Goal: Contribute content: Add original content to the website for others to see

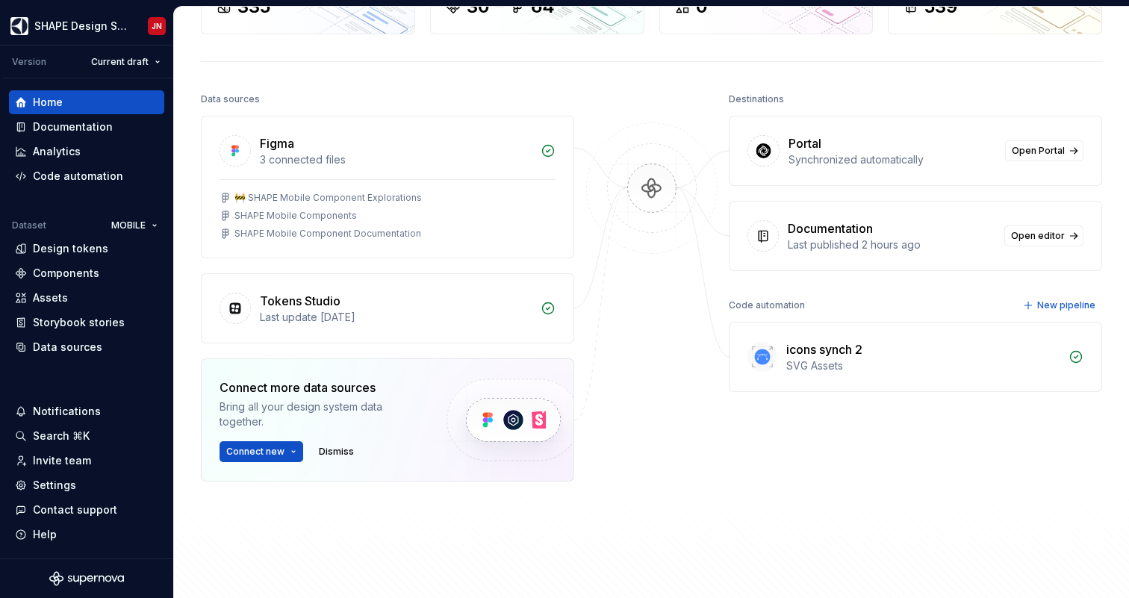
scroll to position [126, 0]
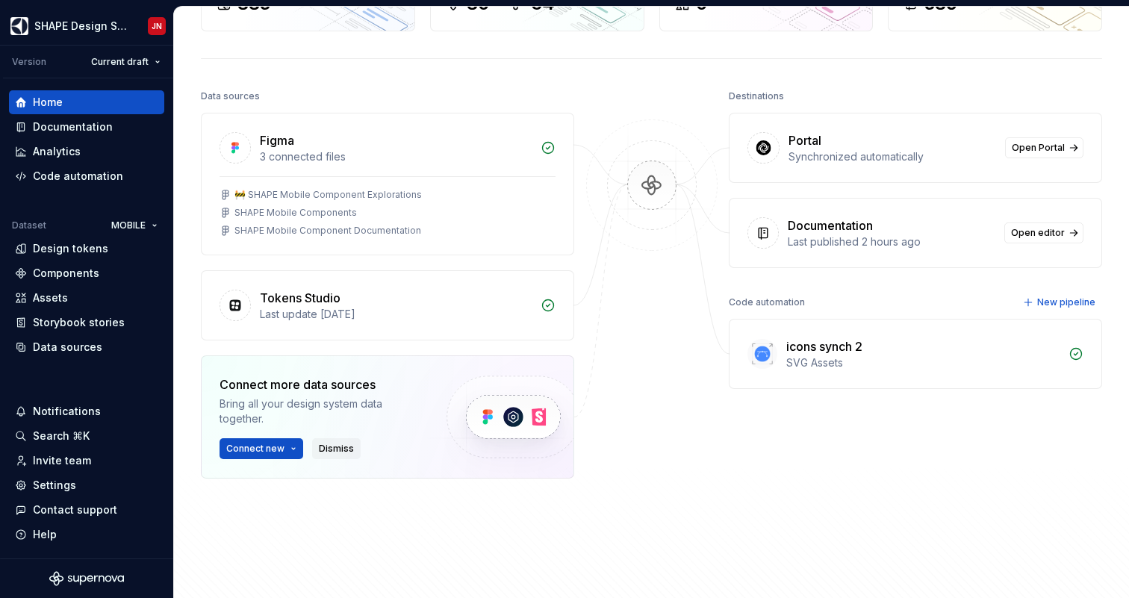
click at [344, 453] on span "Dismiss" at bounding box center [336, 449] width 35 height 12
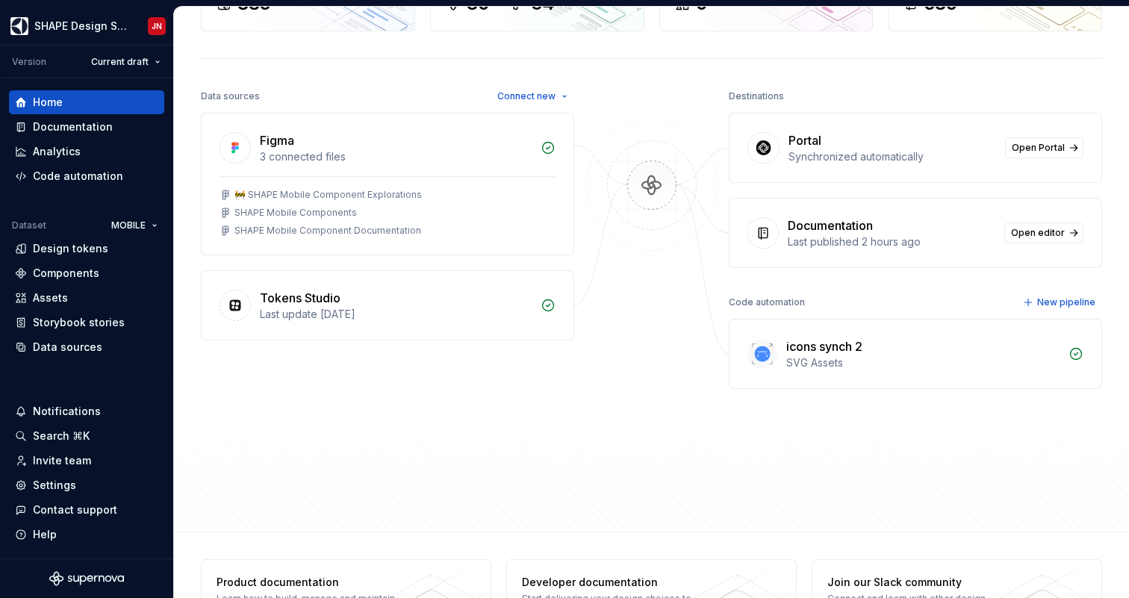
scroll to position [0, 0]
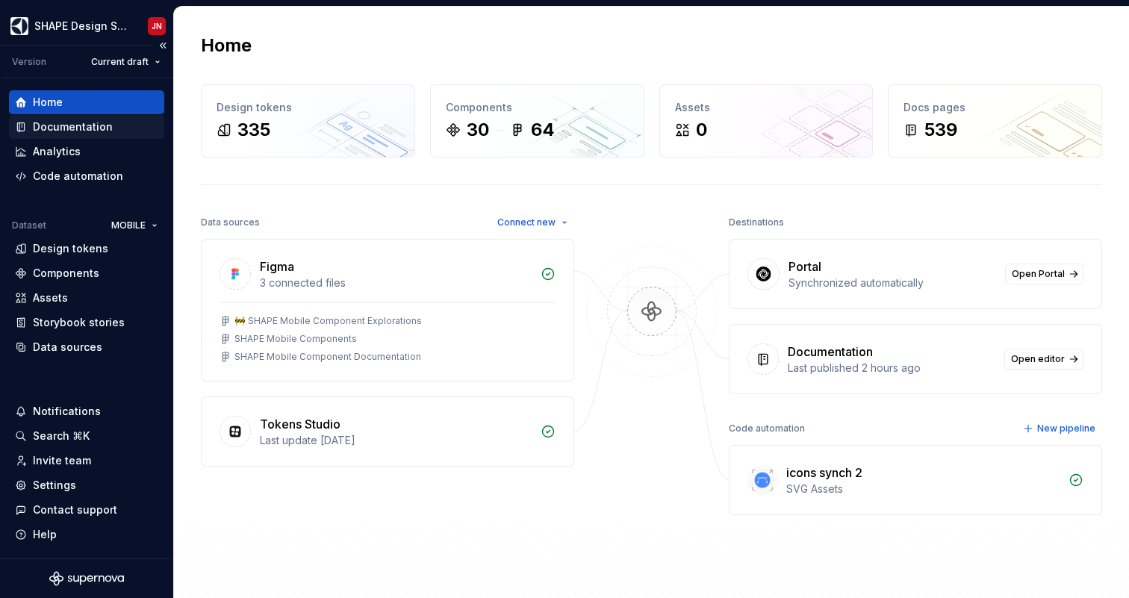
click at [90, 122] on div "Documentation" at bounding box center [73, 126] width 80 height 15
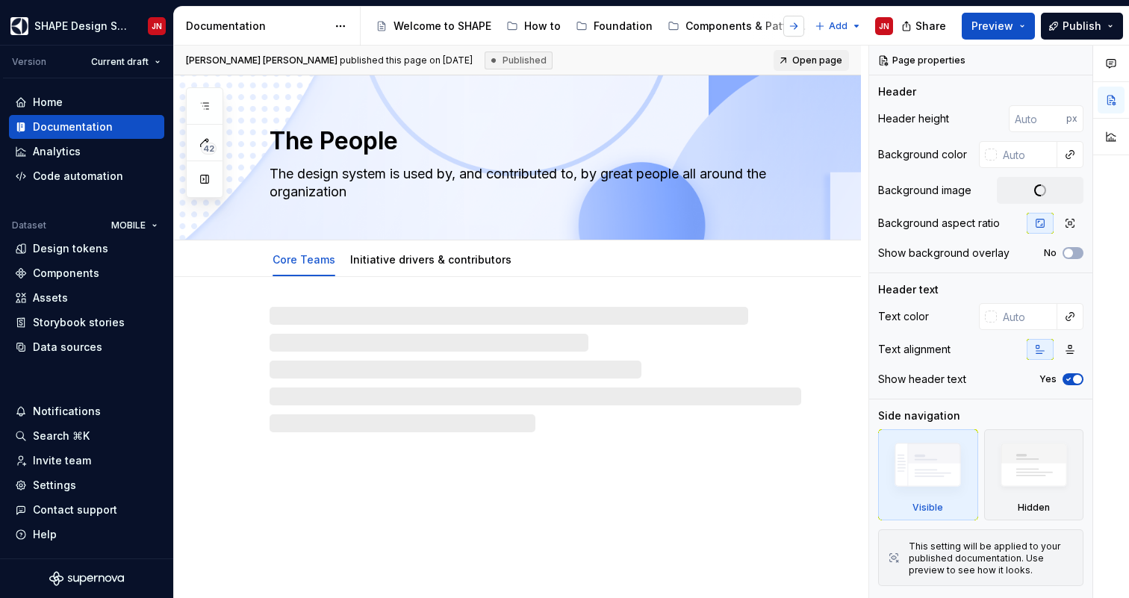
click at [795, 25] on button "button" at bounding box center [793, 26] width 21 height 21
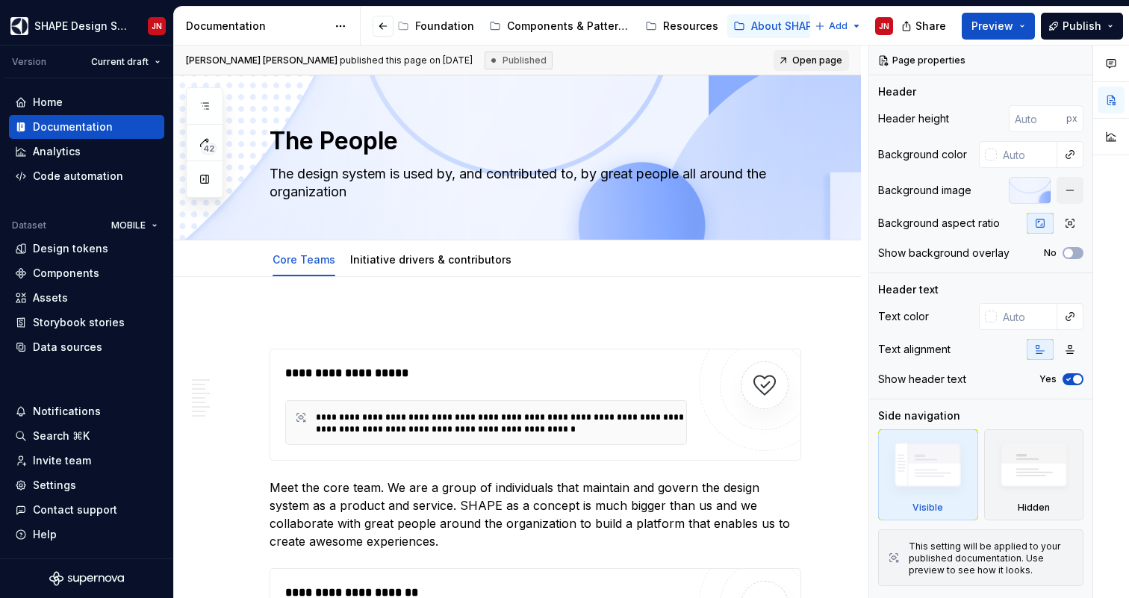
scroll to position [0, 178]
click at [760, 25] on div "About SHAPE" at bounding box center [784, 26] width 67 height 15
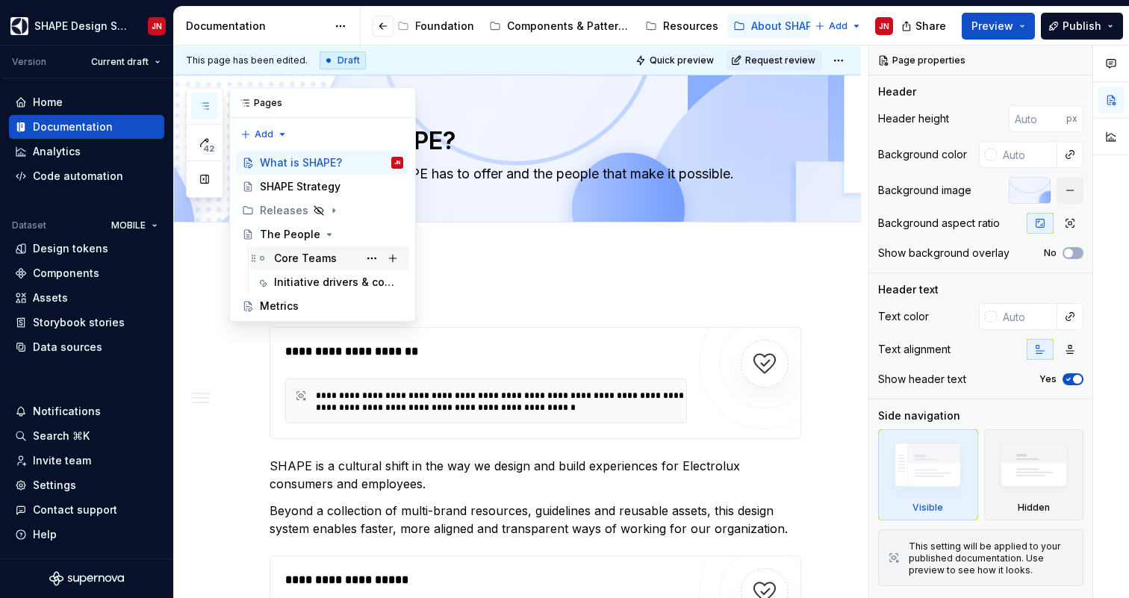
click at [327, 261] on div "Core Teams" at bounding box center [305, 258] width 63 height 15
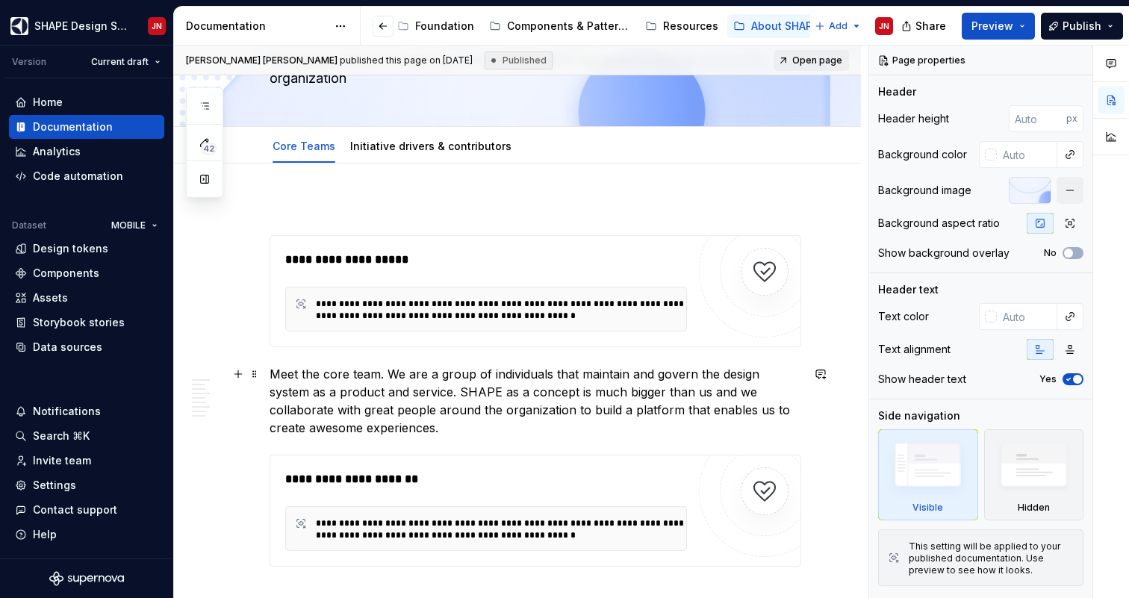
scroll to position [166, 0]
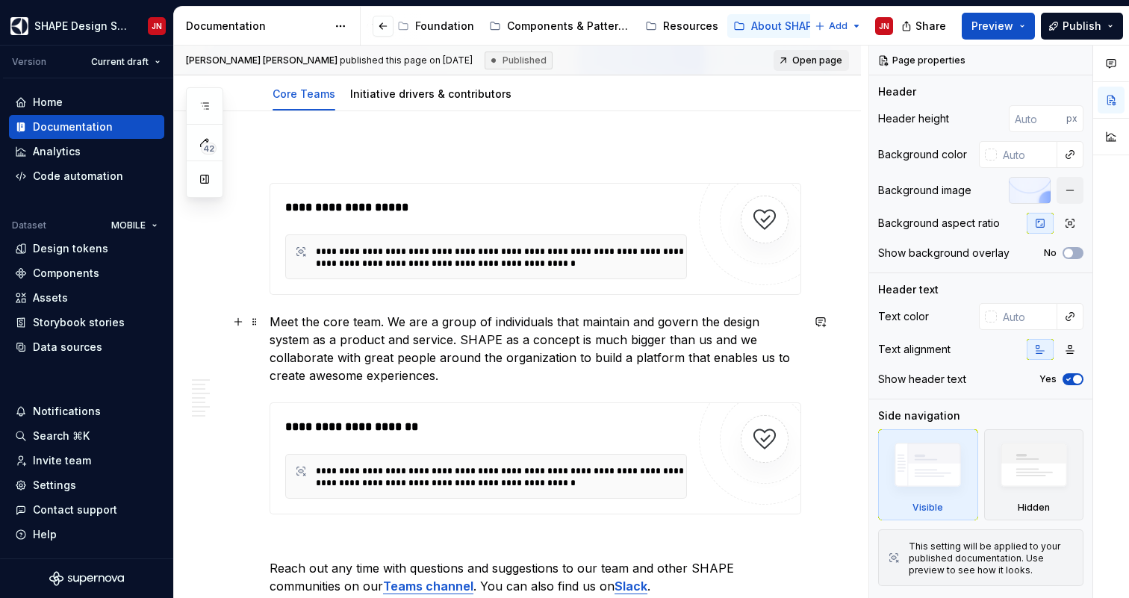
click at [276, 320] on p "Meet the core team. We are a group of individuals that maintain and govern the …" at bounding box center [536, 349] width 532 height 72
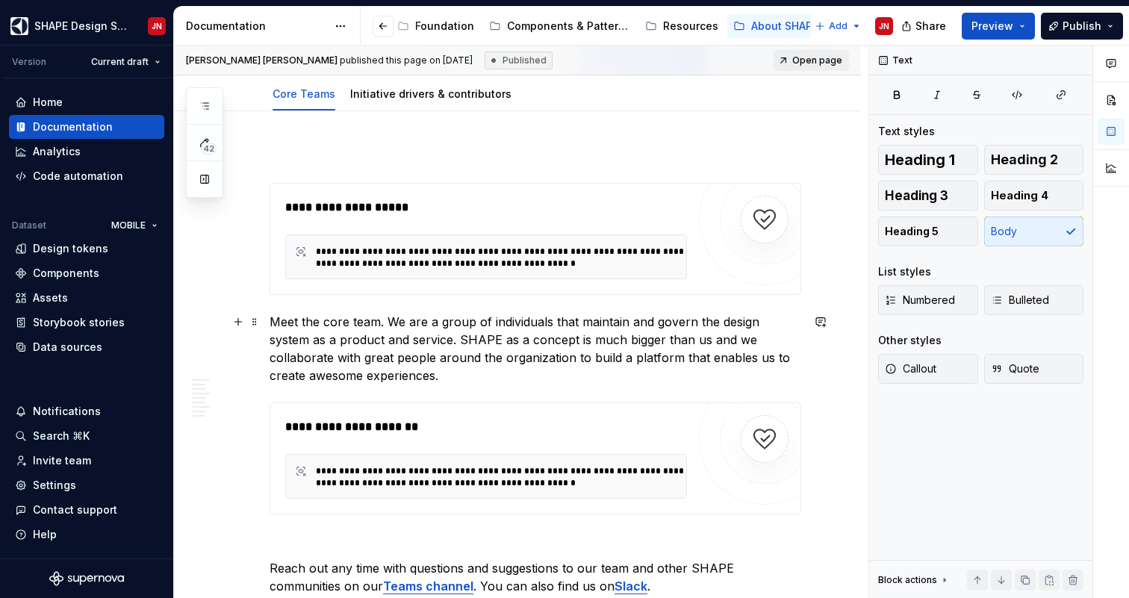
click at [776, 320] on p "Meet the core team. We are a group of individuals that maintain and govern the …" at bounding box center [536, 349] width 532 height 72
type textarea "*"
click at [278, 323] on p "Meet the core team. We are a group of individuals that maintain and govern the …" at bounding box center [536, 349] width 532 height 72
click at [470, 339] on p "Meet the core team. We are a group of individuals that maintain and govern the …" at bounding box center [536, 349] width 532 height 72
click at [580, 341] on p "Meet the core team. We are a group of individuals that maintain and govern the …" at bounding box center [536, 349] width 532 height 72
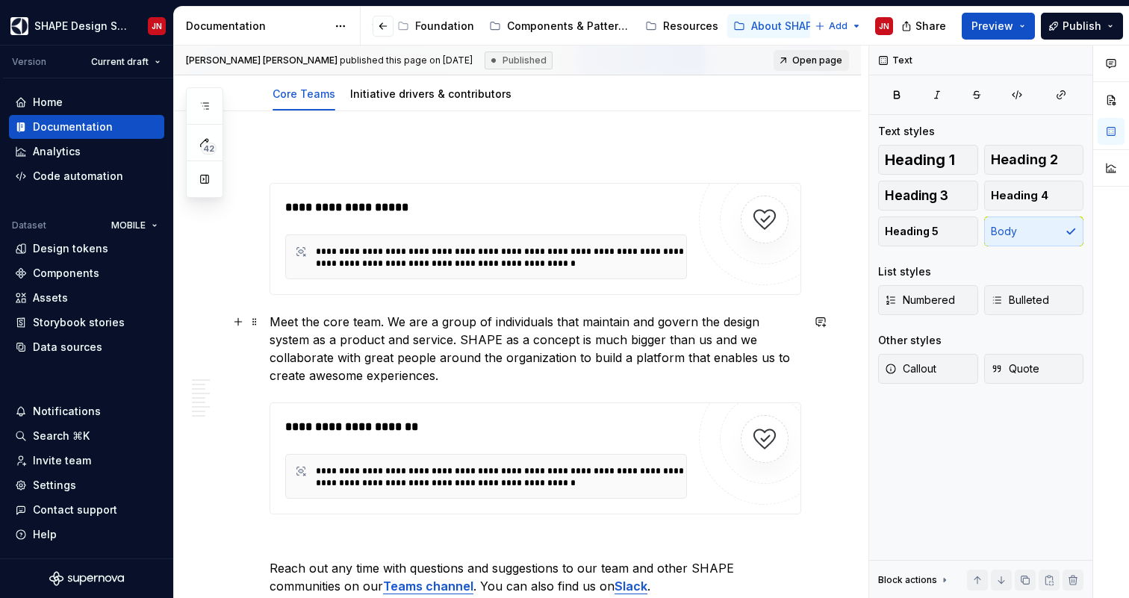
click at [439, 344] on p "Meet the core team. We are a group of individuals that maintain and govern the …" at bounding box center [536, 349] width 532 height 72
click at [606, 335] on p "Meet the core team. We are a group of individuals that maintain and govern the …" at bounding box center [536, 349] width 532 height 72
click at [689, 336] on p "Meet the core team. We are a group of individuals that maintain and govern the …" at bounding box center [536, 349] width 532 height 72
click at [759, 338] on p "Meet the core team. We are a group of individuals that maintain and govern the …" at bounding box center [536, 349] width 532 height 72
click at [331, 363] on p "Meet the core team. We are a group of individuals that maintain and govern the …" at bounding box center [536, 349] width 532 height 72
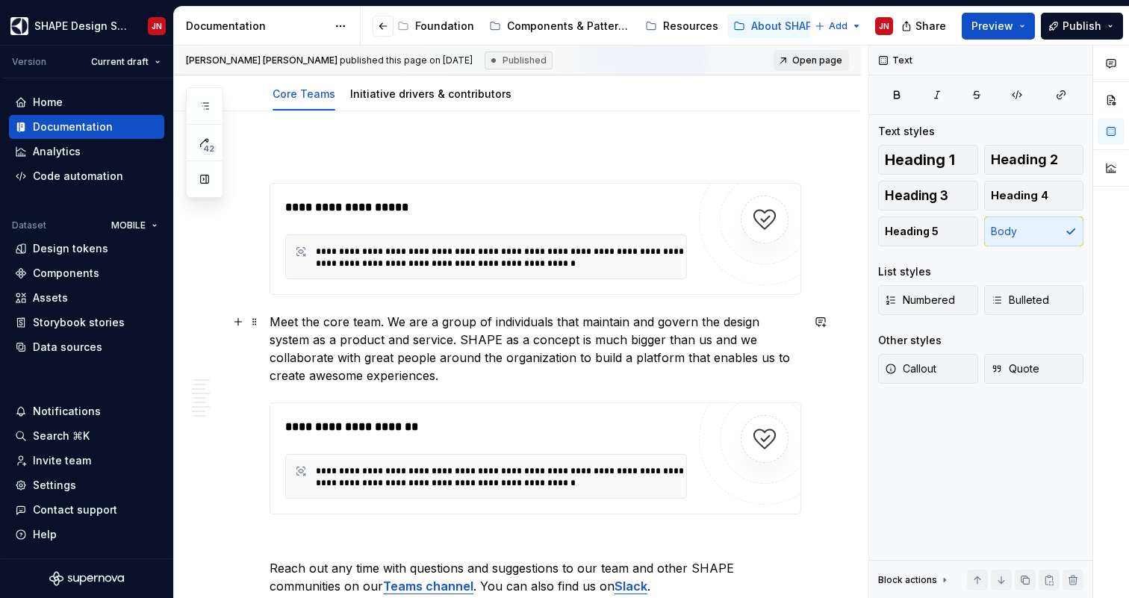
click at [421, 362] on p "Meet the core team. We are a group of individuals that maintain and govern the …" at bounding box center [536, 349] width 532 height 72
click at [541, 362] on p "Meet the core team. We are a group of individuals that maintain and govern the …" at bounding box center [536, 349] width 532 height 72
click at [376, 379] on p "Meet the core team. We are a group of individuals that maintain and govern the …" at bounding box center [536, 349] width 532 height 72
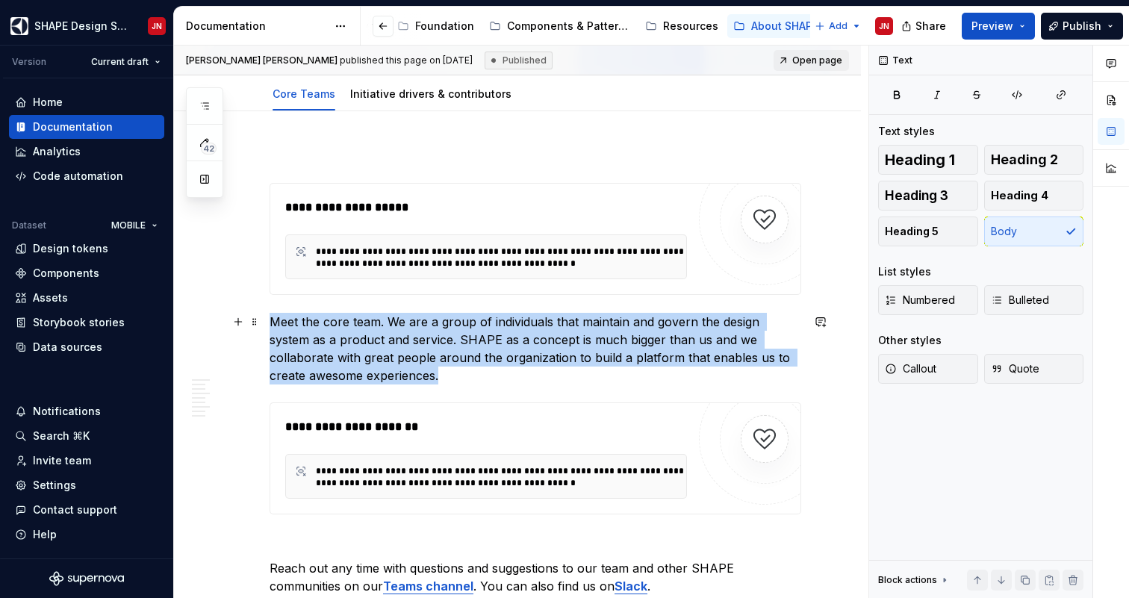
click at [270, 323] on p "Meet the core team. We are a group of individuals that maintain and govern the …" at bounding box center [536, 349] width 532 height 72
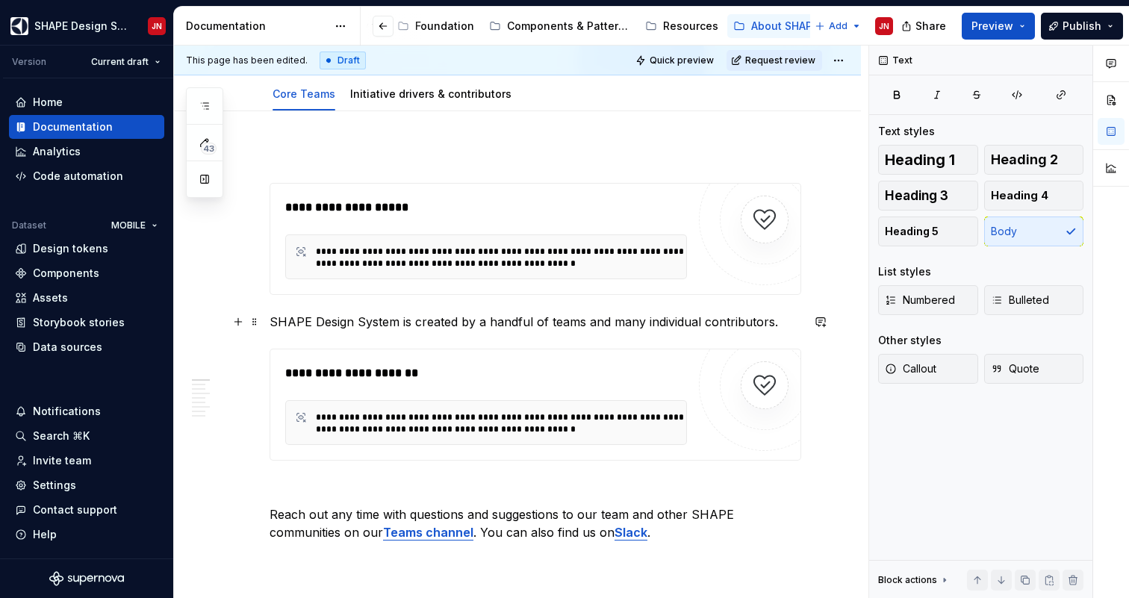
click at [790, 319] on p "SHAPE Design System is created by a handful of teams and many individual contri…" at bounding box center [536, 322] width 532 height 18
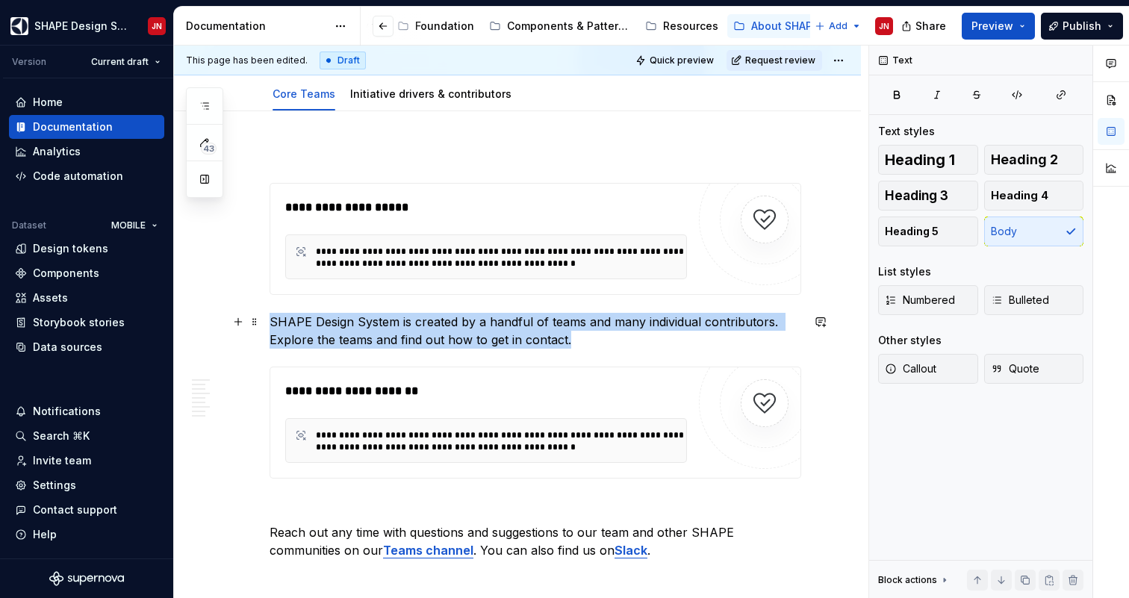
click at [272, 324] on p "SHAPE Design System is created by a handful of teams and many individual contri…" at bounding box center [536, 331] width 532 height 36
click at [270, 319] on p "SHAPE Design System is created by a handful of teams and many individual contri…" at bounding box center [536, 331] width 532 height 36
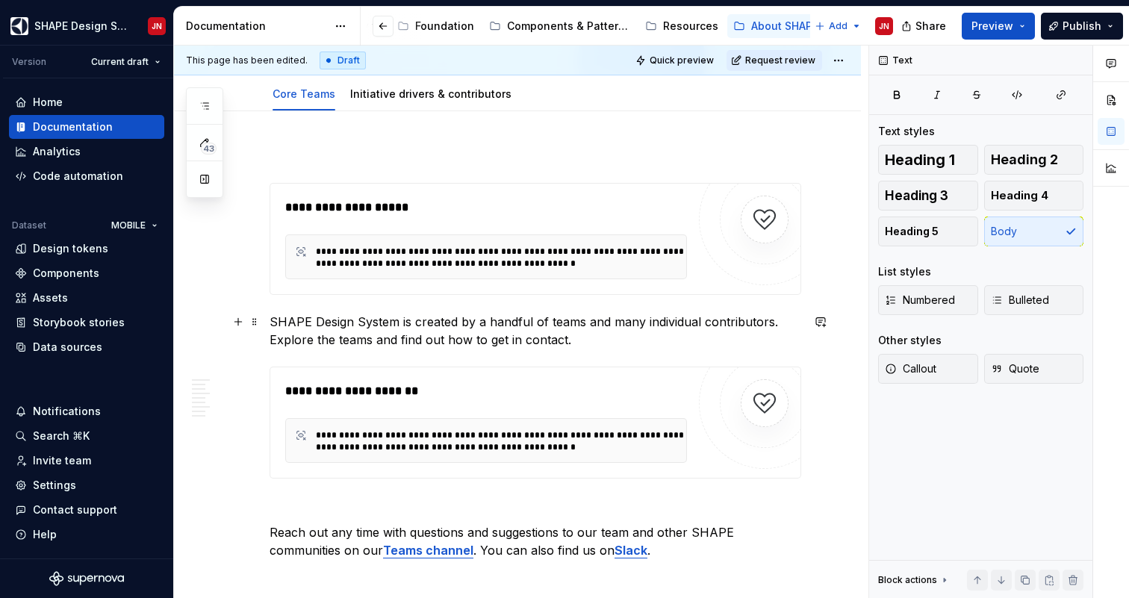
click at [532, 339] on p "SHAPE Design System is created by a handful of teams and many individual contri…" at bounding box center [536, 331] width 532 height 36
click at [613, 338] on p "SHAPE Design System is created by a handful of teams and many individual contri…" at bounding box center [536, 331] width 532 height 36
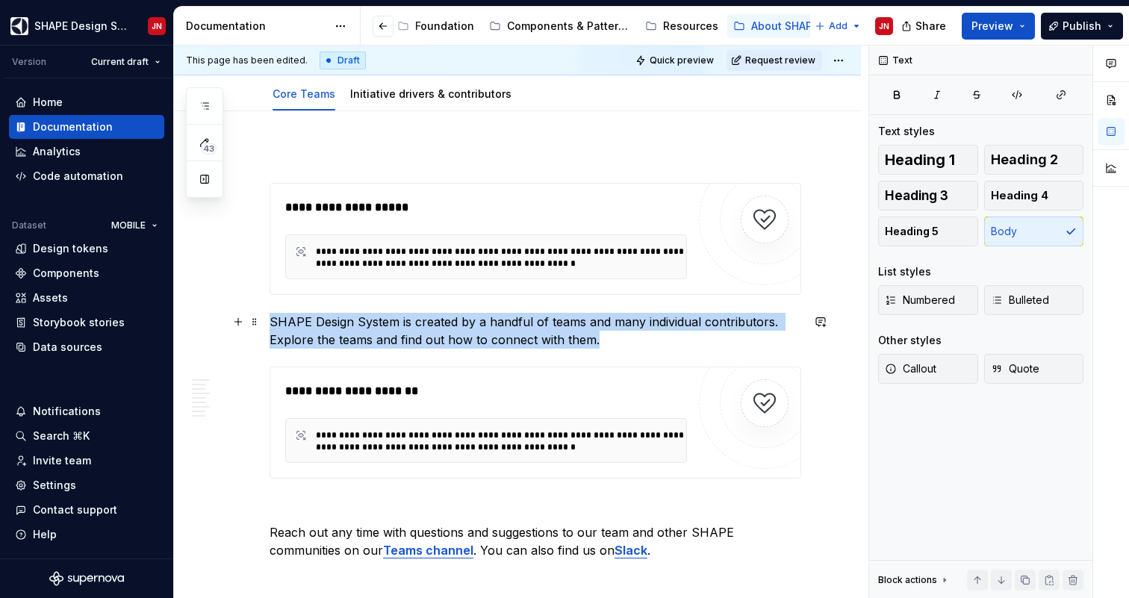
click at [271, 321] on p "SHAPE Design System is created by a handful of teams and many individual contri…" at bounding box center [536, 331] width 532 height 36
click at [627, 321] on p "SHAPE Design System is created by a handful of teams and many individual contri…" at bounding box center [536, 331] width 532 height 36
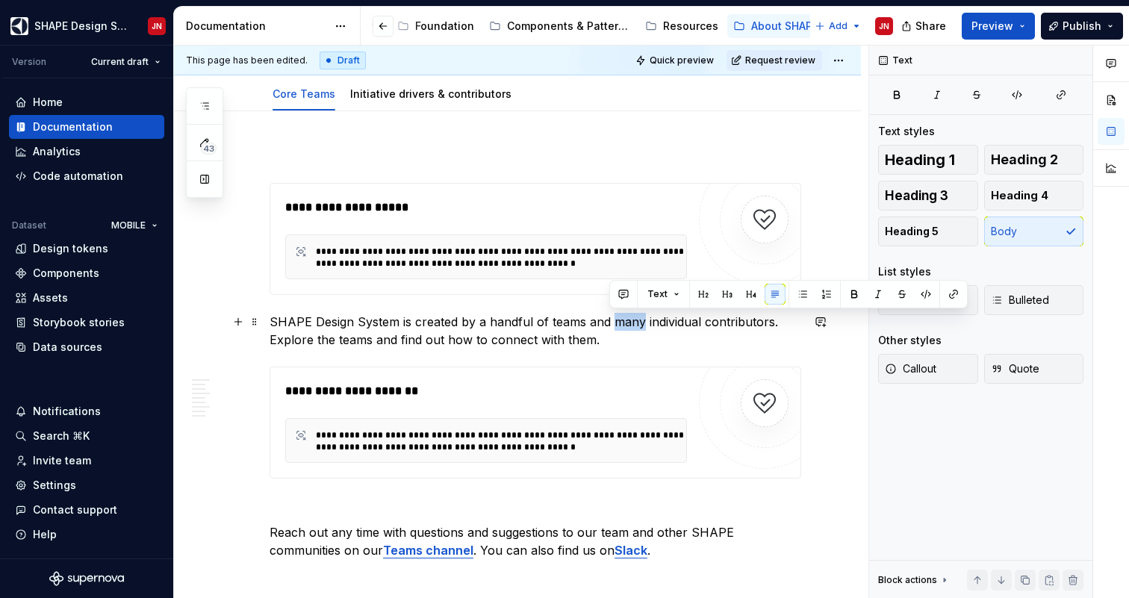
click at [627, 321] on p "SHAPE Design System is created by a handful of teams and many individual contri…" at bounding box center [536, 331] width 532 height 36
type textarea "*"
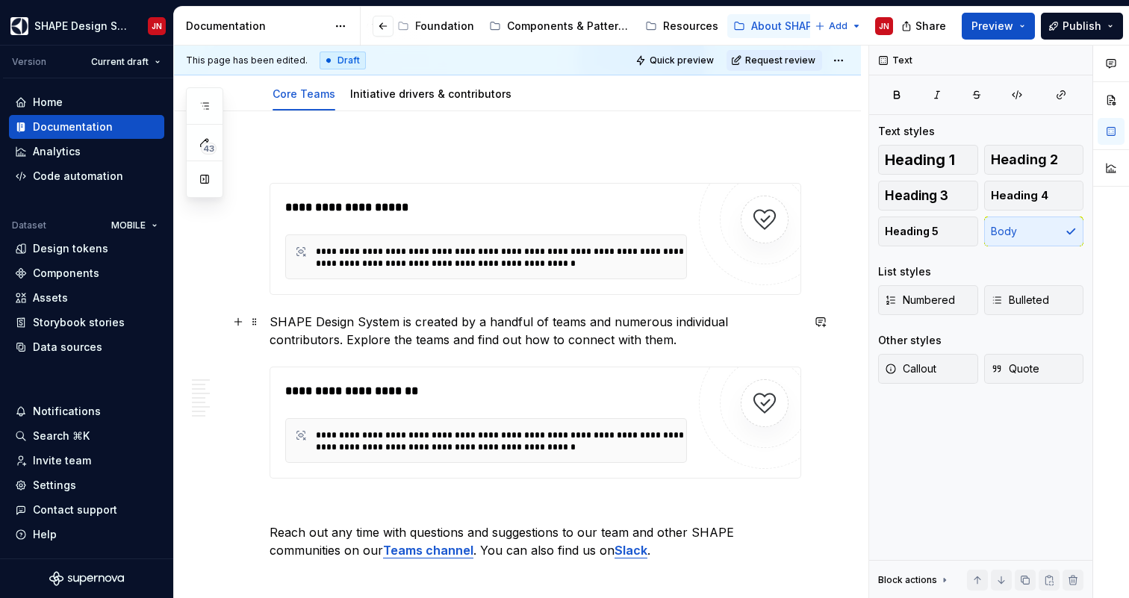
scroll to position [217, 0]
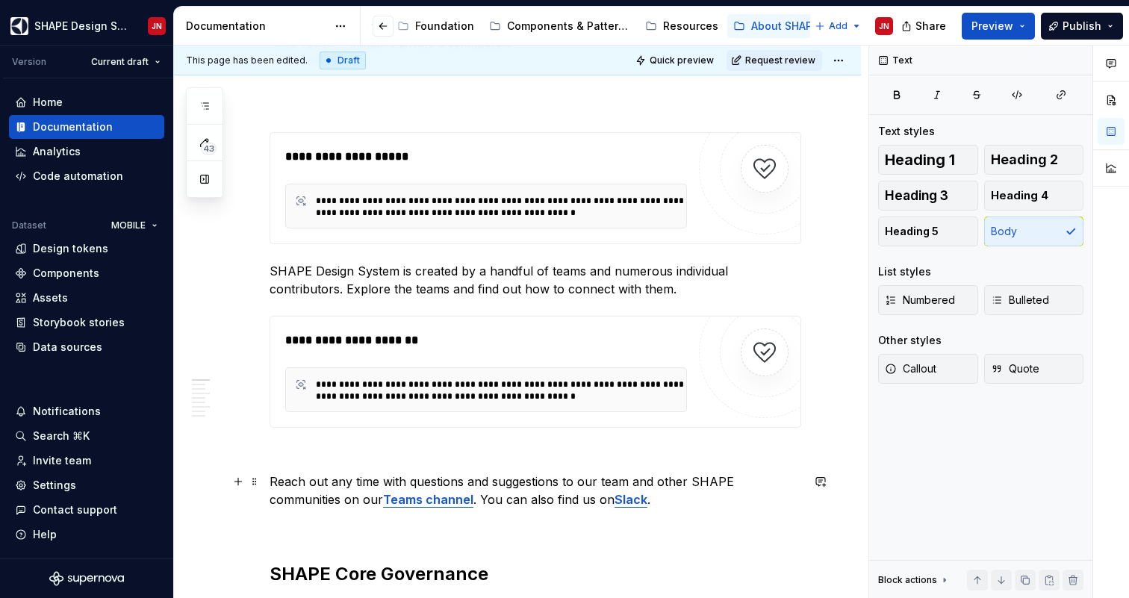
click at [346, 482] on p "Reach out any time with questions and suggestions to our team and other SHAPE c…" at bounding box center [536, 491] width 532 height 36
click at [459, 482] on p "Reach out any time with questions and suggestions to our team and other SHAPE c…" at bounding box center [536, 491] width 532 height 36
click at [583, 482] on p "Reach out any time with questions and suggestions to our team and other SHAPE c…" at bounding box center [536, 491] width 532 height 36
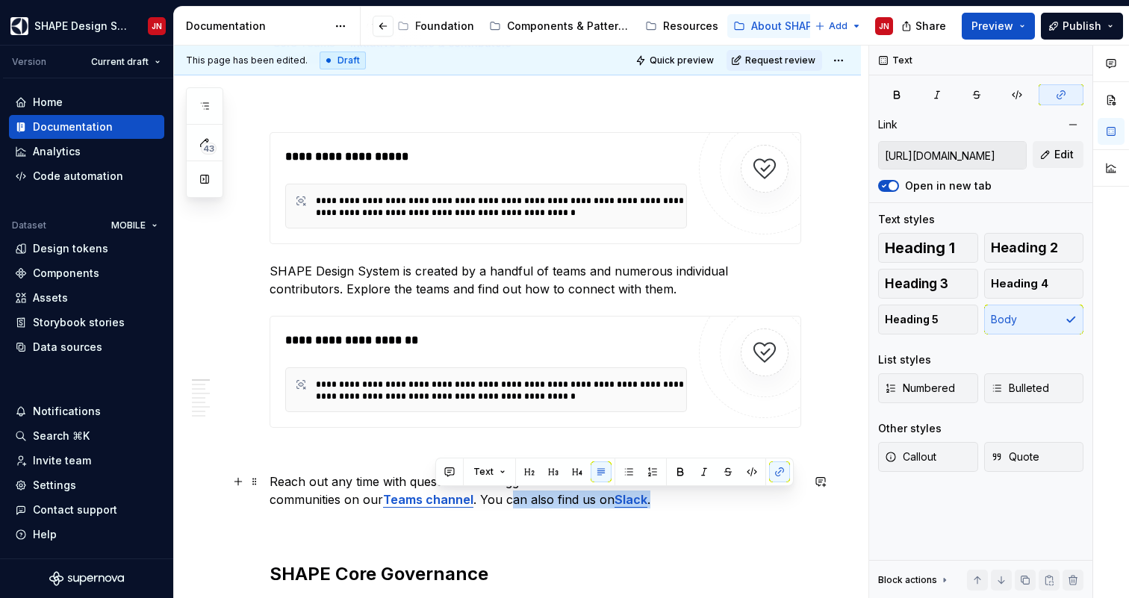
drag, startPoint x: 586, startPoint y: 497, endPoint x: 437, endPoint y: 497, distance: 149.4
click at [437, 497] on p "Reach out any time with questions and suggestions to our team and other SHAPE c…" at bounding box center [536, 491] width 532 height 36
type input "[URL][DOMAIN_NAME]"
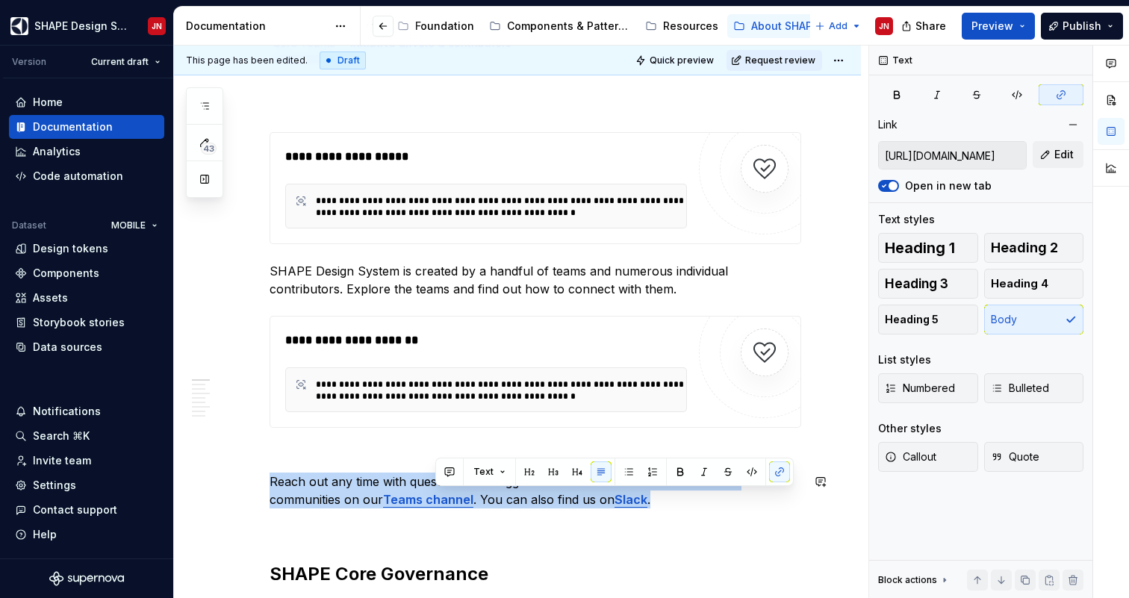
click at [271, 479] on p "Reach out any time with questions and suggestions to our team and other SHAPE c…" at bounding box center [536, 491] width 532 height 36
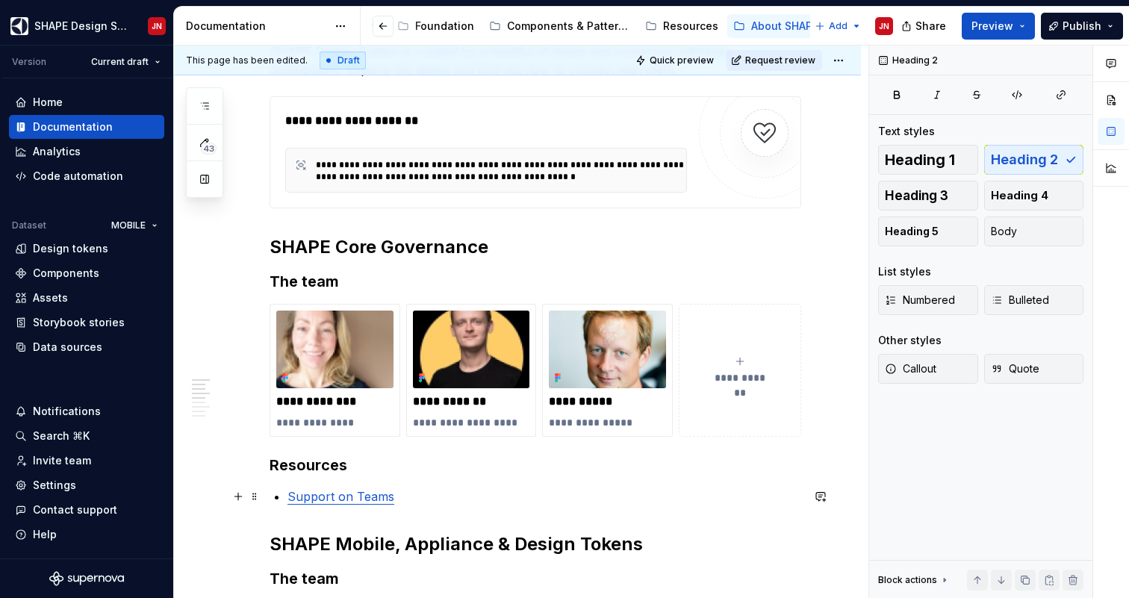
scroll to position [454, 0]
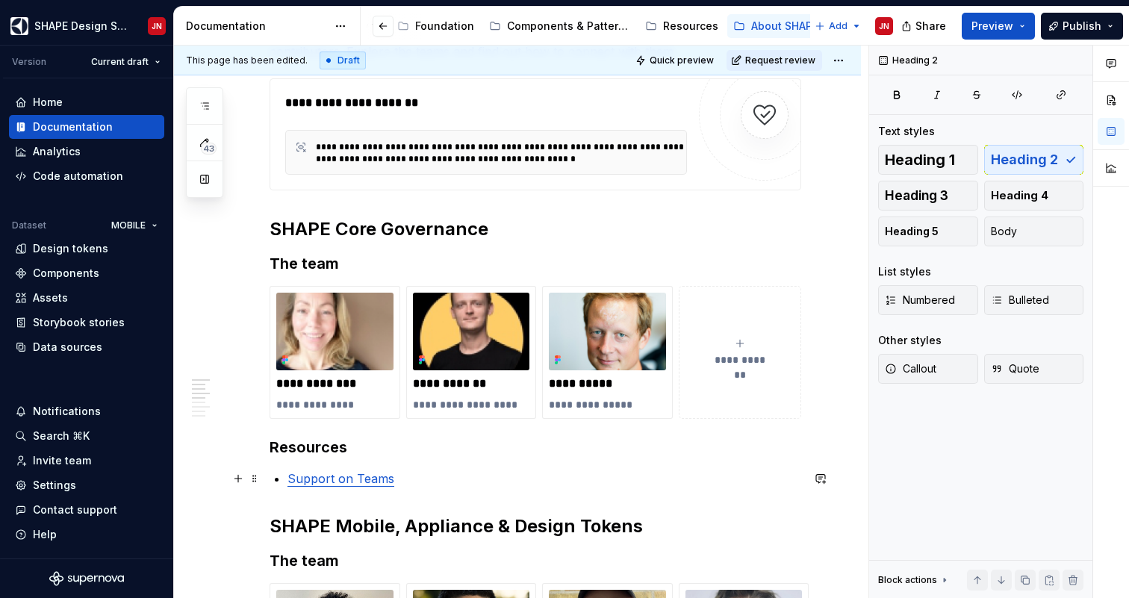
click at [413, 482] on p "Support on Teams" at bounding box center [545, 479] width 514 height 18
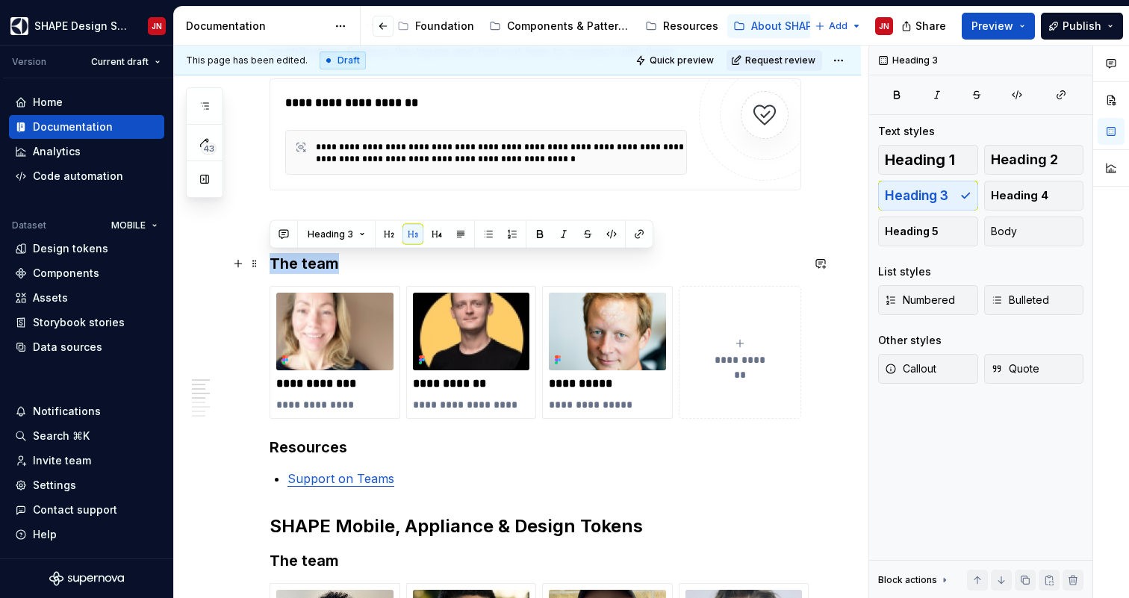
drag, startPoint x: 353, startPoint y: 263, endPoint x: 261, endPoint y: 262, distance: 92.6
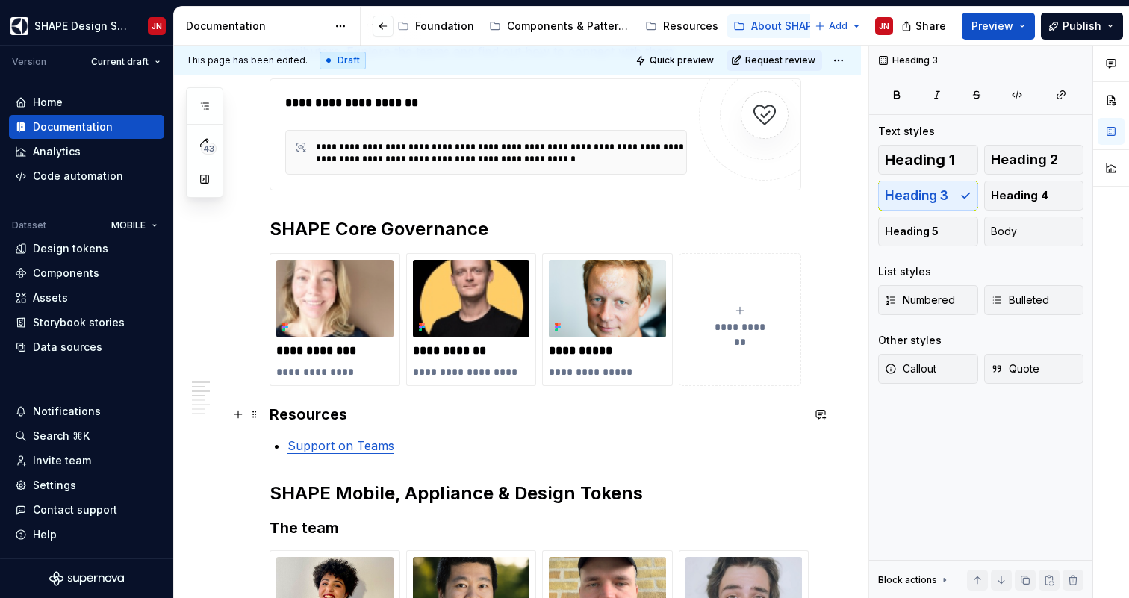
click at [273, 414] on h3 "Resources" at bounding box center [536, 414] width 532 height 21
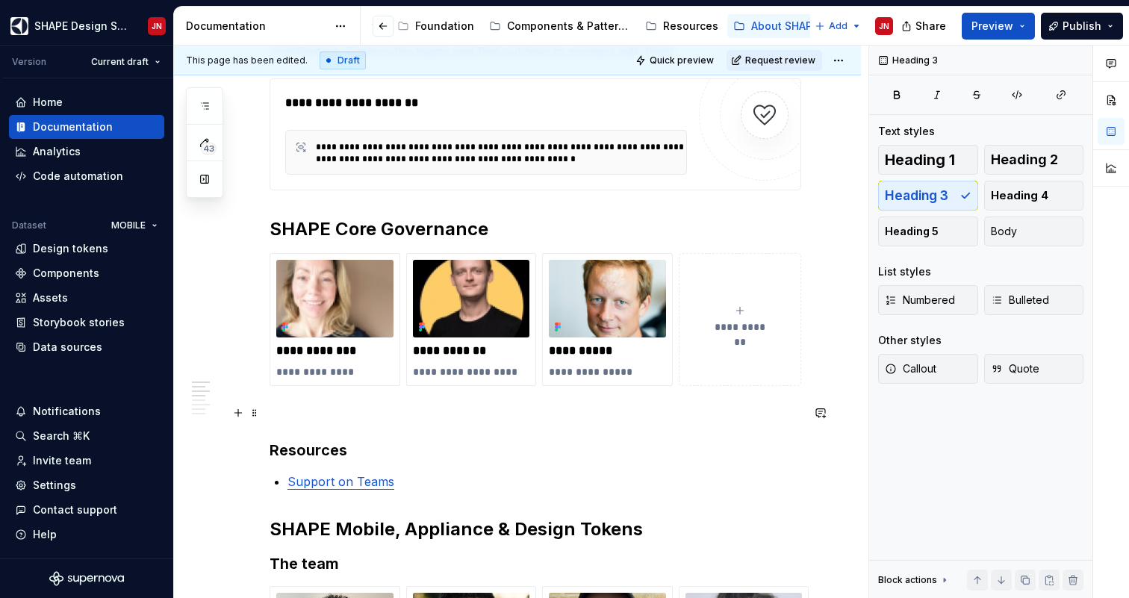
click at [302, 414] on p at bounding box center [536, 413] width 532 height 18
click at [243, 415] on button "button" at bounding box center [238, 413] width 21 height 21
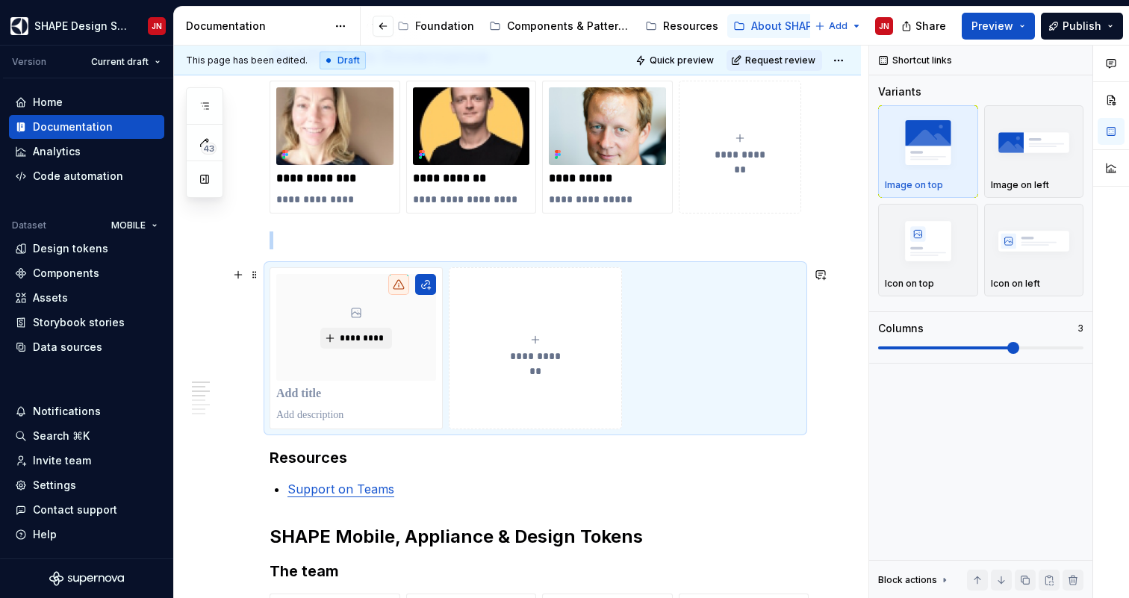
scroll to position [651, 0]
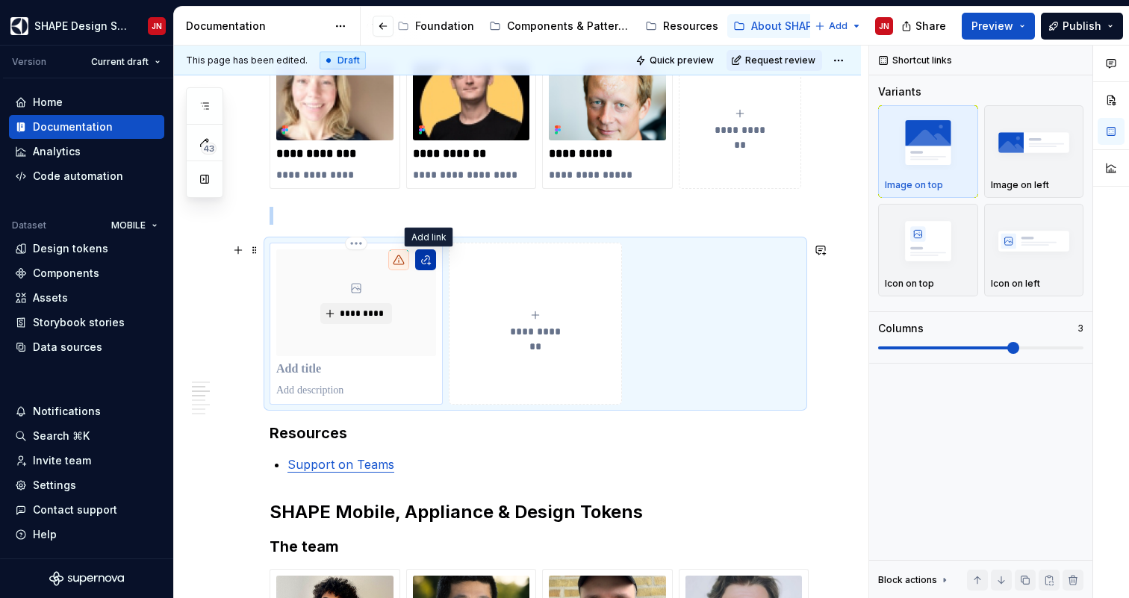
click at [433, 255] on button "button" at bounding box center [425, 259] width 21 height 21
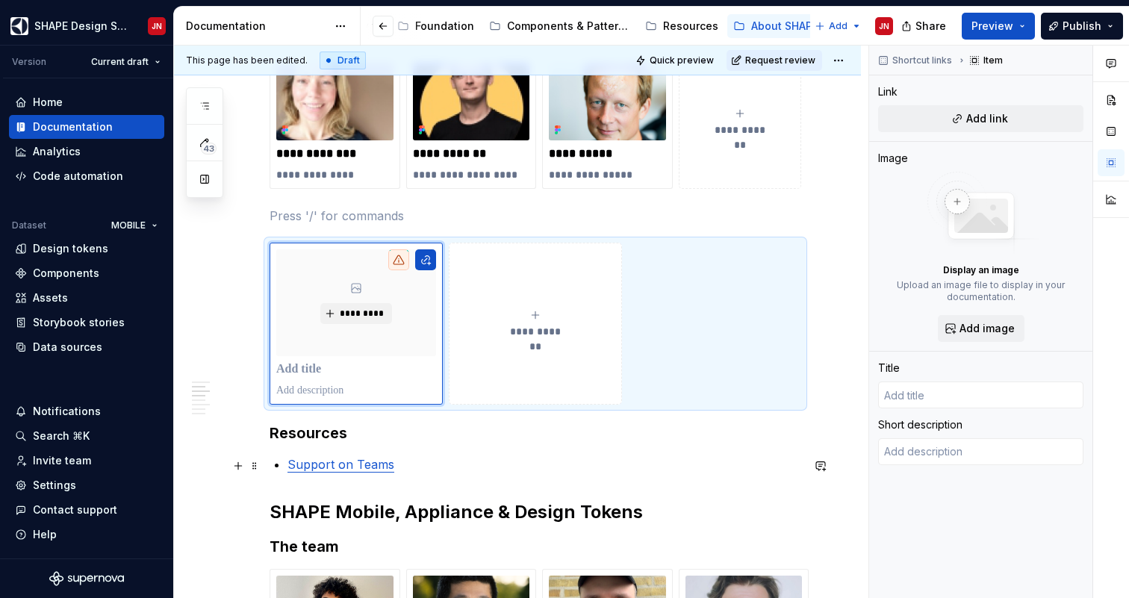
click at [358, 469] on link "Support on Teams" at bounding box center [341, 464] width 107 height 15
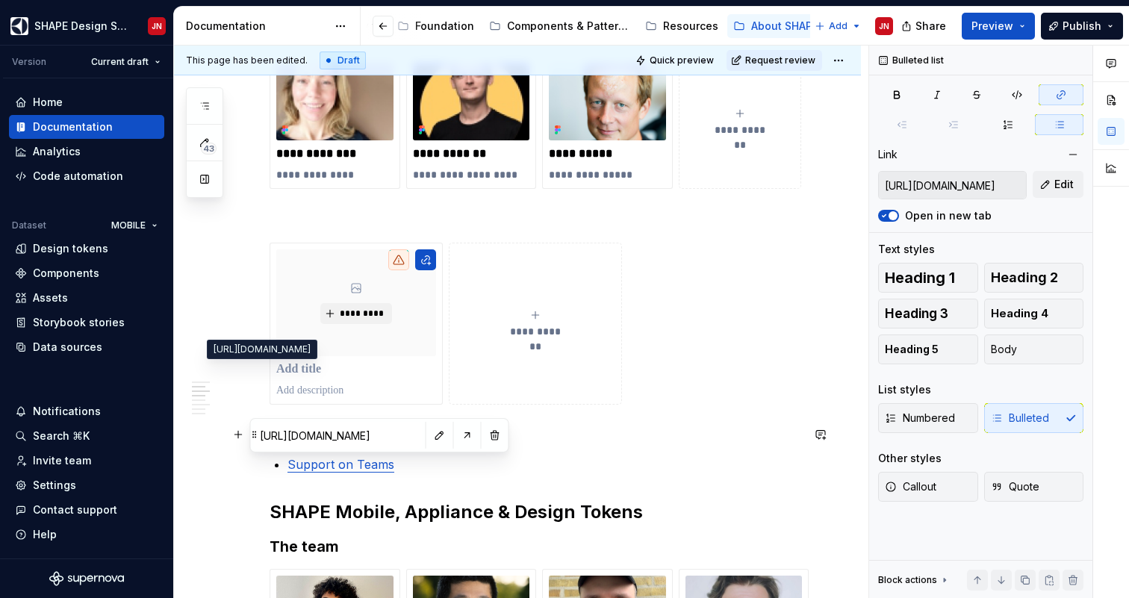
click at [341, 437] on input "[URL][DOMAIN_NAME]" at bounding box center [338, 435] width 169 height 27
click at [429, 435] on button "button" at bounding box center [439, 435] width 21 height 21
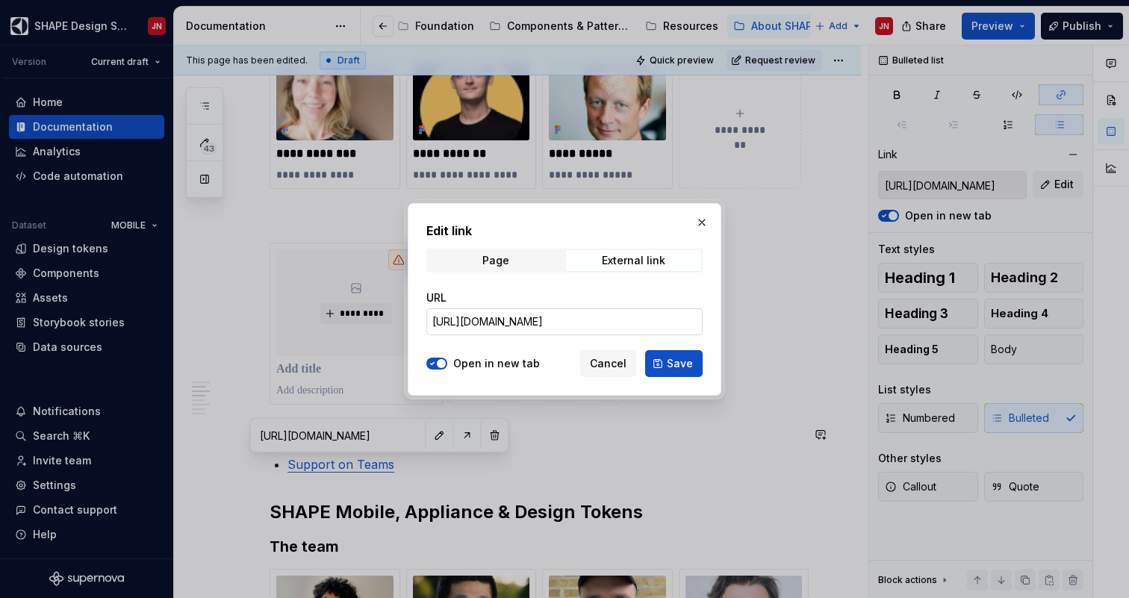
click at [511, 326] on input "[URL][DOMAIN_NAME]" at bounding box center [564, 321] width 276 height 27
click at [706, 221] on button "button" at bounding box center [702, 222] width 21 height 21
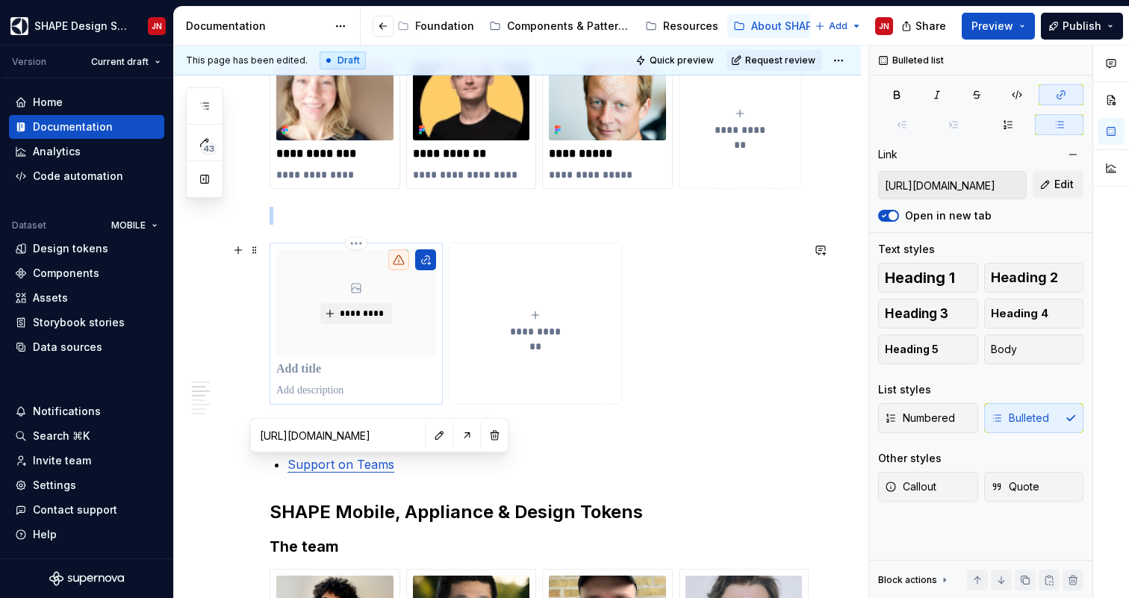
click at [409, 314] on div "*********" at bounding box center [356, 302] width 160 height 107
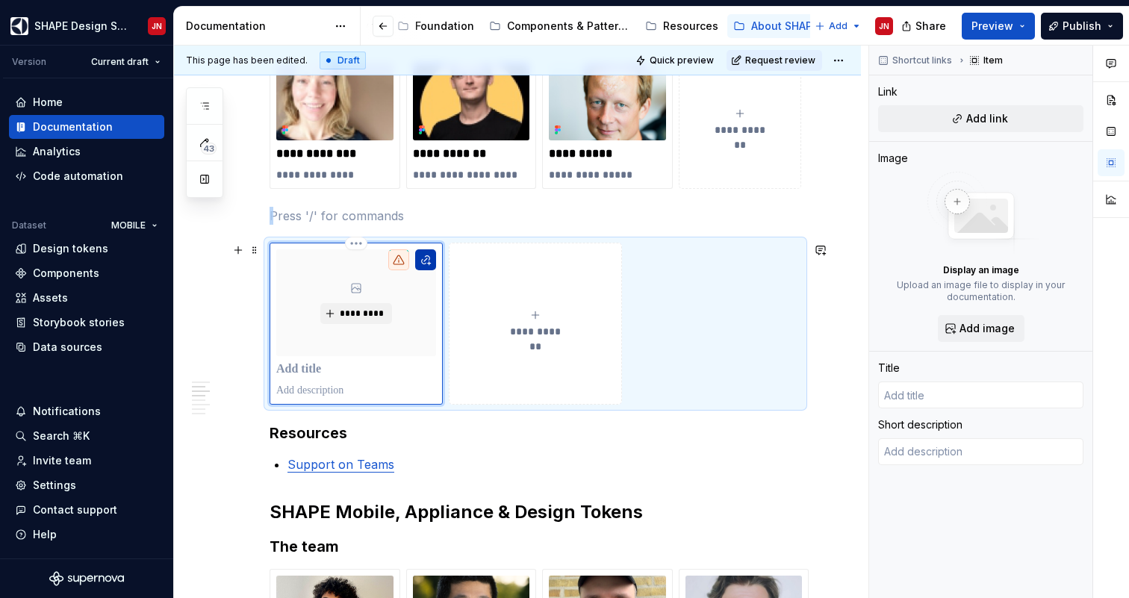
click at [431, 261] on button "button" at bounding box center [425, 259] width 21 height 21
type textarea "*"
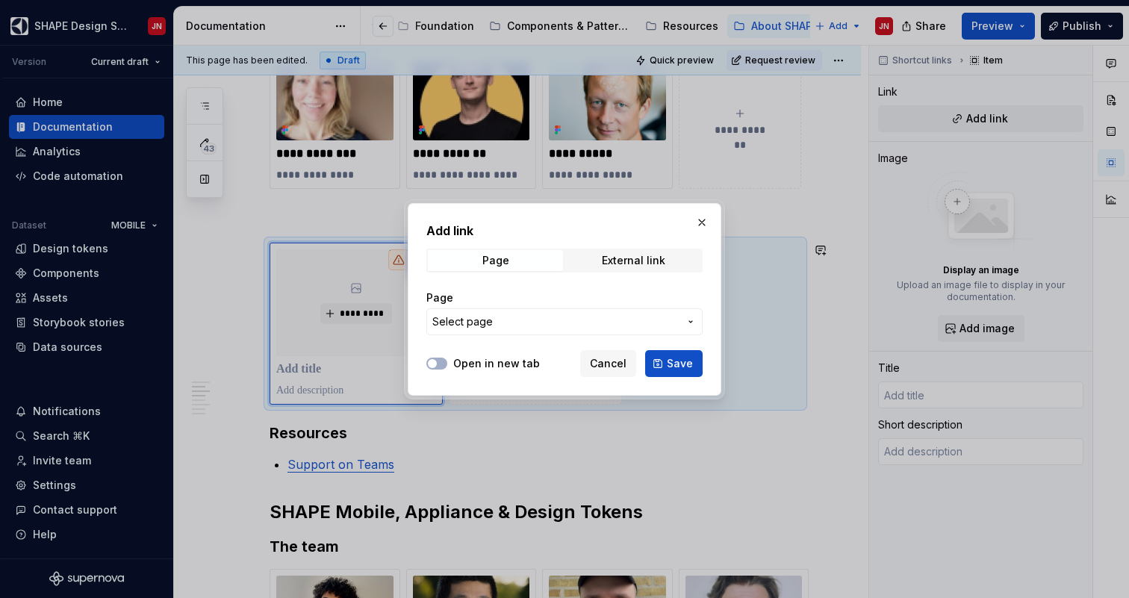
click at [615, 246] on div "Add link Page External link Page Select page" at bounding box center [564, 283] width 276 height 122
click at [615, 255] on div "External link" at bounding box center [633, 261] width 63 height 12
click at [491, 317] on input "URL" at bounding box center [564, 321] width 276 height 27
paste input "[URL][DOMAIN_NAME]"
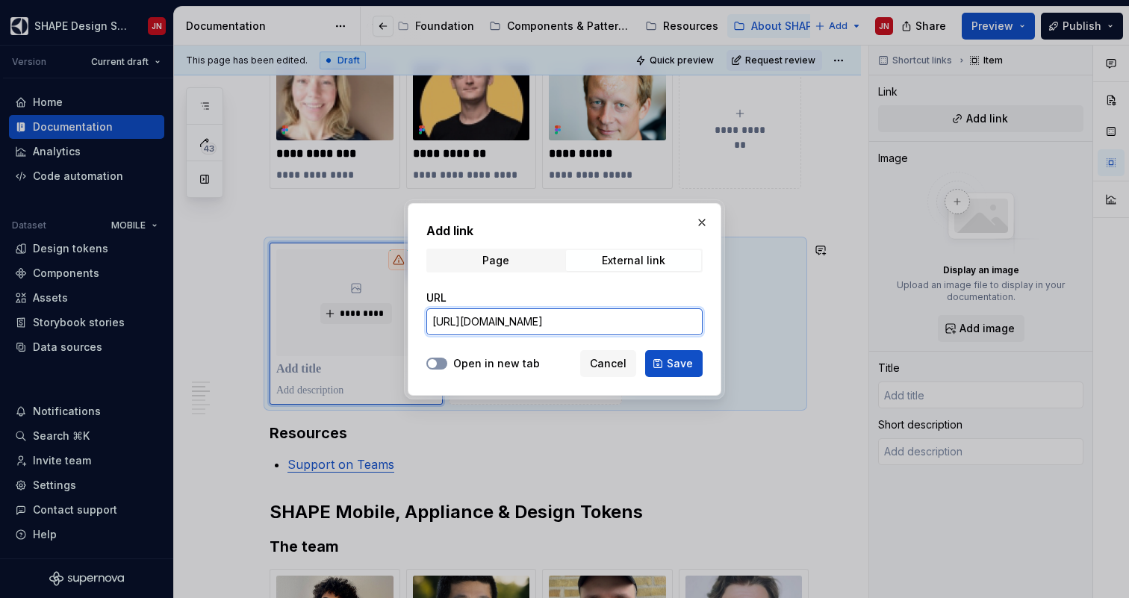
type input "[URL][DOMAIN_NAME]"
click at [433, 365] on span "button" at bounding box center [432, 363] width 9 height 9
click at [677, 361] on span "Save" at bounding box center [680, 363] width 26 height 15
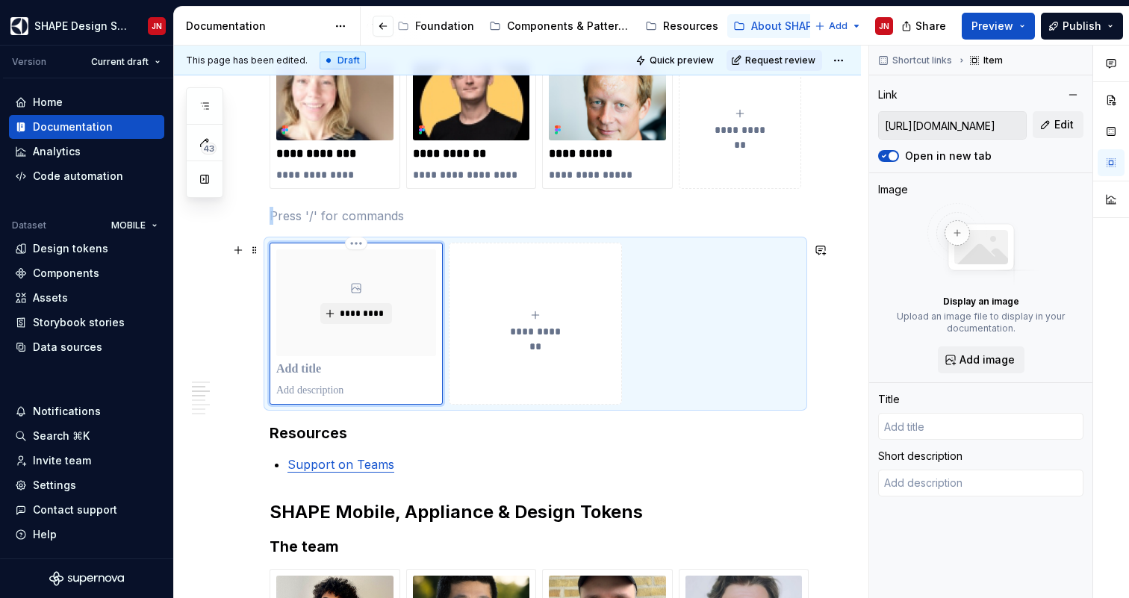
click at [301, 373] on p at bounding box center [356, 369] width 160 height 15
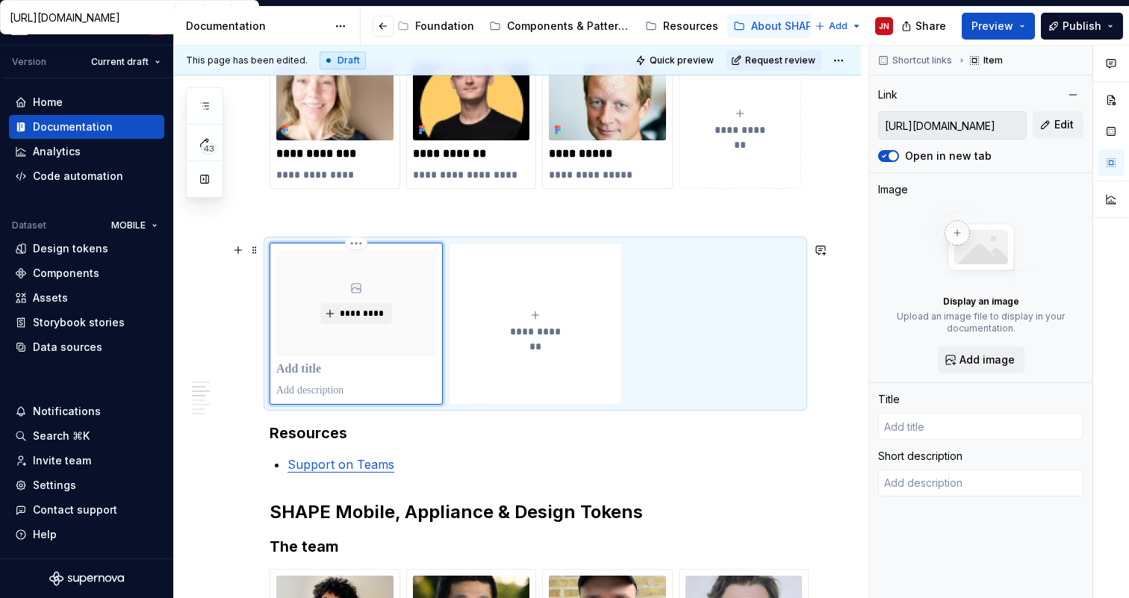
type textarea "*"
type input "S"
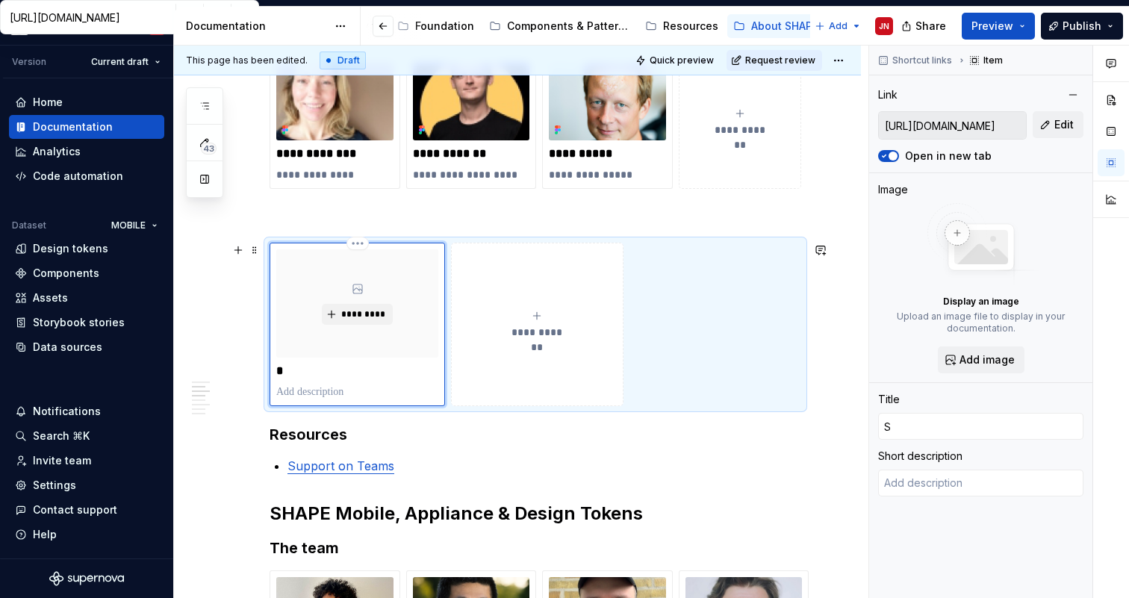
type textarea "*"
type input "Su"
type textarea "*"
type input "Sup"
type textarea "*"
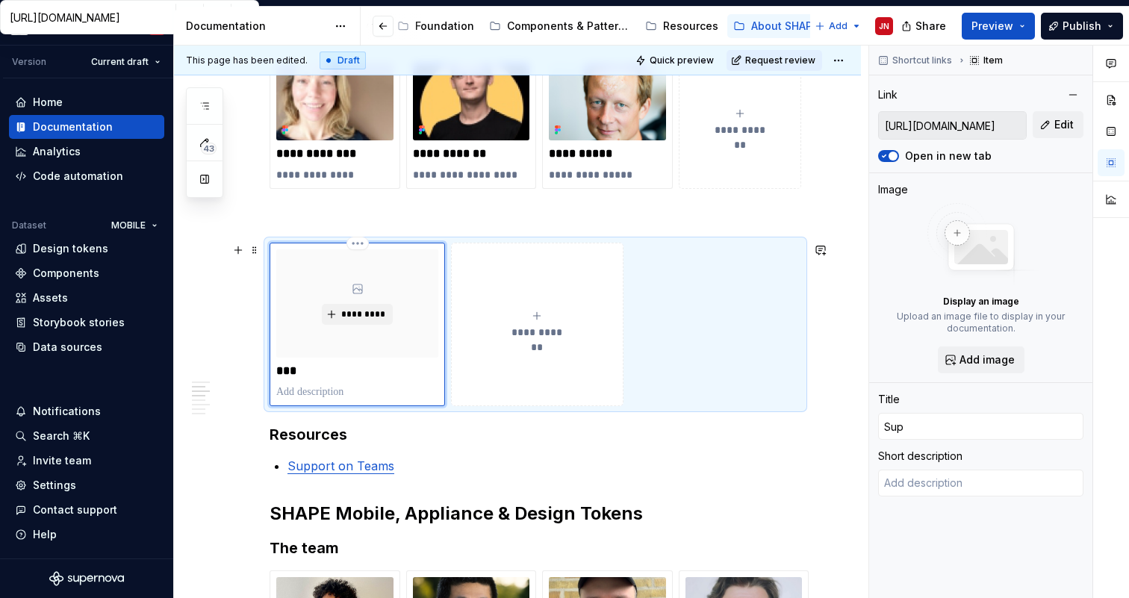
type input "Supp"
type textarea "*"
type input "Suppo"
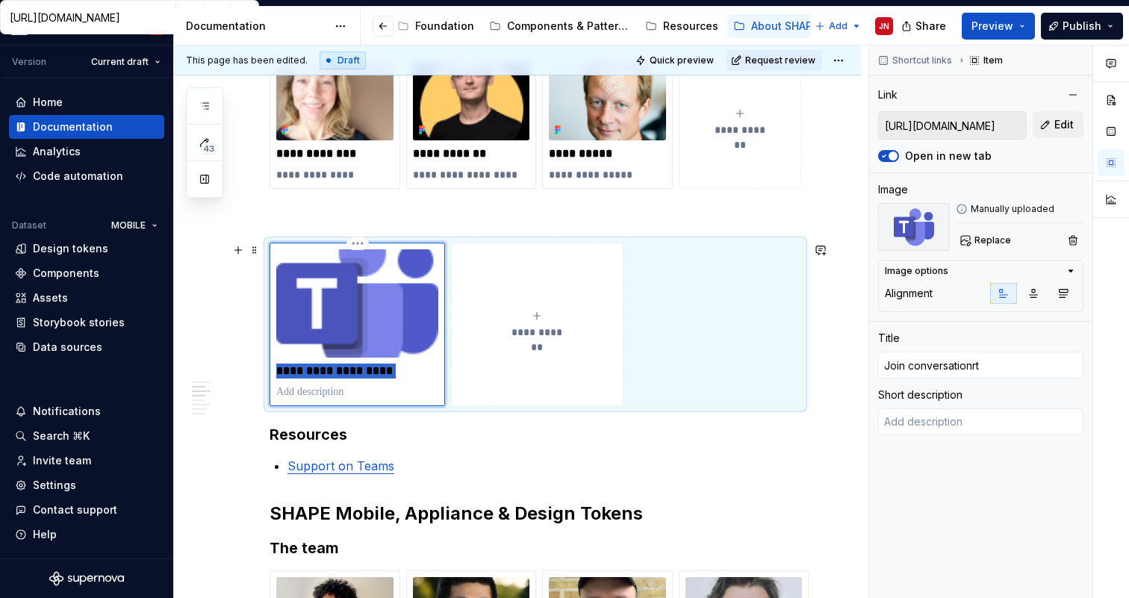
type textarea "*"
type input "S"
type textarea "*"
type input "Su"
type textarea "*"
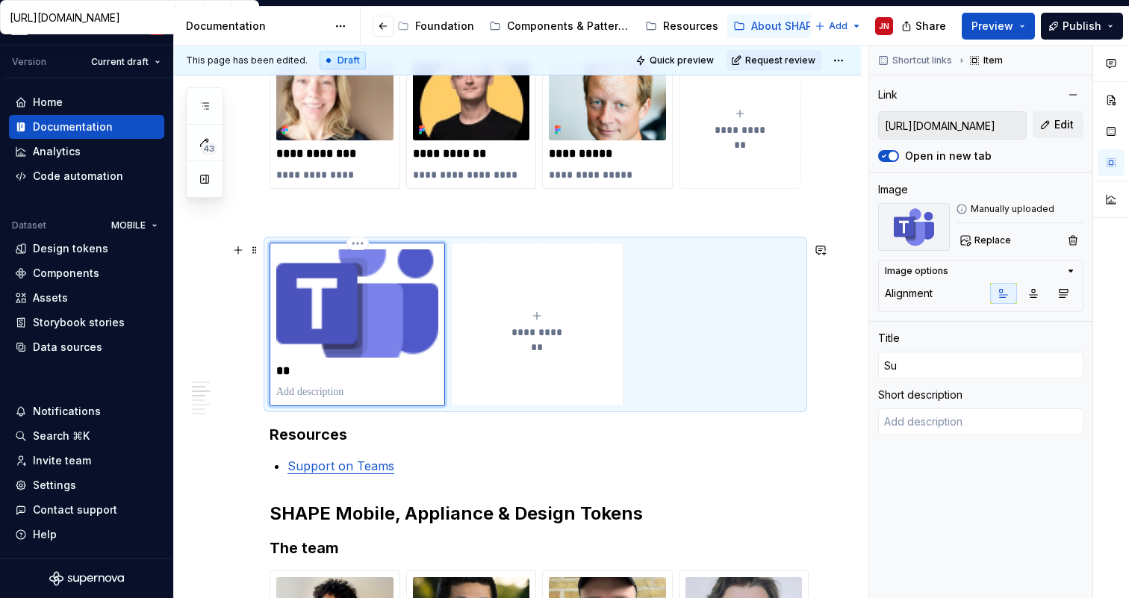
type input "Sup"
type textarea "*"
type input "Supp"
type textarea "*"
type input "Suppo"
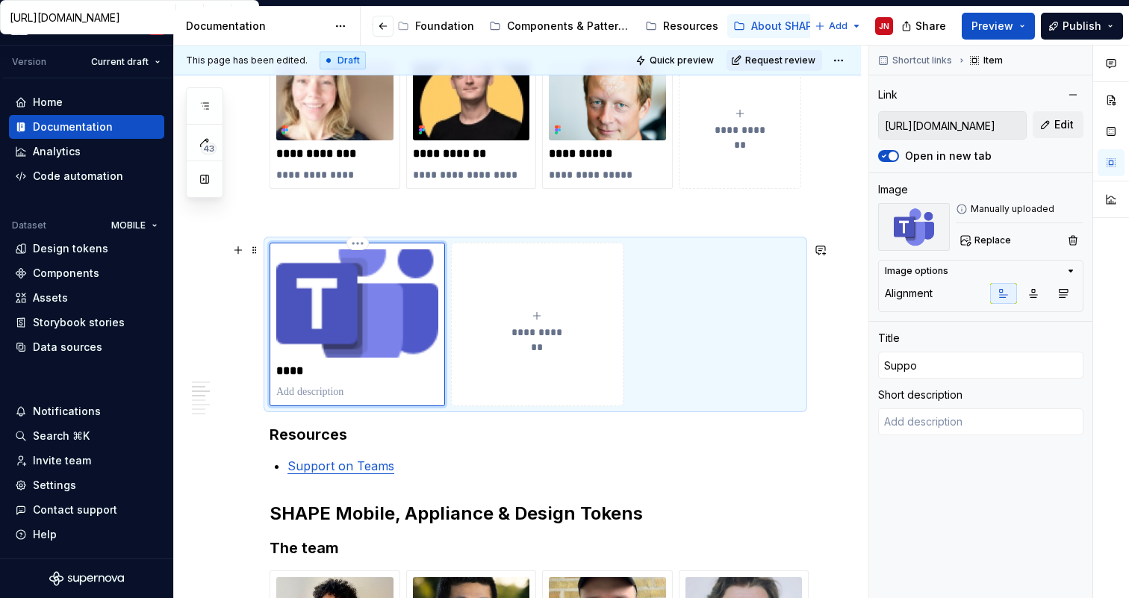
type textarea "*"
type input "Suppor"
type textarea "*"
type input "Support"
type textarea "*"
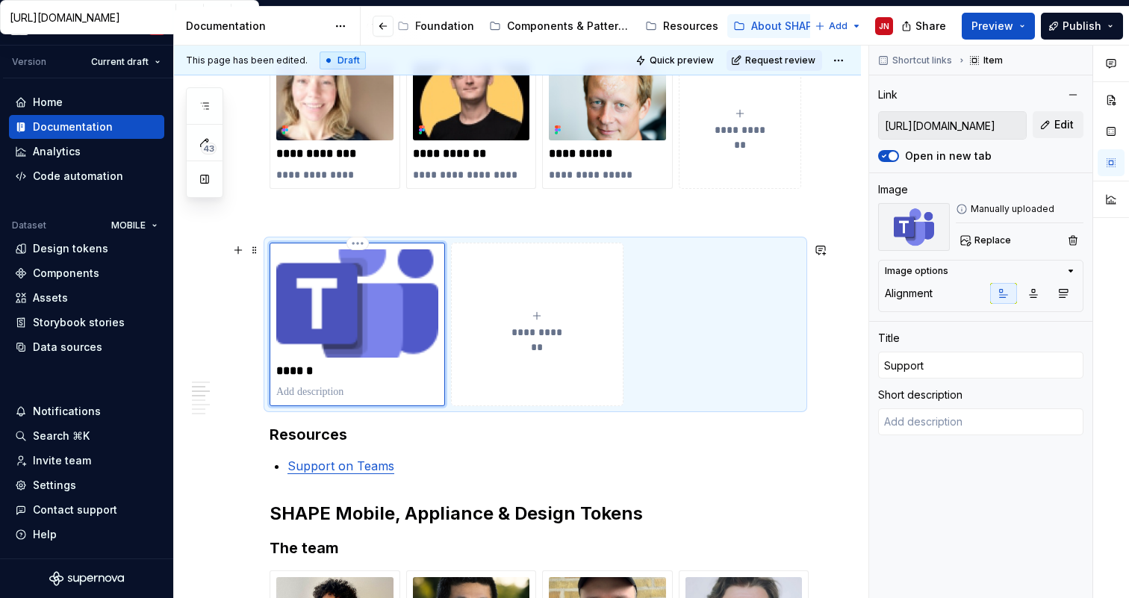
type input "Support"
type textarea "*"
type input "Support o"
type textarea "*"
type input "Support on"
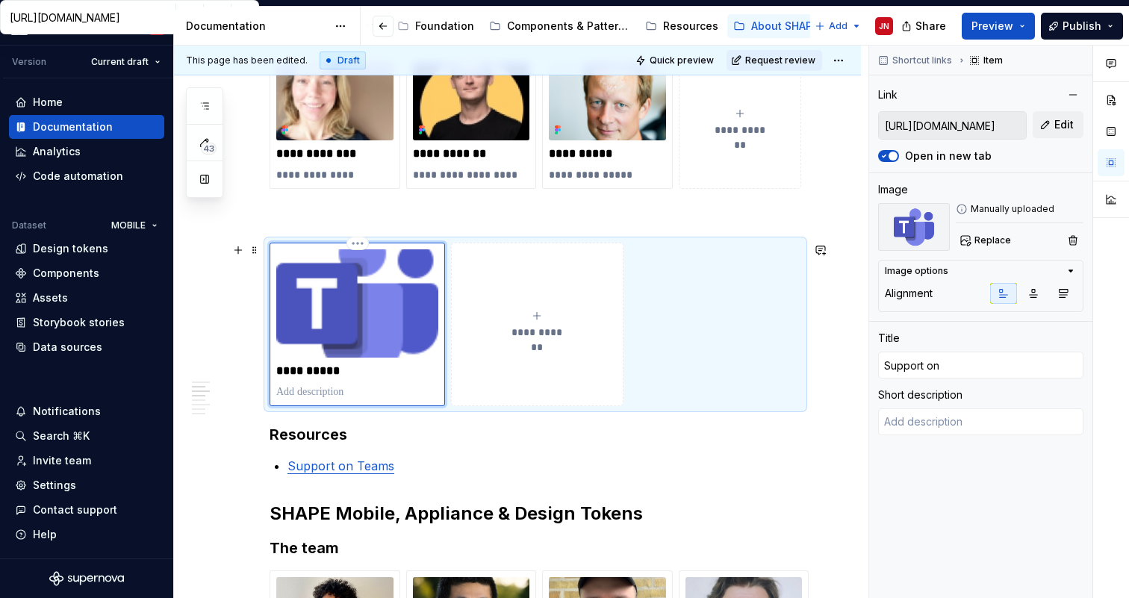
type textarea "*"
type input "Support on"
type textarea "*"
type input "Support on T"
type textarea "*"
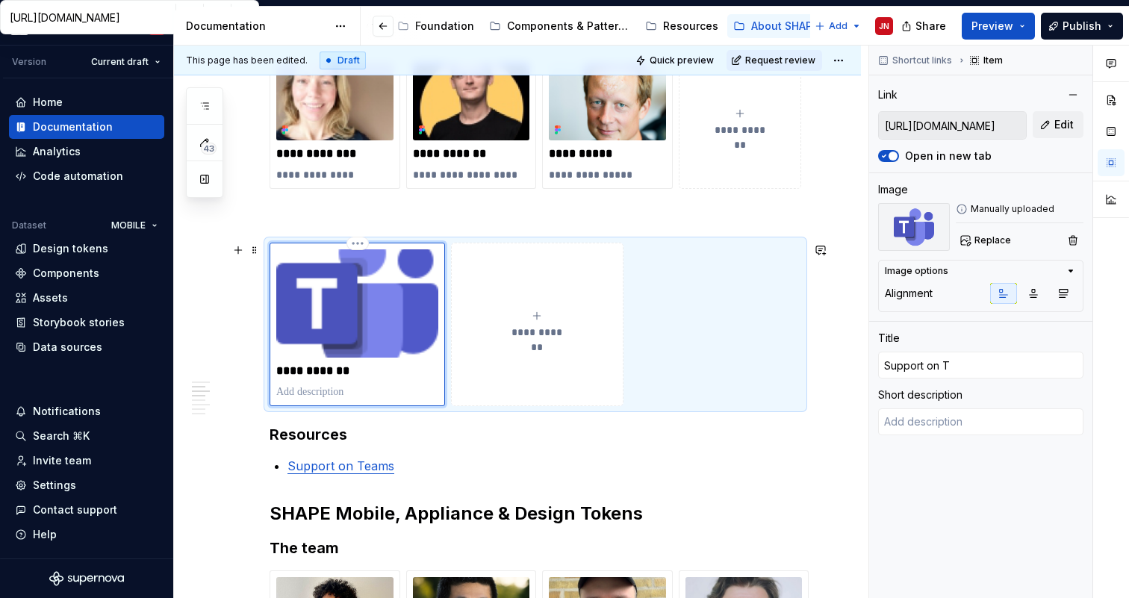
type input "Support on Te"
type textarea "*"
type input "Support on Tea"
type textarea "*"
type input "Support on Team"
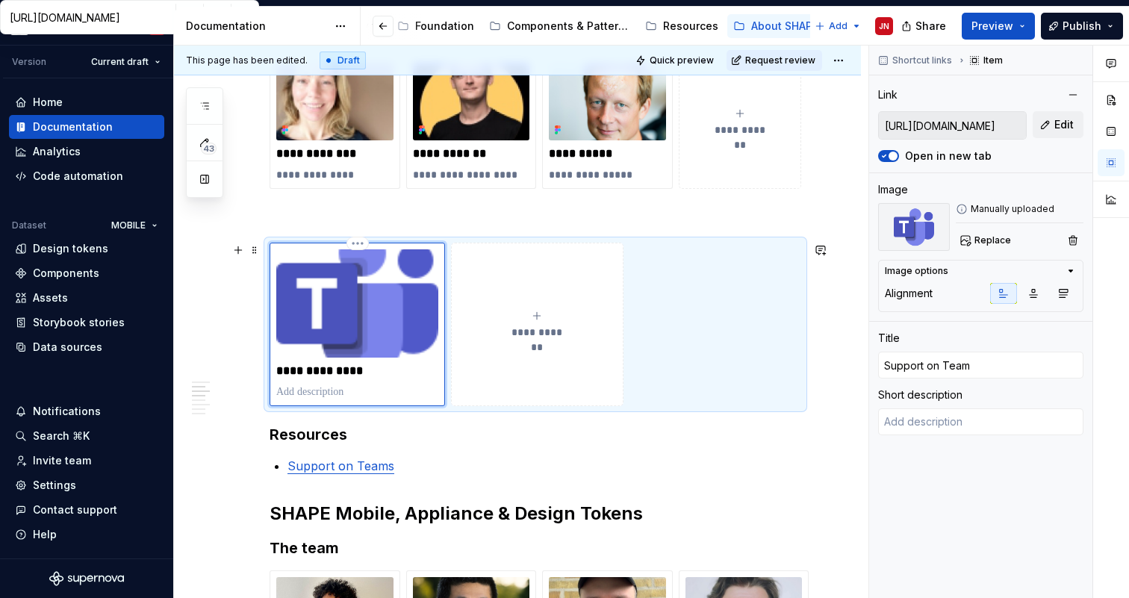
type textarea "*"
type input "Support on Teams"
click at [990, 240] on span "Replace" at bounding box center [993, 240] width 37 height 12
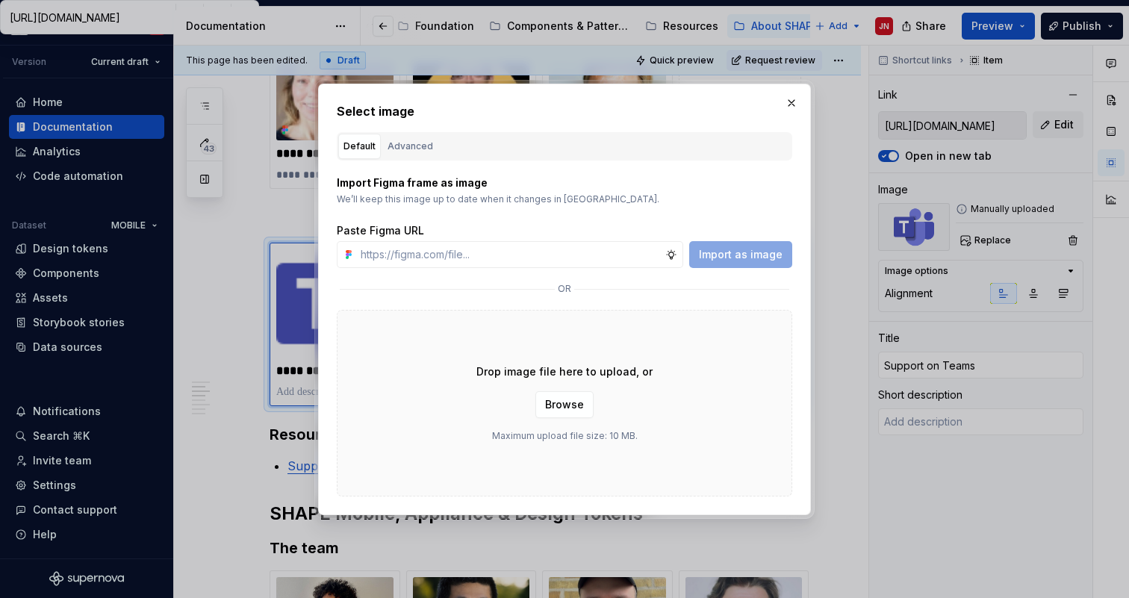
type textarea "*"
click at [398, 143] on div "Advanced" at bounding box center [411, 146] width 46 height 15
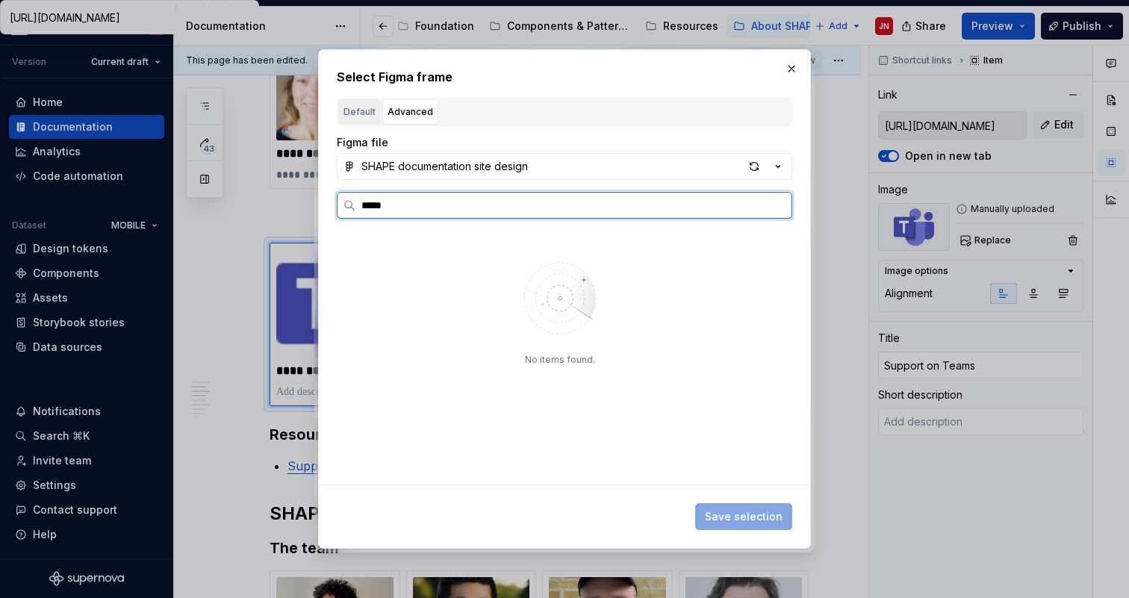
type input "*****"
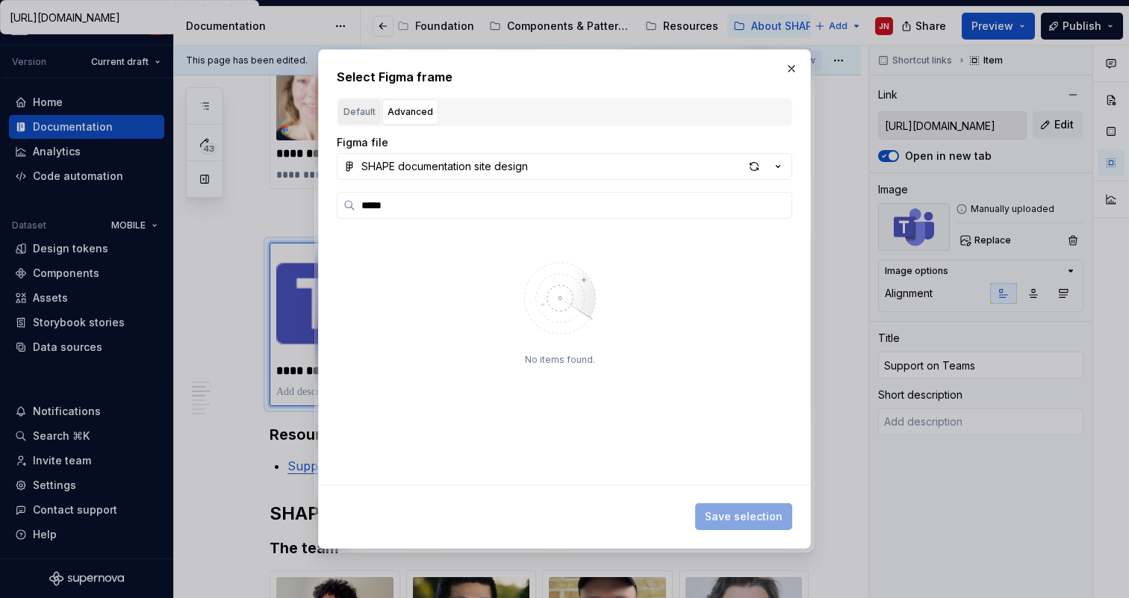
click at [357, 108] on div "Default" at bounding box center [360, 112] width 32 height 15
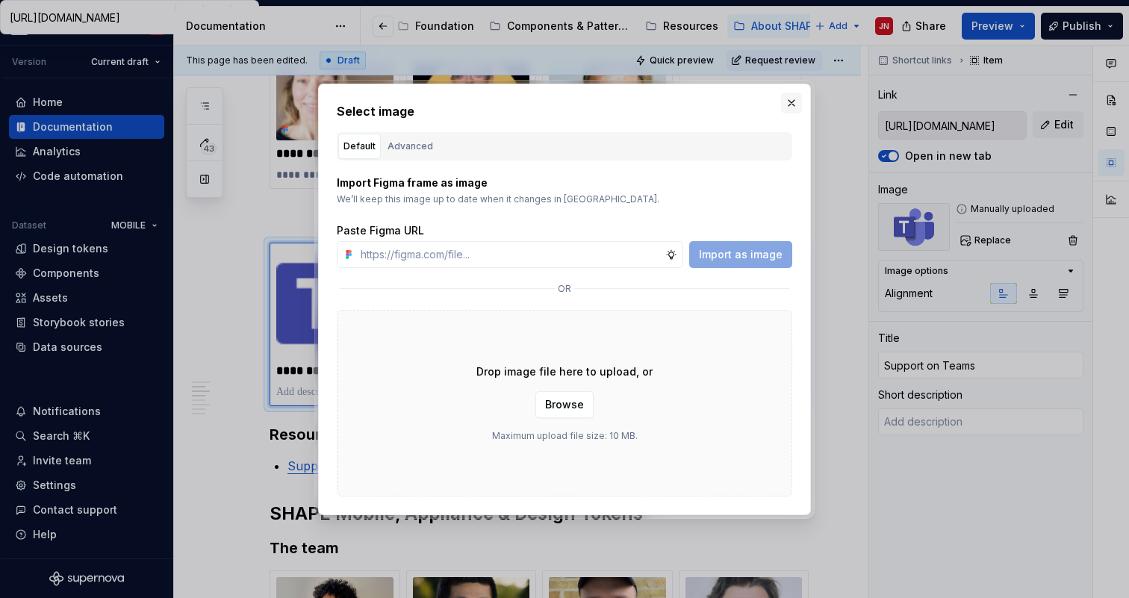
click at [792, 100] on button "button" at bounding box center [791, 103] width 21 height 21
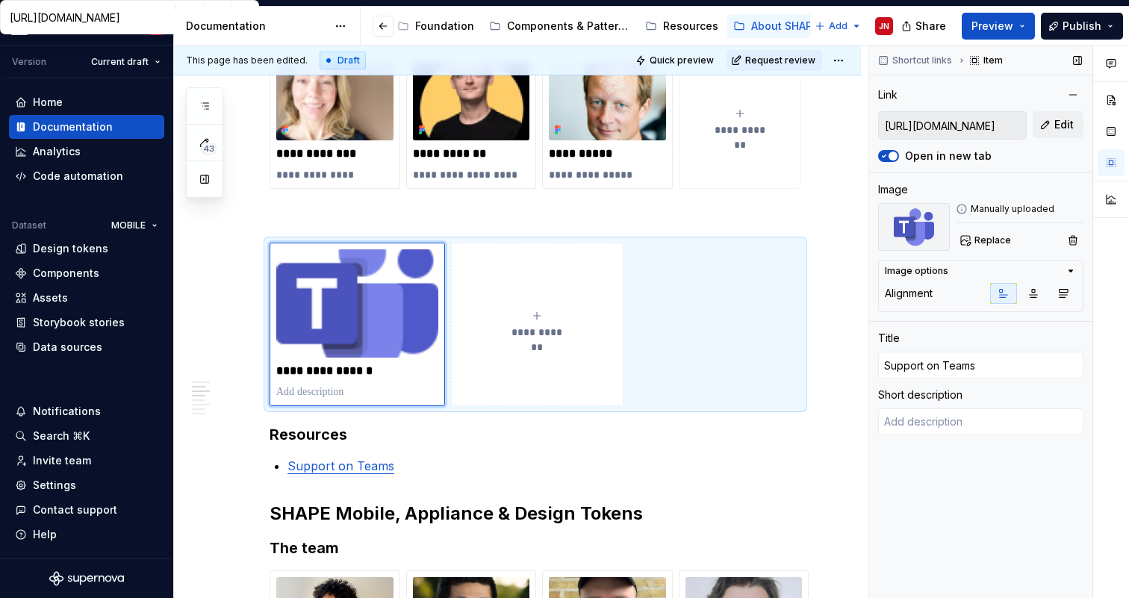
click at [995, 207] on div "Manually uploaded" at bounding box center [1020, 209] width 128 height 12
click at [984, 207] on div "Manually uploaded" at bounding box center [1020, 209] width 128 height 12
click at [1031, 297] on icon "button" at bounding box center [1034, 294] width 8 height 8
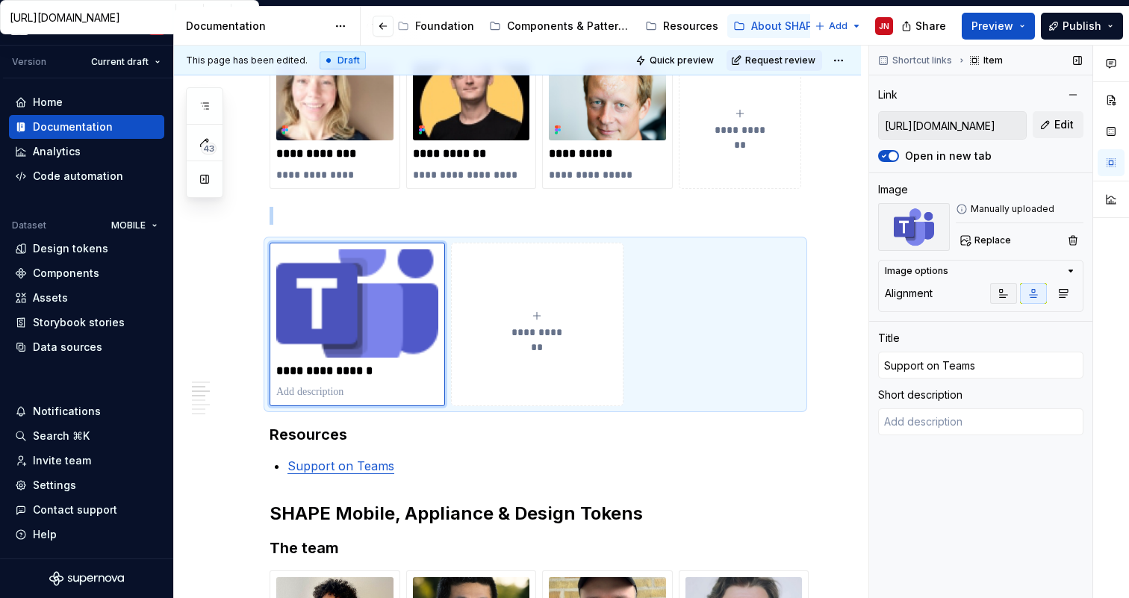
click at [1007, 294] on icon "button" at bounding box center [1004, 294] width 8 height 8
click at [932, 371] on input "Support on Teams" at bounding box center [980, 365] width 205 height 27
click at [931, 60] on span "Shortcut links" at bounding box center [922, 61] width 60 height 12
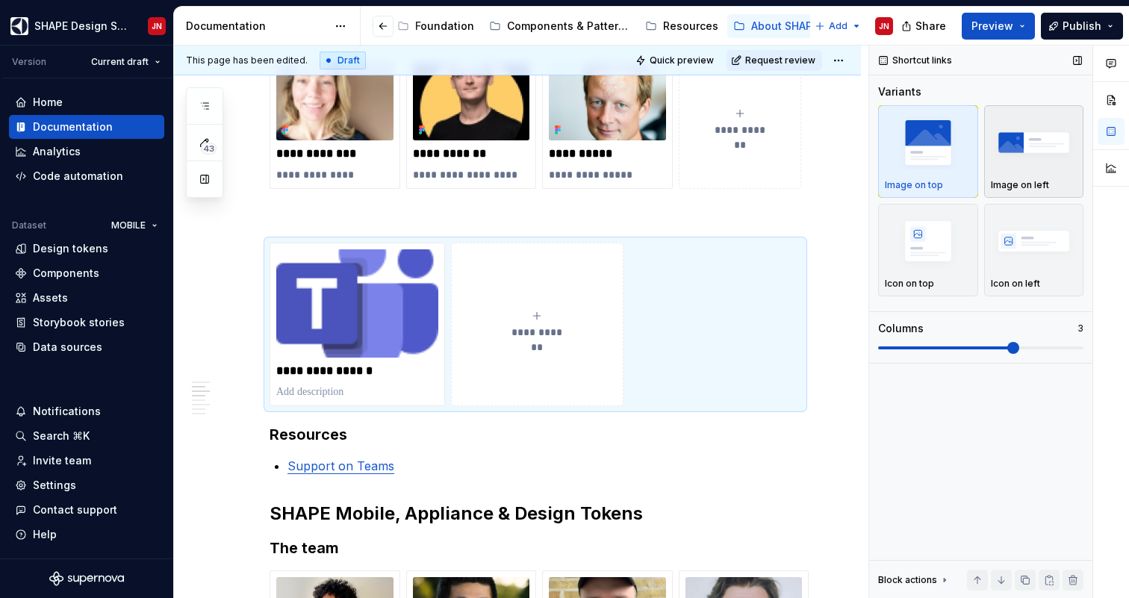
click at [1025, 154] on img "button" at bounding box center [1034, 142] width 87 height 55
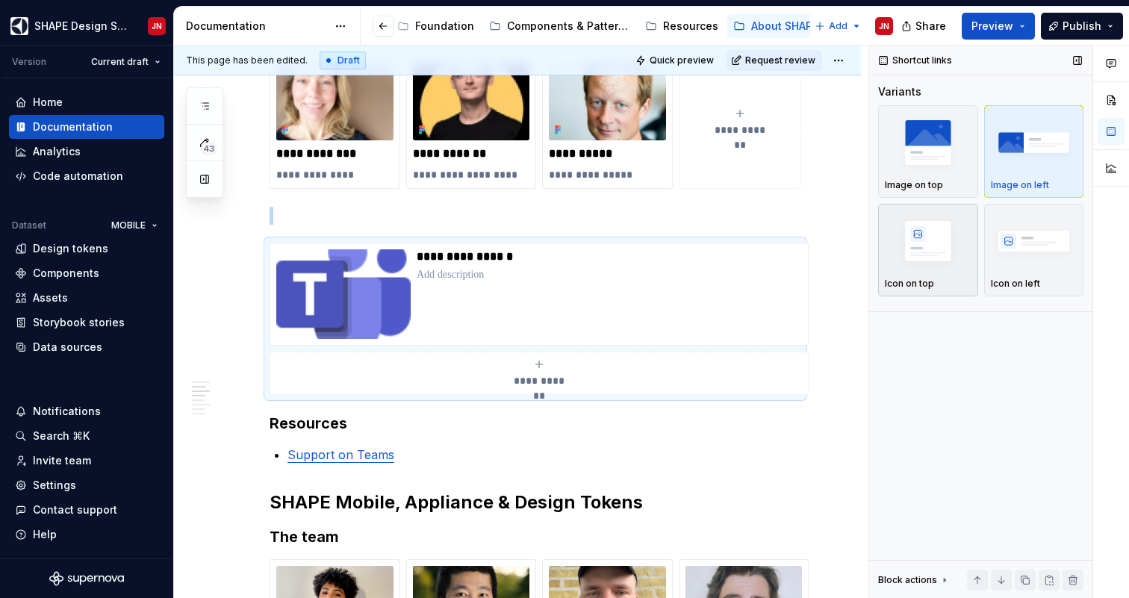
click at [925, 237] on img "button" at bounding box center [928, 241] width 87 height 55
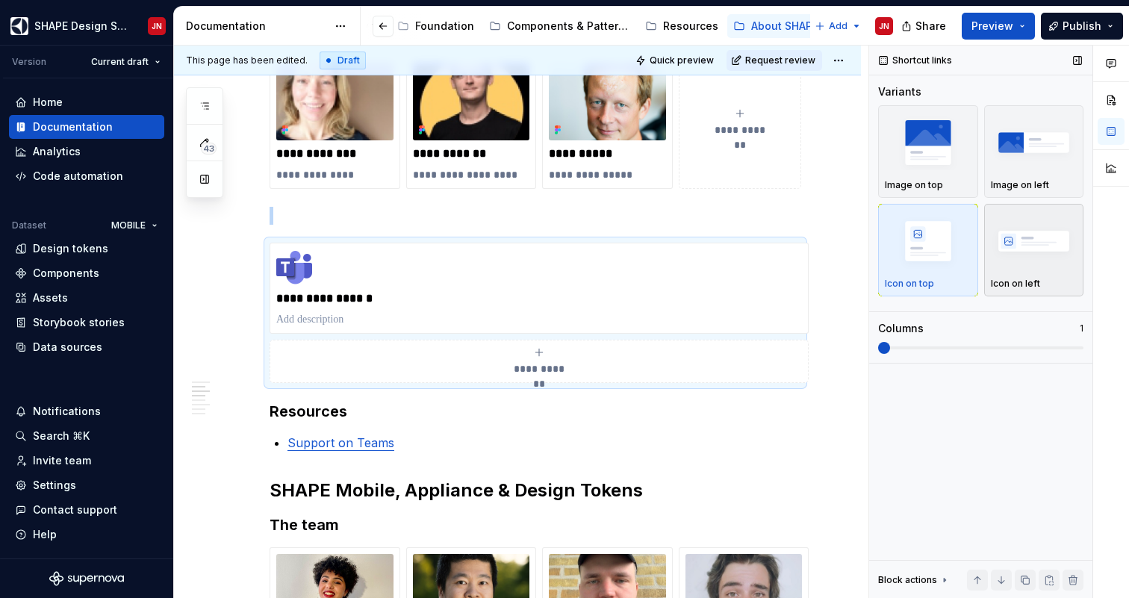
click at [1025, 255] on img "button" at bounding box center [1034, 241] width 87 height 55
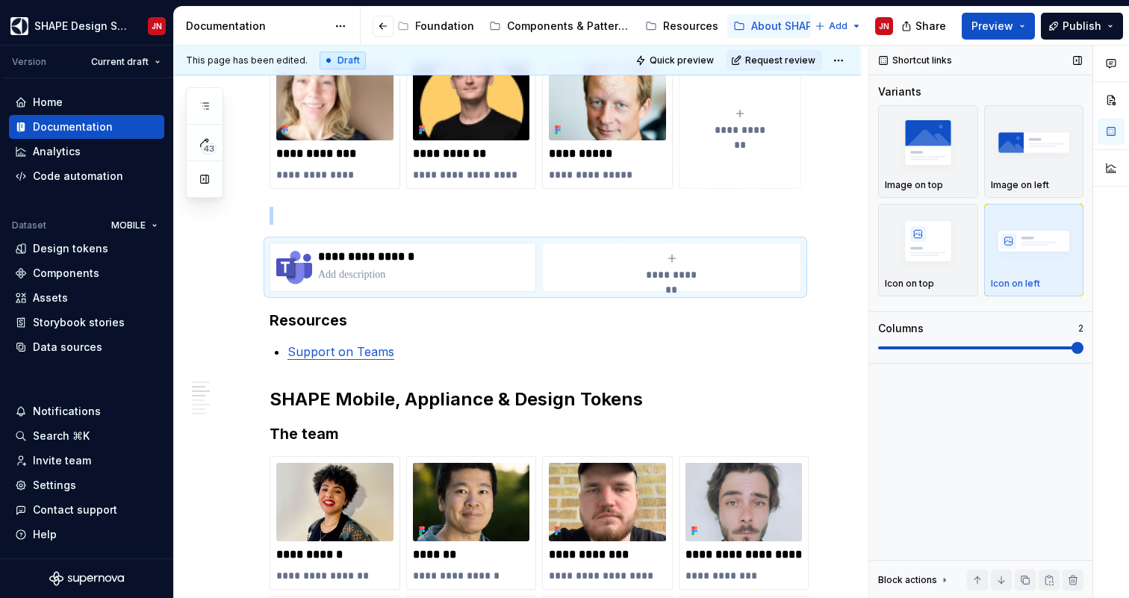
click at [1072, 345] on span at bounding box center [1078, 348] width 12 height 12
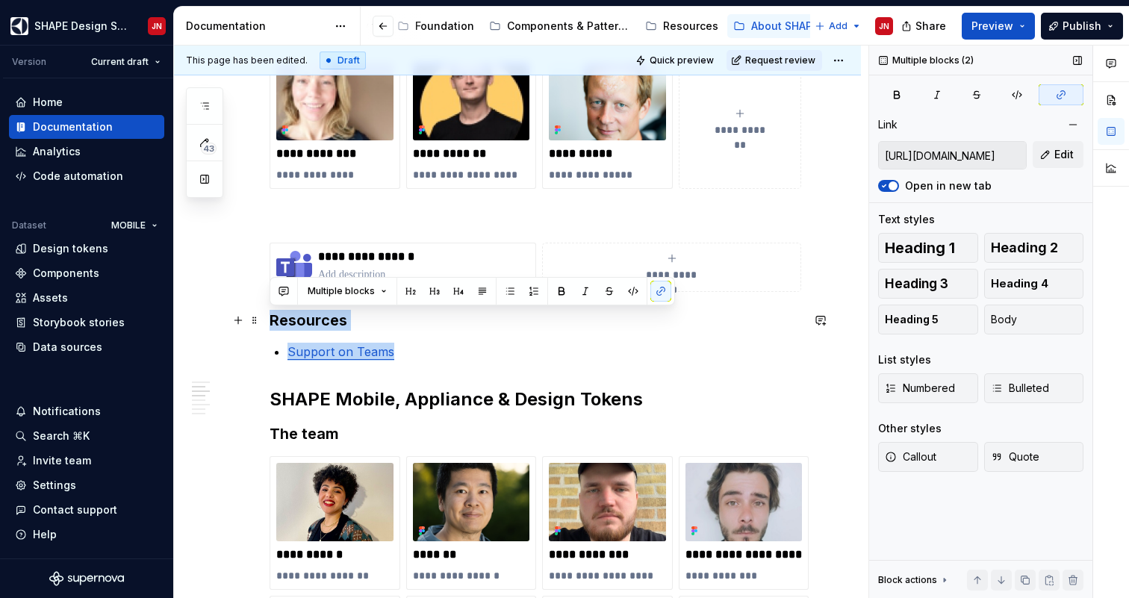
drag, startPoint x: 410, startPoint y: 355, endPoint x: 273, endPoint y: 321, distance: 140.9
click at [273, 321] on div "**********" at bounding box center [536, 523] width 532 height 1722
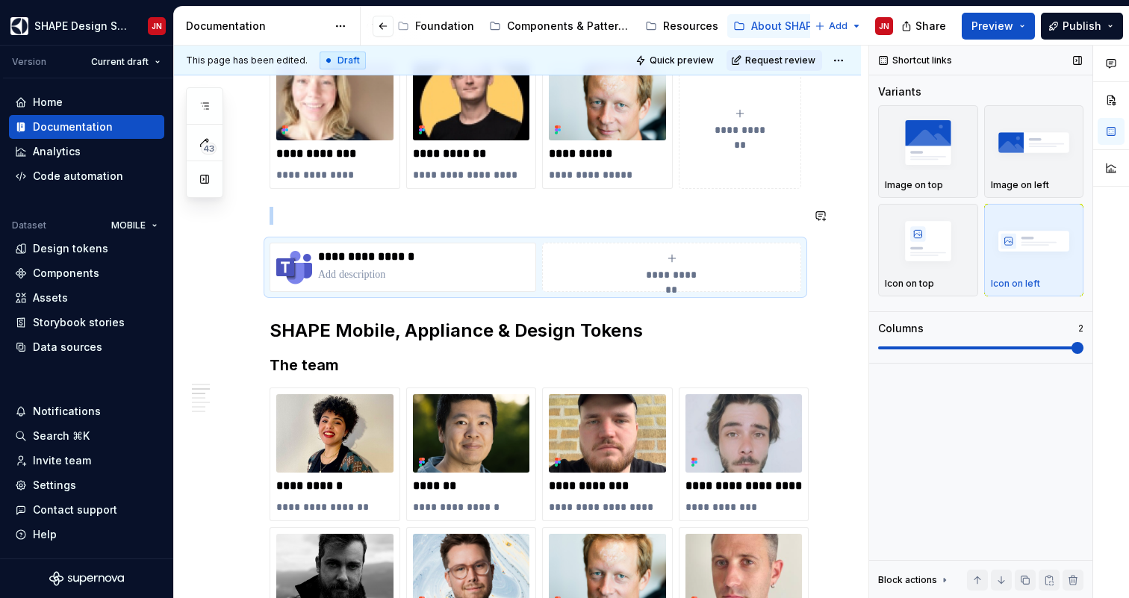
click at [315, 202] on div "**********" at bounding box center [536, 488] width 532 height 1653
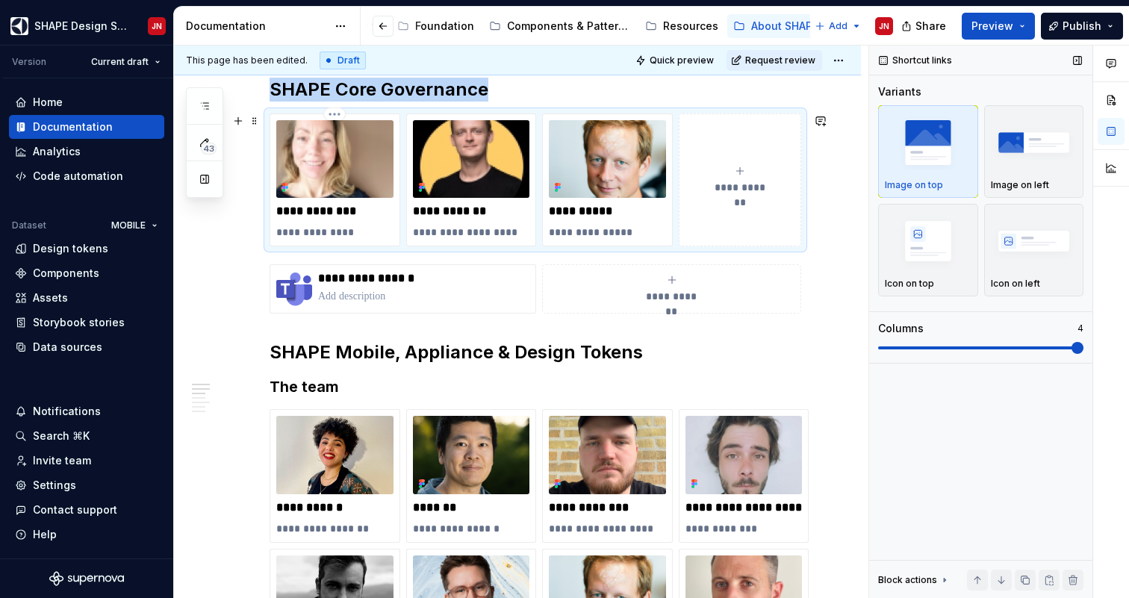
scroll to position [505, 0]
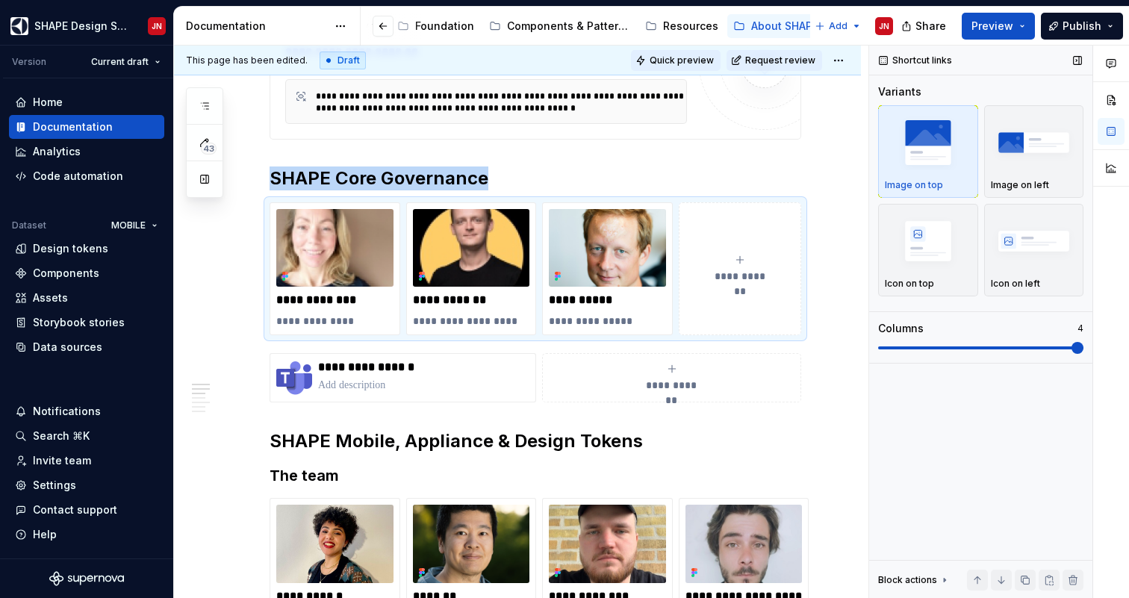
click at [686, 61] on span "Quick preview" at bounding box center [682, 61] width 64 height 12
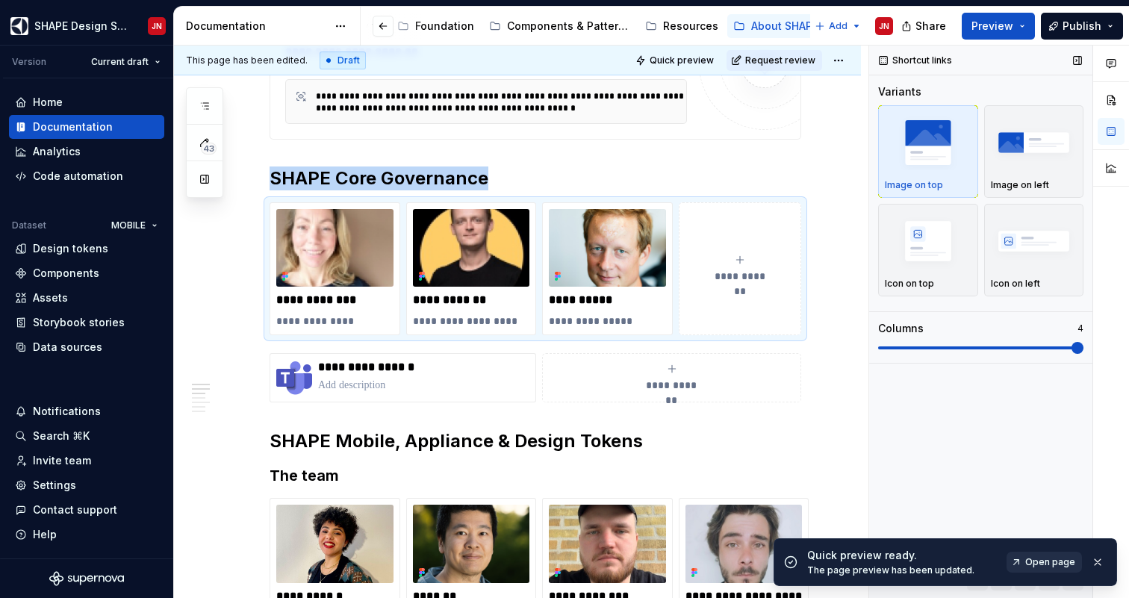
click at [1040, 565] on span "Open page" at bounding box center [1050, 562] width 50 height 12
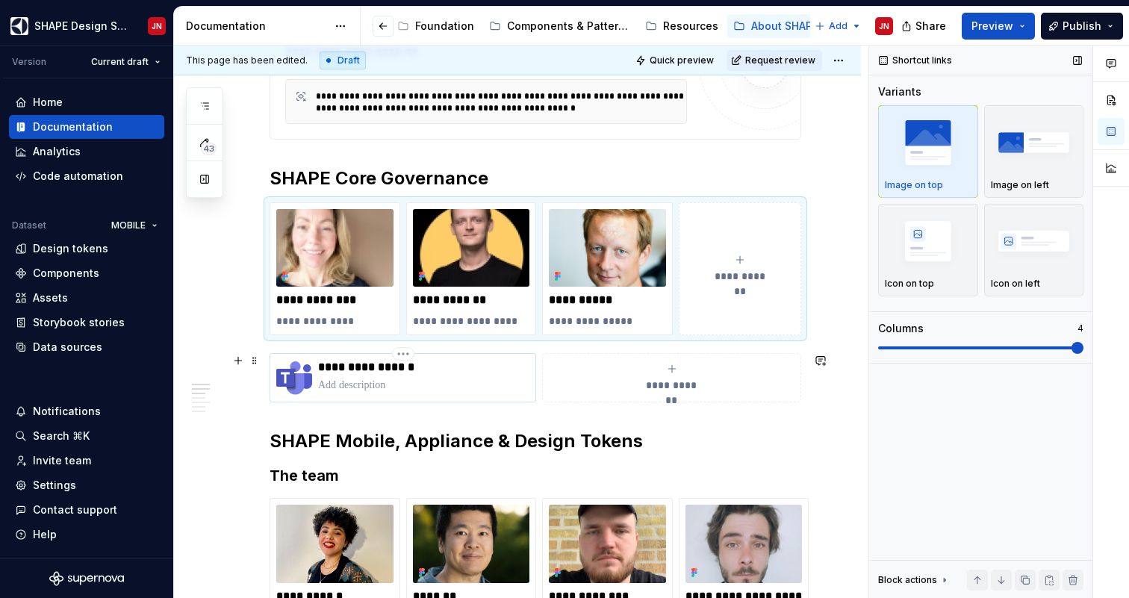
click at [343, 371] on p "**********" at bounding box center [423, 367] width 211 height 15
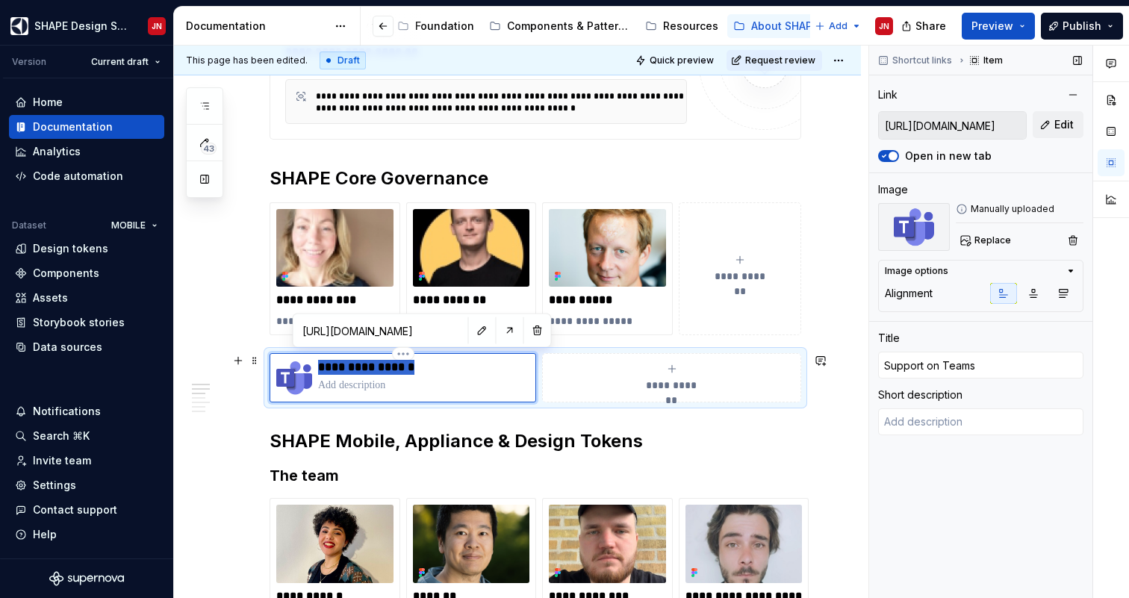
click at [343, 371] on p "**********" at bounding box center [423, 367] width 211 height 15
click at [328, 368] on p "**********" at bounding box center [423, 367] width 211 height 15
drag, startPoint x: 328, startPoint y: 368, endPoint x: 372, endPoint y: 370, distance: 44.1
click at [372, 370] on p "**********" at bounding box center [423, 367] width 211 height 15
type textarea "*"
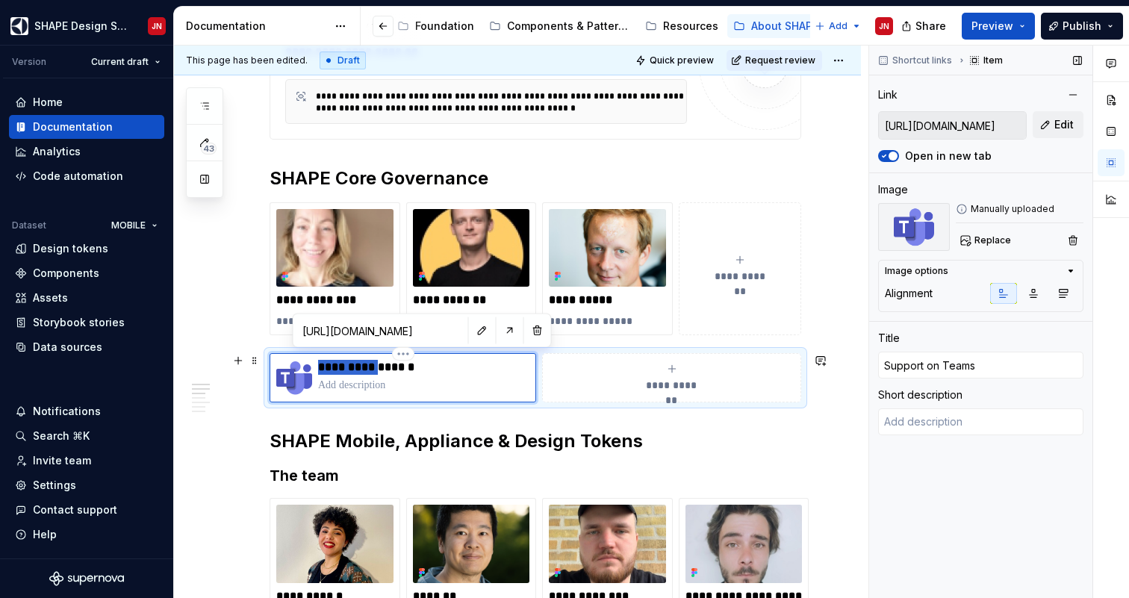
type input "S Teams"
type textarea "*"
type input "SH Teams"
type textarea "*"
type input "SHA Teams"
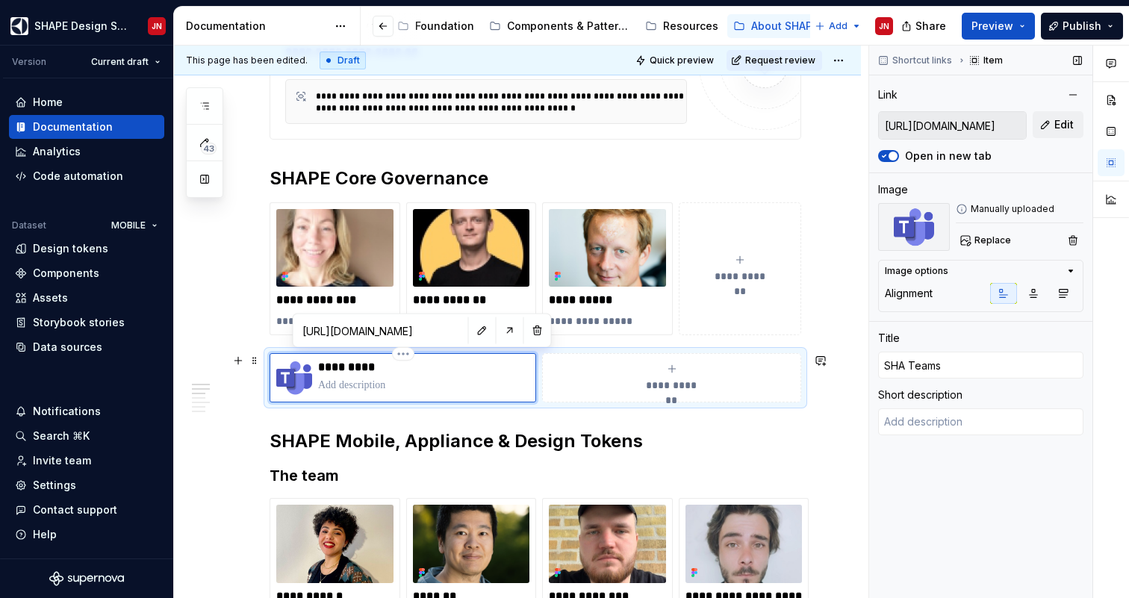
type textarea "*"
type input "SHAP Teams"
type textarea "*"
type input "SHAPE Teams"
type textarea "*"
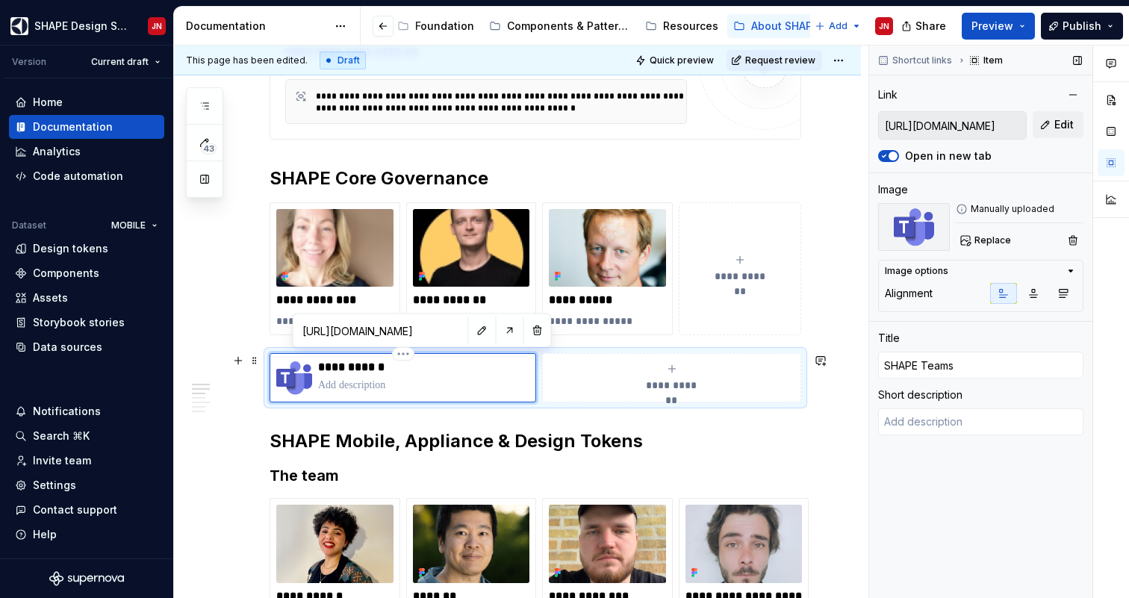
type input "SHAPE Teams"
type textarea "*"
type input "SHAPE C Teams"
type textarea "*"
type input "SHAPE Co Teams"
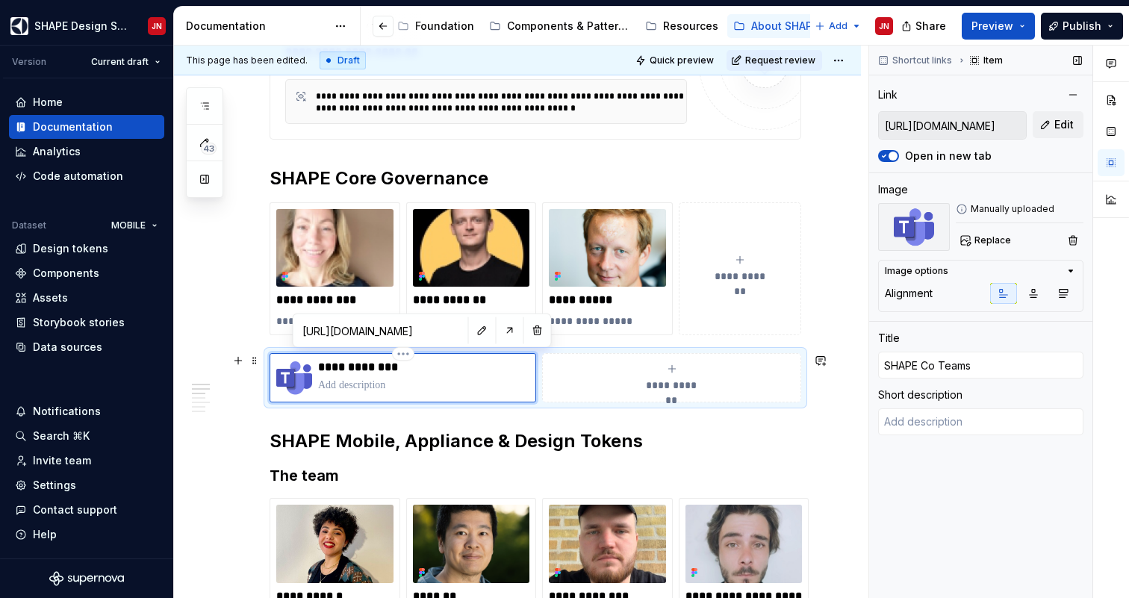
type textarea "*"
type input "SHAPE Cor Teams"
type textarea "*"
type input "SHAPE Core Teams"
type textarea "*"
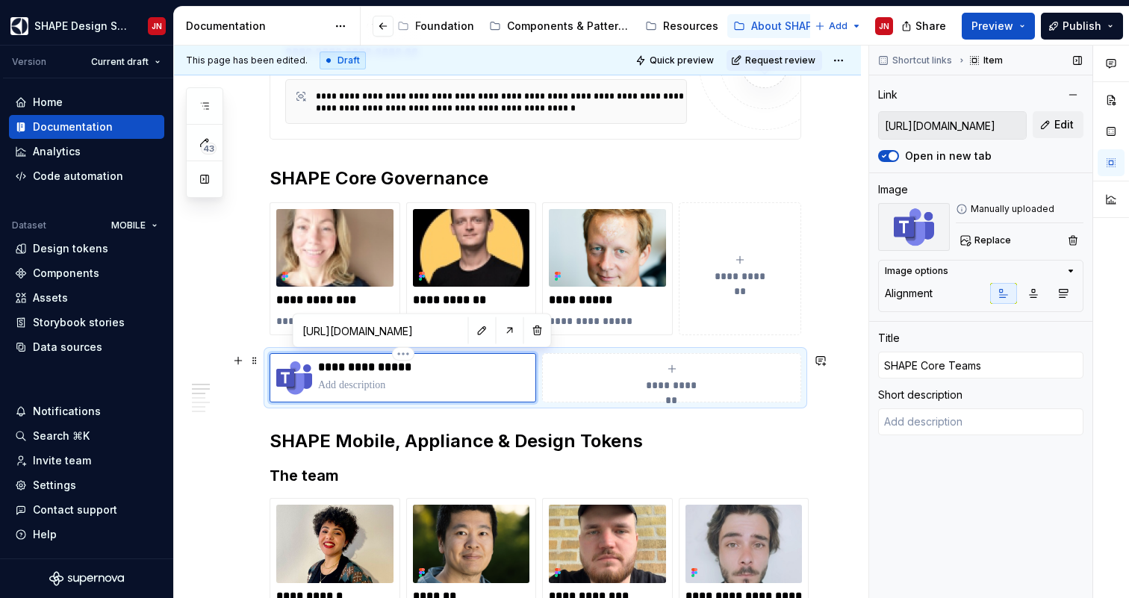
type input "SHAPE Core Teams"
type textarea "*"
type input "SHAPE Core G Teams"
type textarea "*"
type input "SHAPE Core Go Teams"
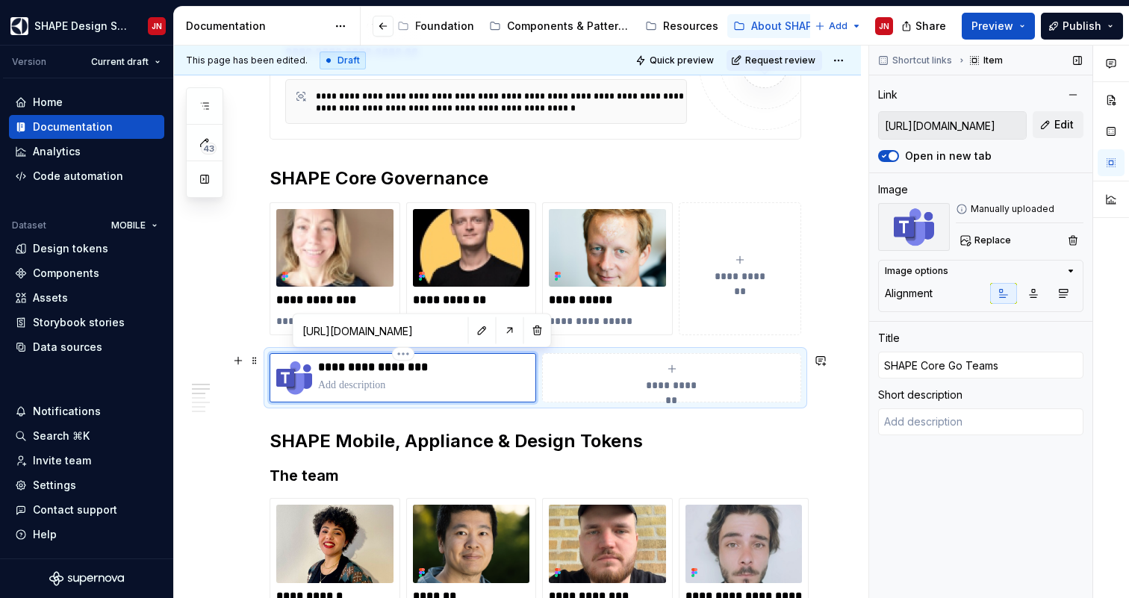
type textarea "*"
type input "SHAPE Core Gov Teams"
type textarea "*"
type input "SHAPE Core [PERSON_NAME] Teams"
type textarea "*"
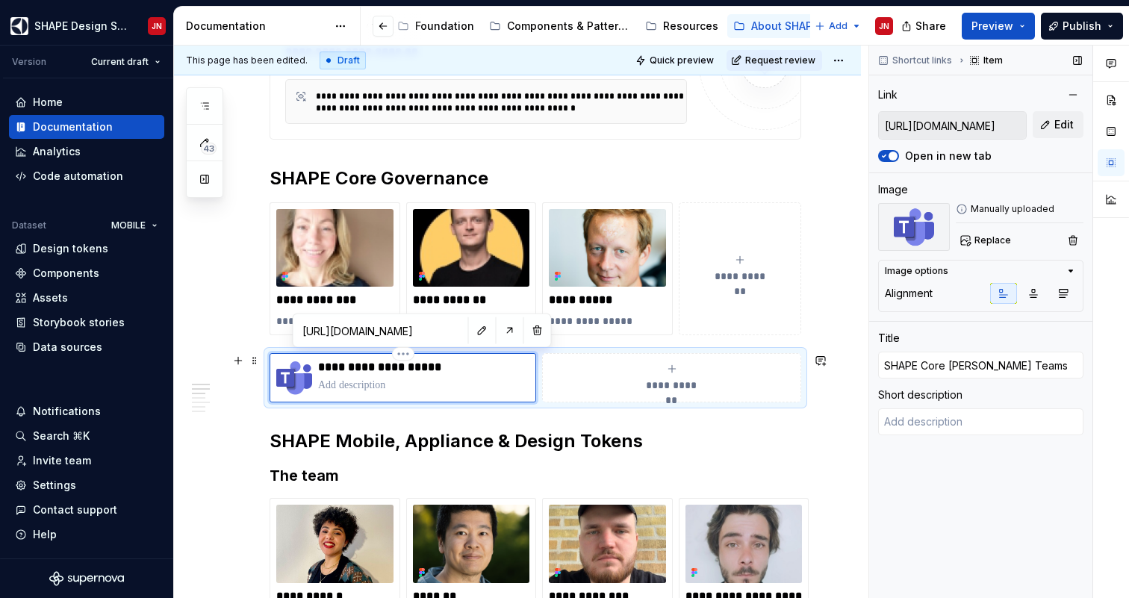
type input "SHAPE Core [PERSON_NAME] Teams"
type textarea "*"
type input "SHAPE Core Govern Teams"
type textarea "*"
type input "SHAPE Core Governa Teams"
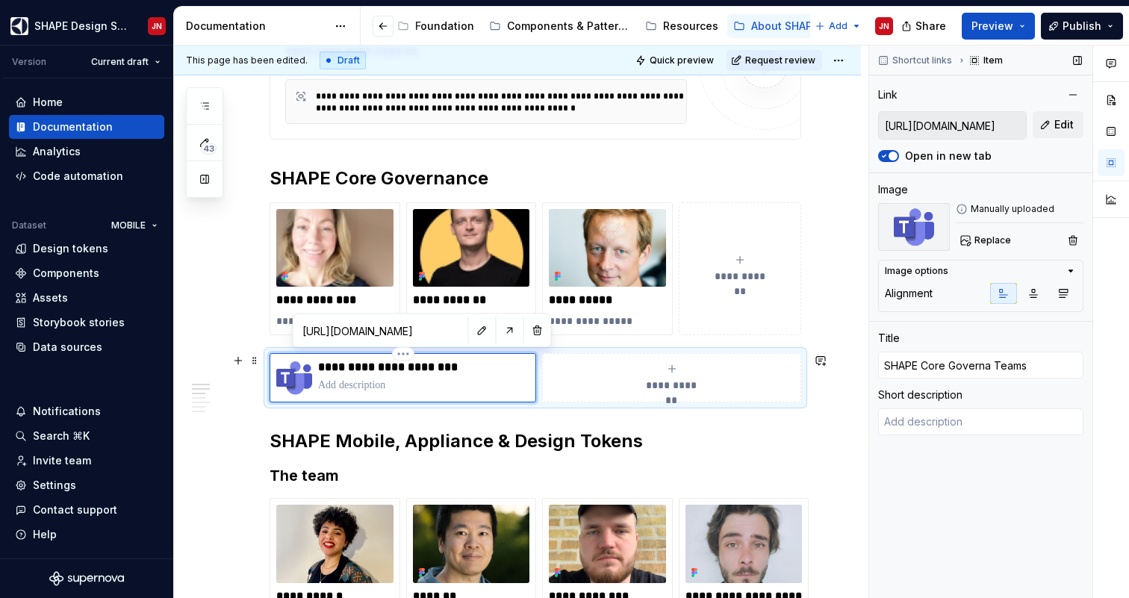
type textarea "*"
type input "SHAPE Core Governan Teams"
type textarea "*"
type input "SHAPE Core Governanc Teams"
type textarea "*"
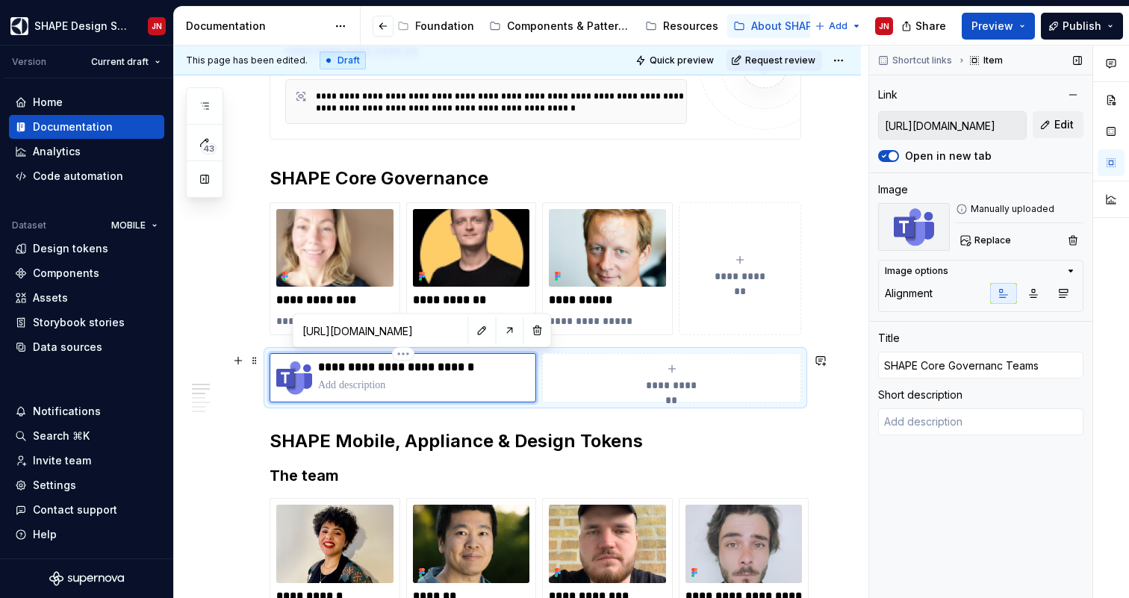
type input "SHAPE Core Governance Teams"
type textarea "*"
type input "SHAPE Core Governance Teams"
type textarea "*"
type input "SHAPE Core Governance o Teams"
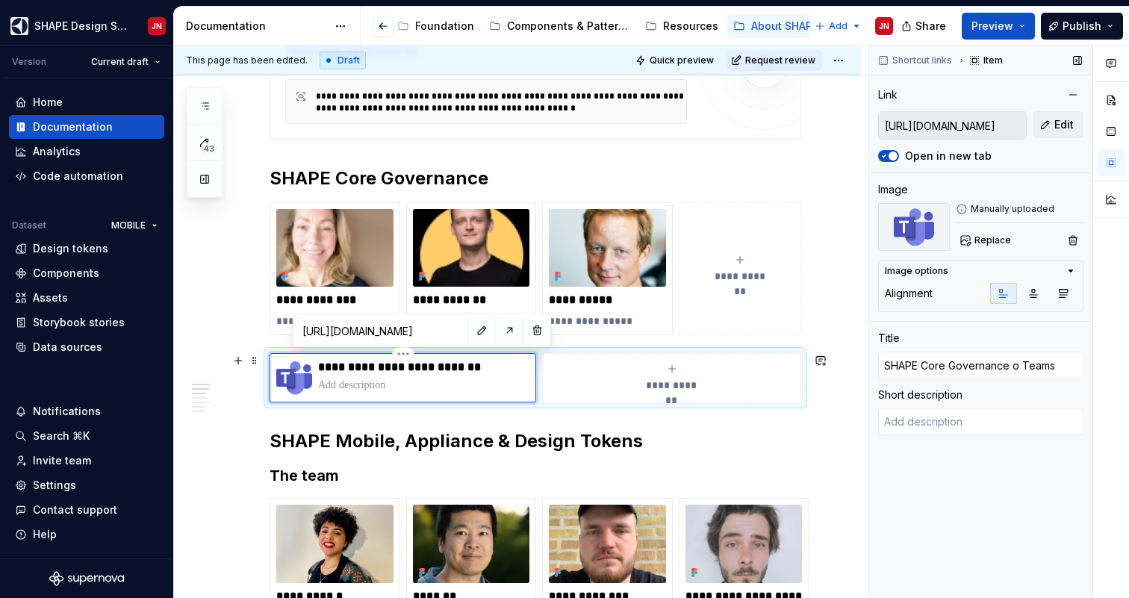
type textarea "*"
type input "SHAPE Core Governance on Teams"
click at [458, 435] on h2 "SHAPE Mobile, Appliance & Design Tokens" at bounding box center [536, 441] width 532 height 24
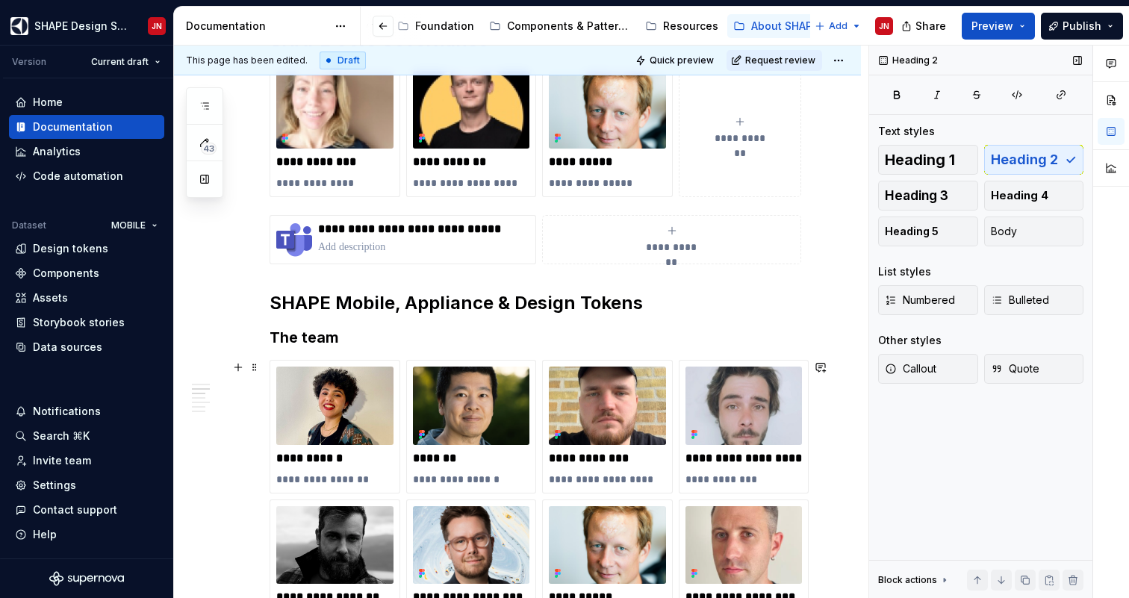
scroll to position [707, 0]
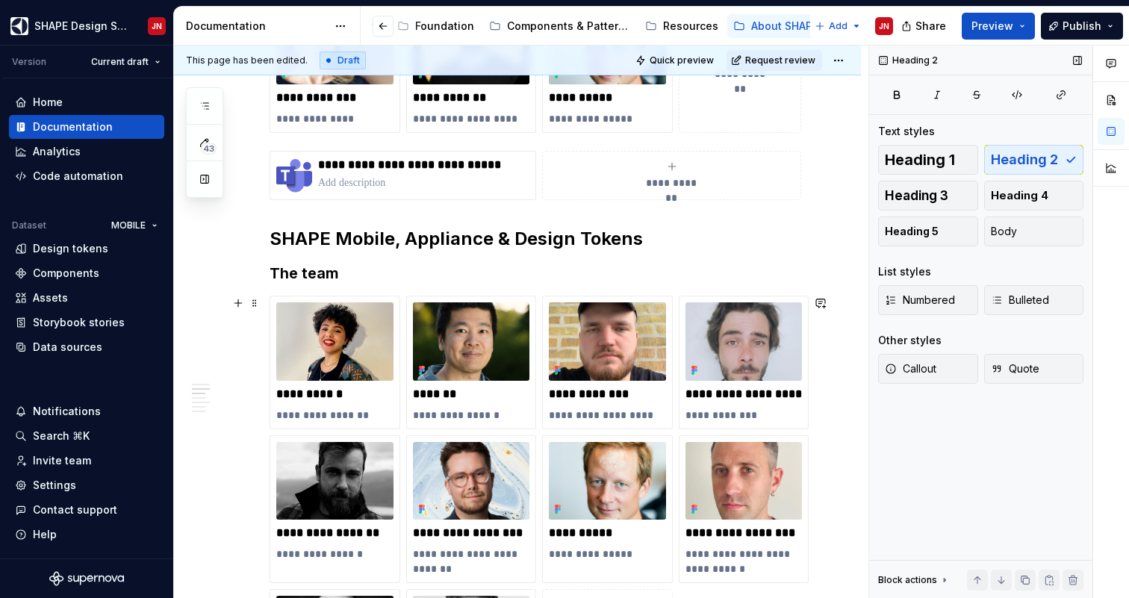
click at [329, 275] on h3 "The team" at bounding box center [536, 273] width 532 height 21
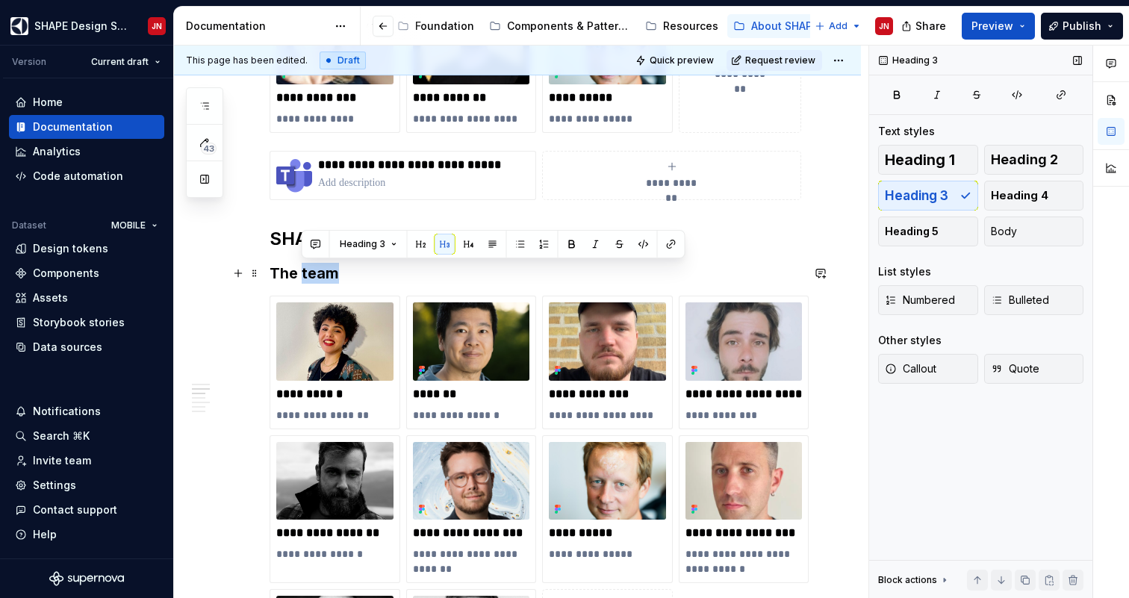
click at [329, 275] on h3 "The team" at bounding box center [536, 273] width 532 height 21
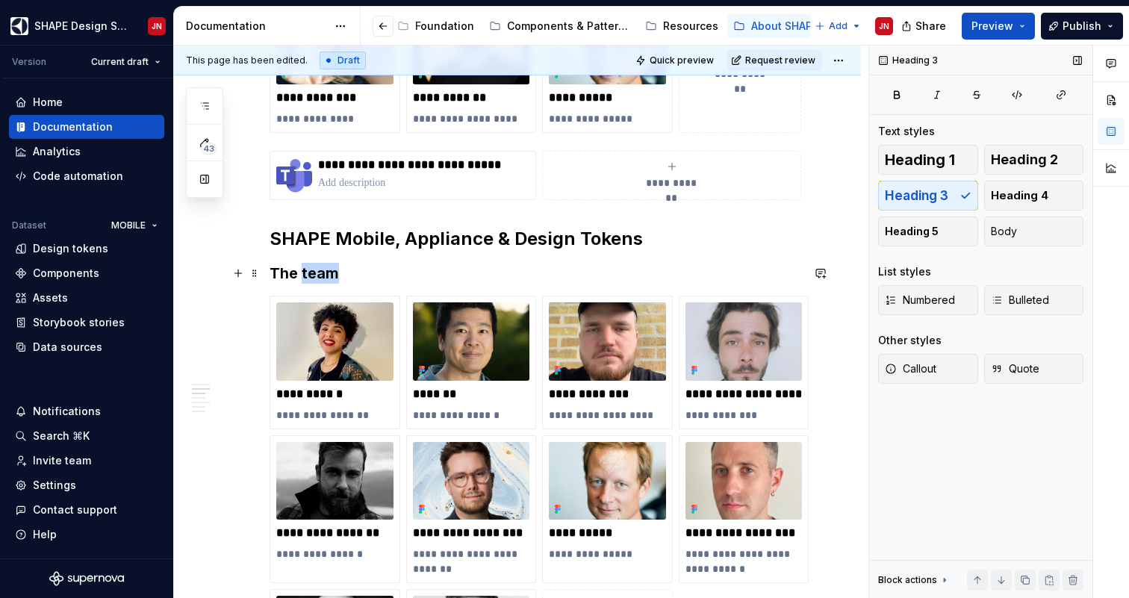
click at [329, 275] on h3 "The team" at bounding box center [536, 273] width 532 height 21
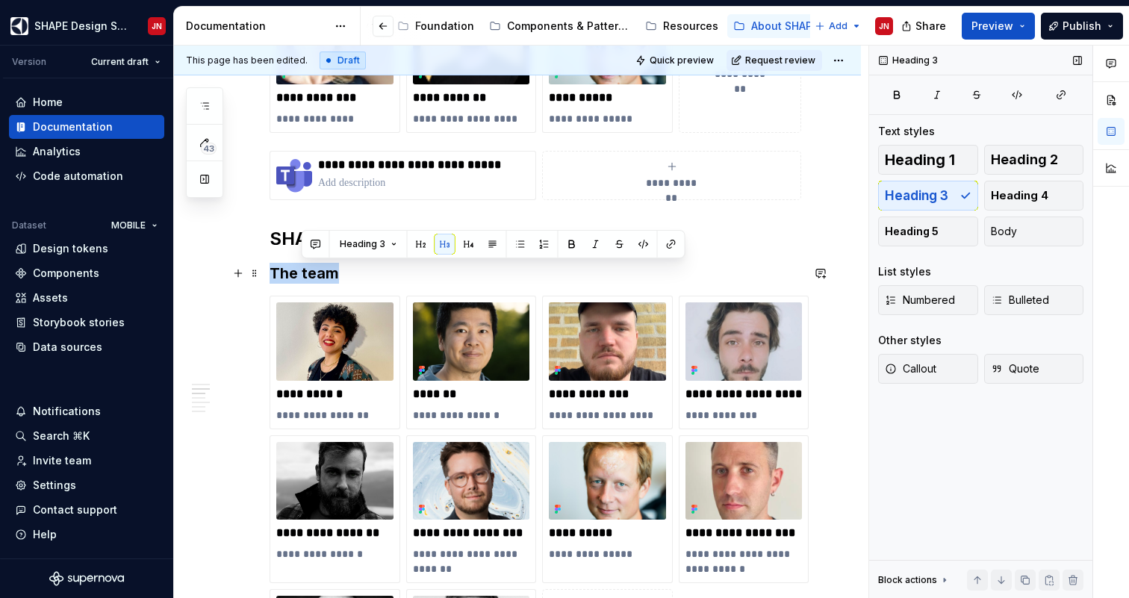
click at [329, 275] on h3 "The team" at bounding box center [536, 273] width 532 height 21
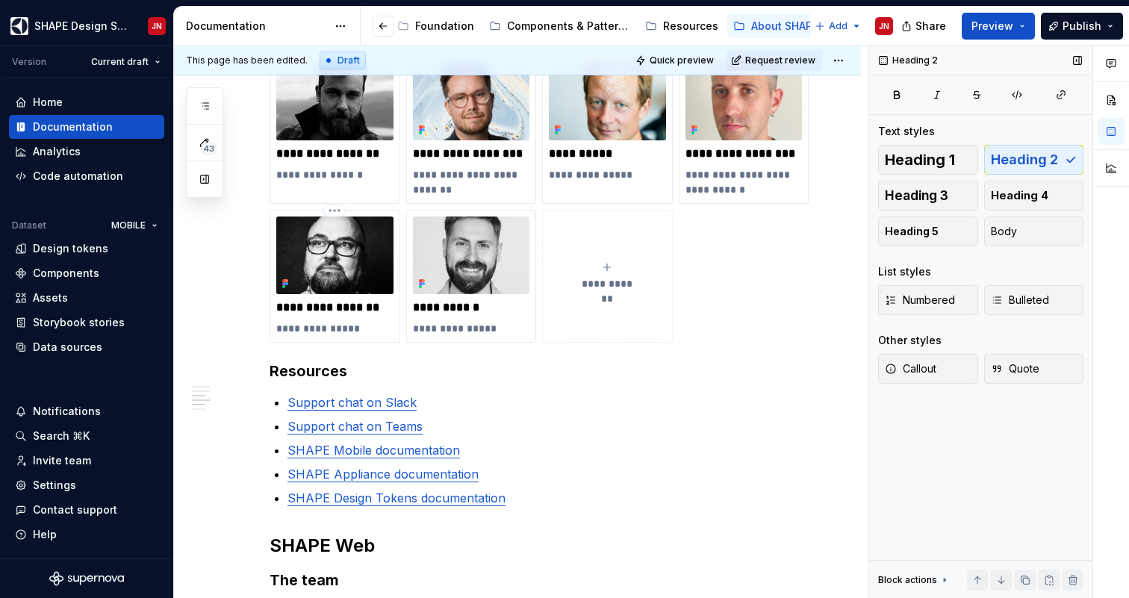
scroll to position [1057, 0]
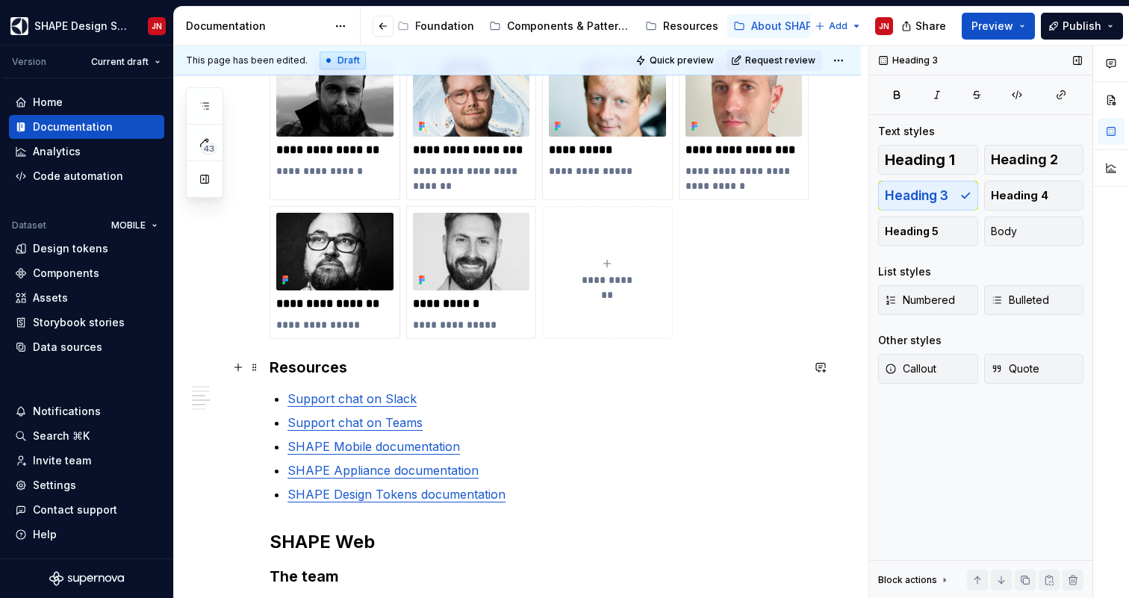
click at [273, 365] on h3 "Resources" at bounding box center [536, 367] width 532 height 21
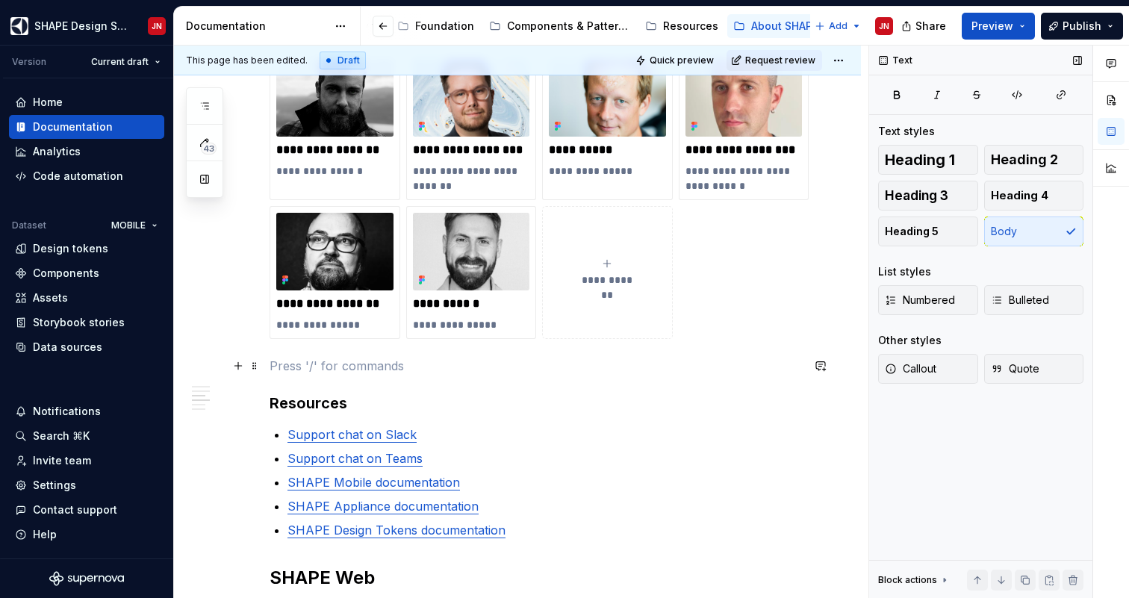
click at [299, 361] on p at bounding box center [536, 366] width 532 height 18
click at [243, 368] on button "button" at bounding box center [238, 365] width 21 height 21
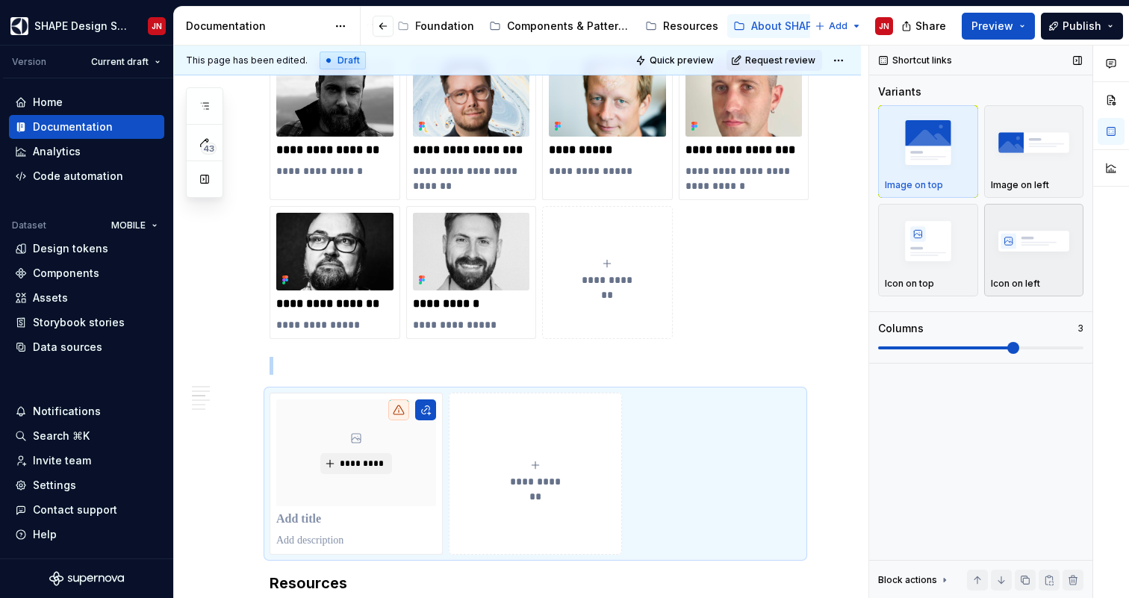
click at [1028, 264] on img "button" at bounding box center [1034, 241] width 87 height 55
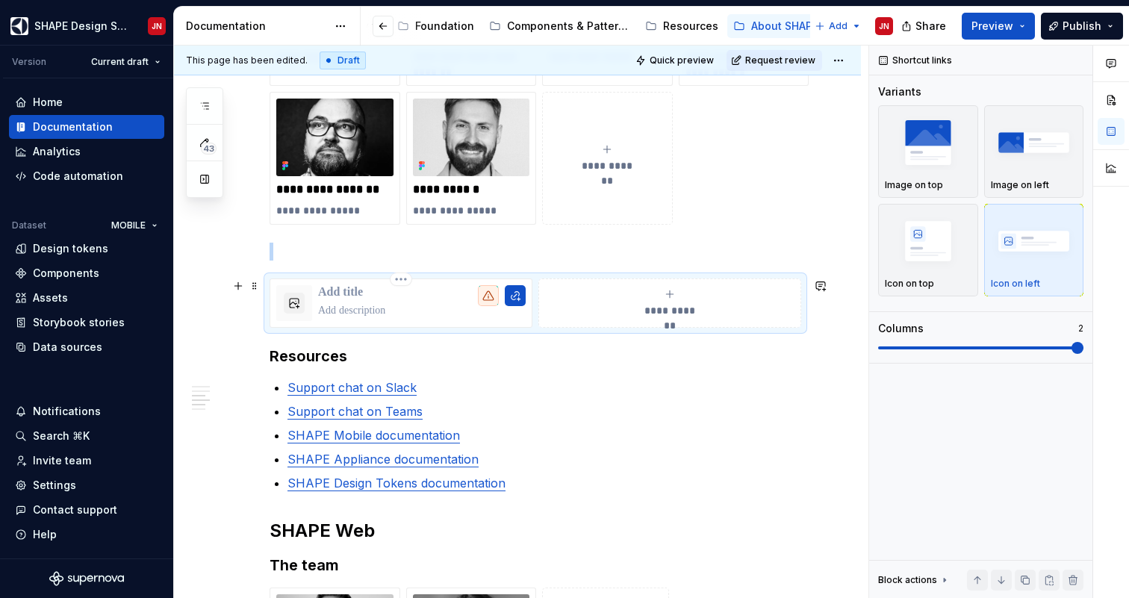
scroll to position [1158, 0]
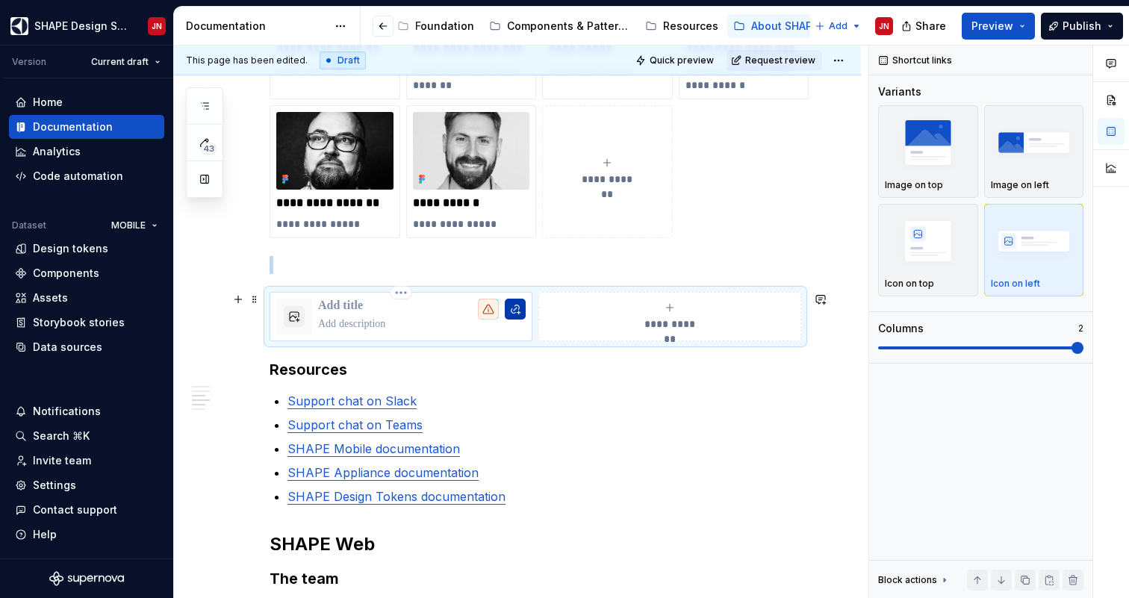
click at [525, 311] on button "button" at bounding box center [515, 309] width 21 height 21
type textarea "*"
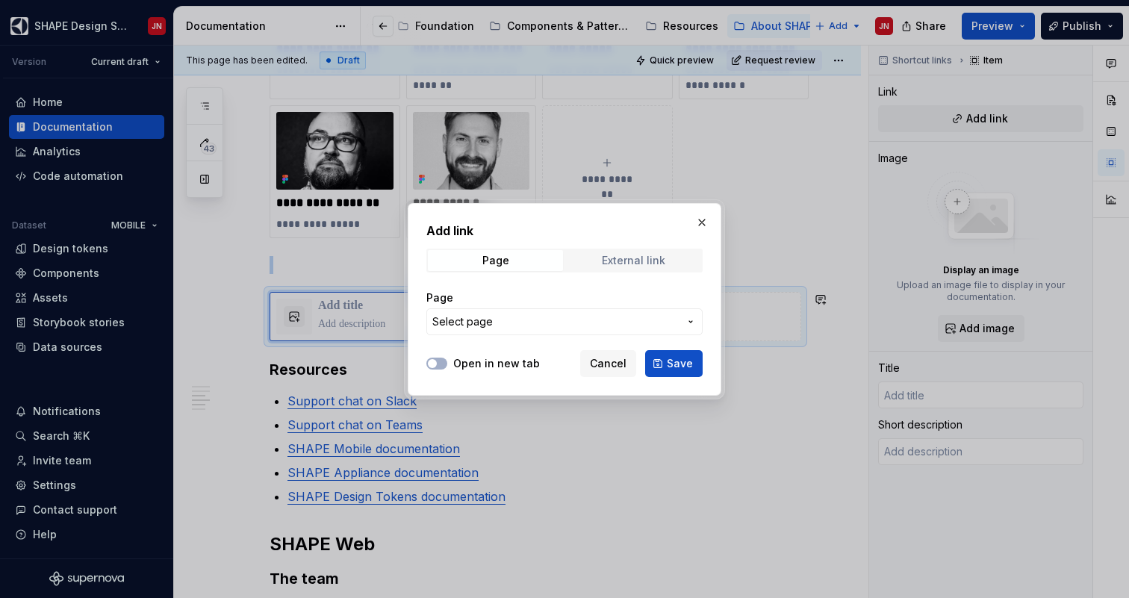
click at [628, 266] on div "External link" at bounding box center [633, 261] width 63 height 12
click at [438, 361] on icon "button" at bounding box center [432, 363] width 12 height 9
click at [467, 325] on input "URL" at bounding box center [564, 321] width 276 height 27
paste input "[URL][DOMAIN_NAME]"
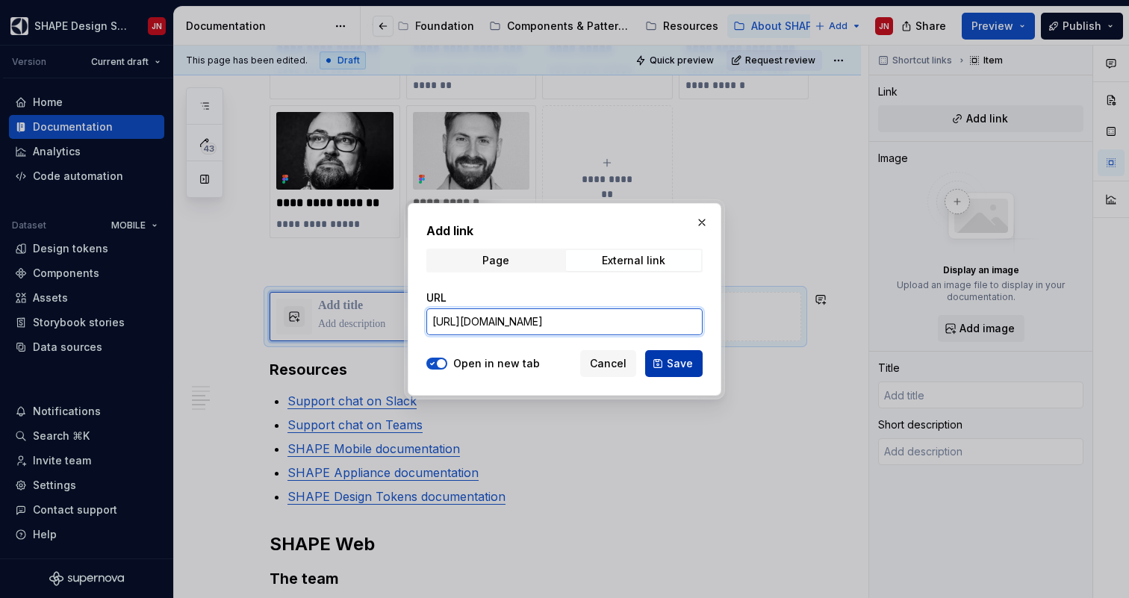
type input "[URL][DOMAIN_NAME]"
click at [670, 367] on span "Save" at bounding box center [680, 363] width 26 height 15
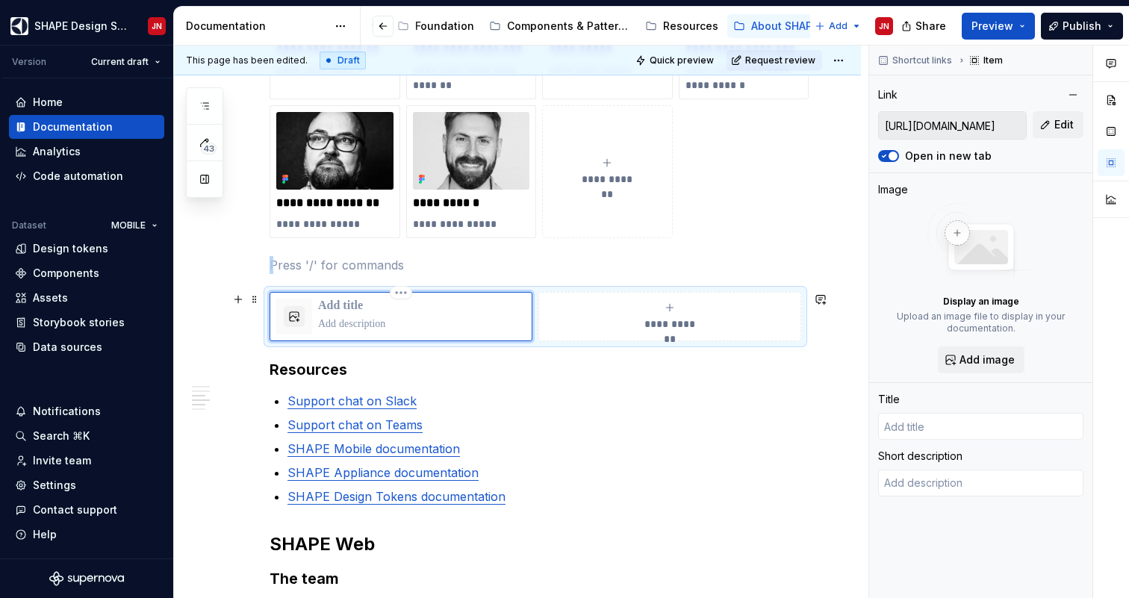
click at [361, 305] on p at bounding box center [422, 306] width 208 height 15
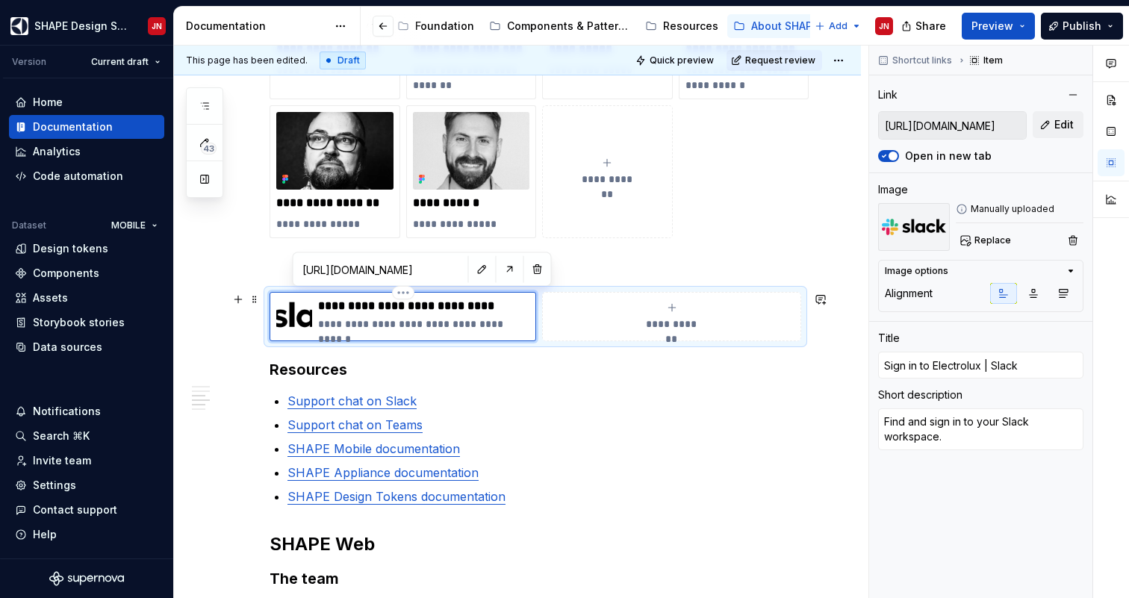
click at [361, 305] on p "**********" at bounding box center [423, 306] width 211 height 15
type textarea "*"
type input "S"
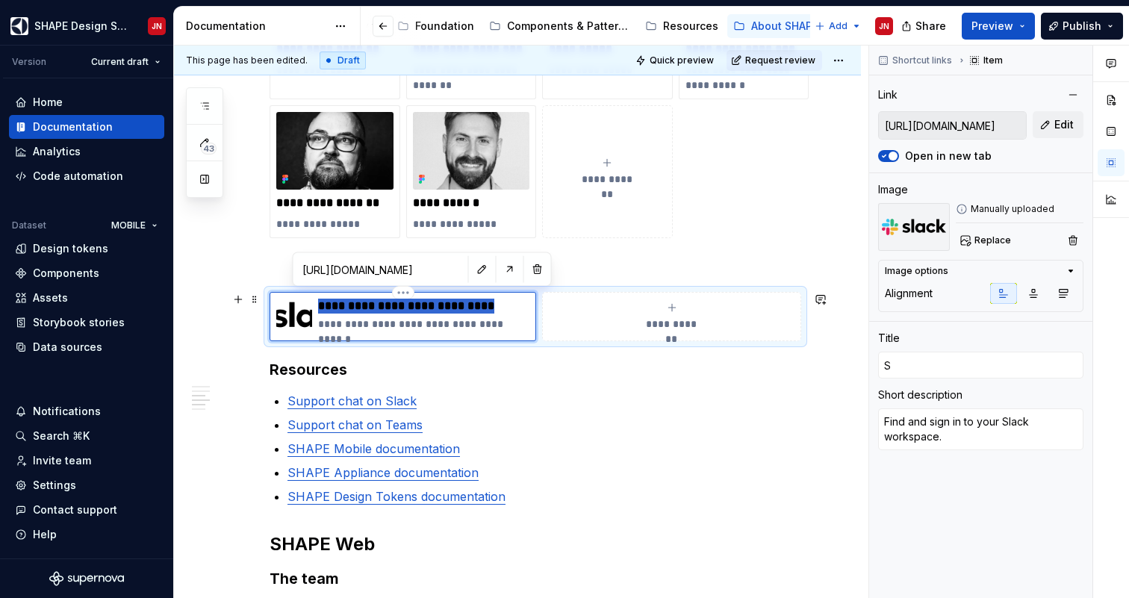
type textarea "*"
type input "SH"
type textarea "*"
type input "SHA"
type textarea "*"
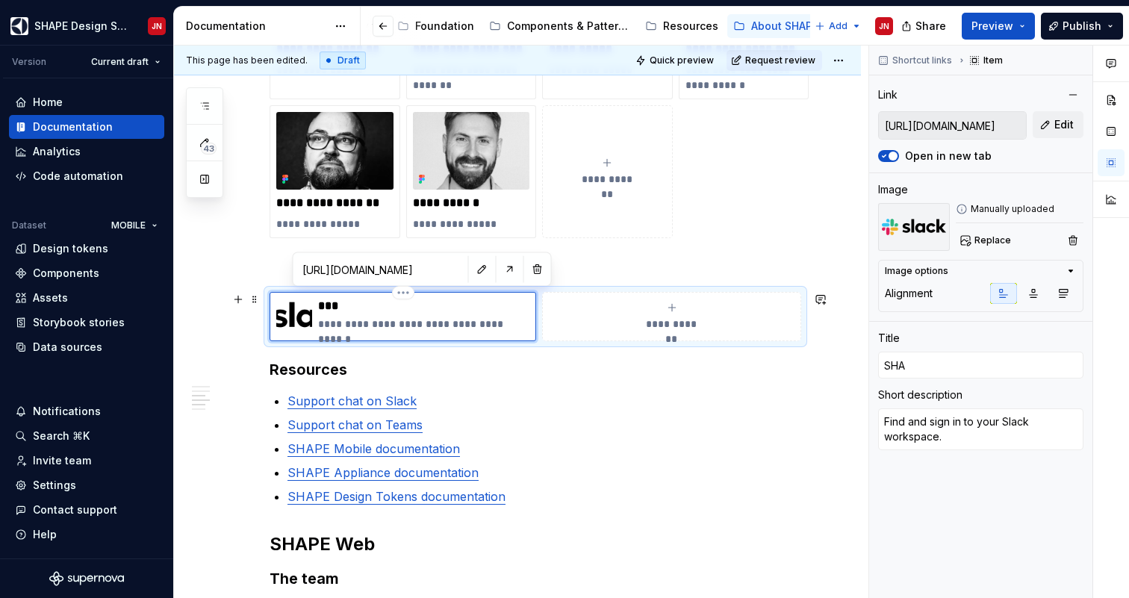
type input "SHAP"
type textarea "*"
type input "SHAPE"
type textarea "*"
type input "SHAPE"
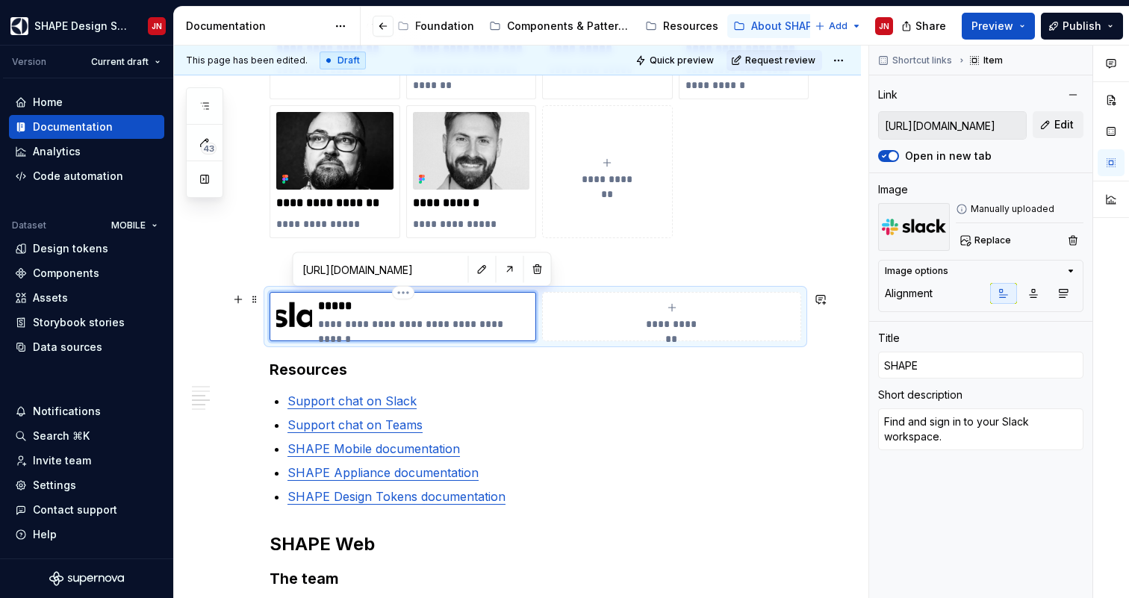
type textarea "*"
type input "SHAPE M"
type textarea "*"
type input "SHAPE Mo"
type textarea "*"
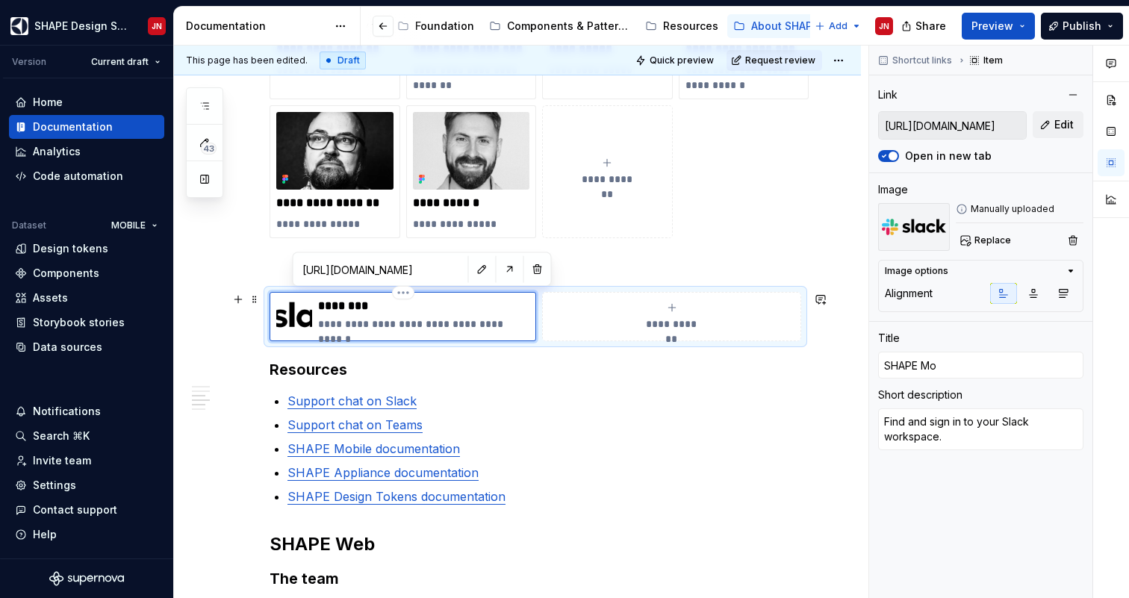
type input "SHAPE Mob"
type textarea "*"
type input "SHAPE Mobi"
type textarea "*"
type input "SHAPE Mobil"
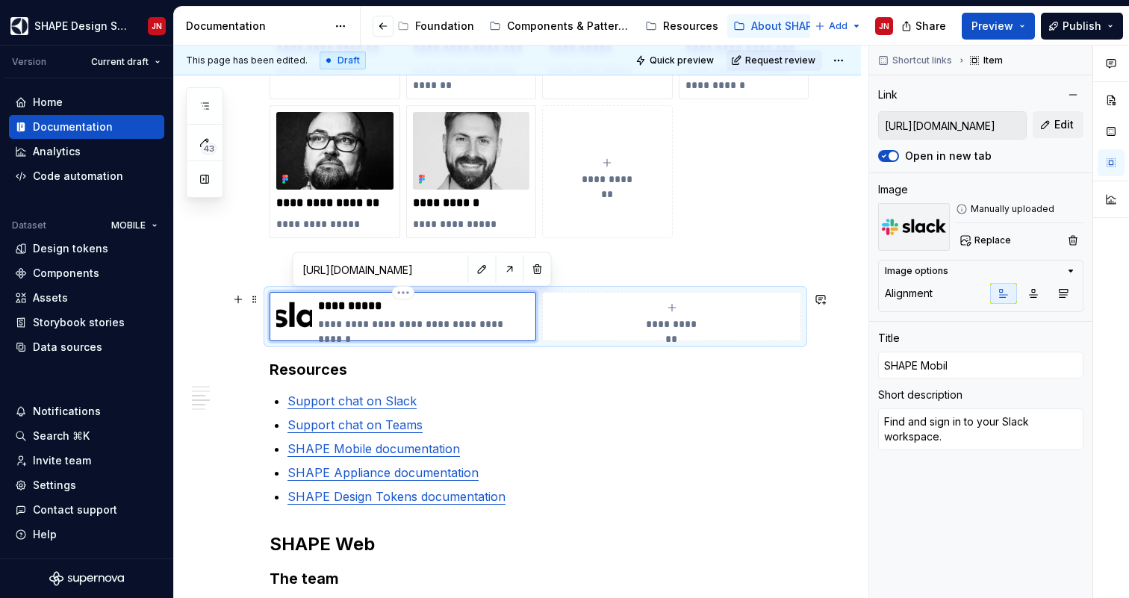
type textarea "*"
type input "SHAPE Mobile"
type textarea "*"
type input "SHAPE Mobile"
type textarea "*"
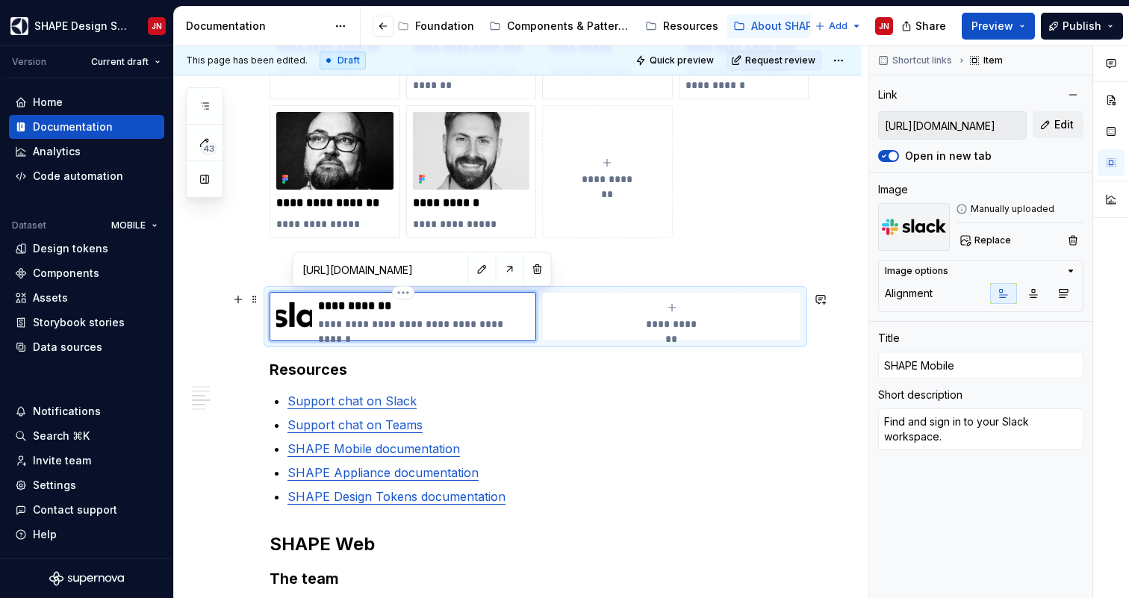
type input "SHAPE Mobile o"
type textarea "*"
type input "SHAPE Mobile on"
type textarea "*"
type input "SHAPE Mobile on"
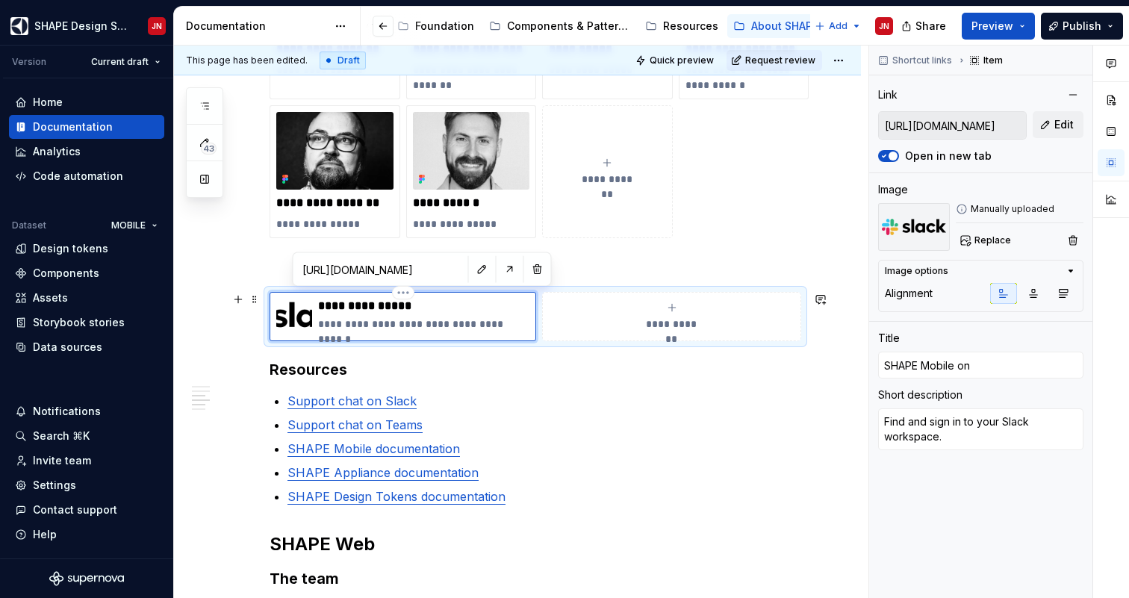
type textarea "*"
type input "SHAPE Mobile on S"
type textarea "*"
type input "SHAPE Mobile on Sl"
type textarea "*"
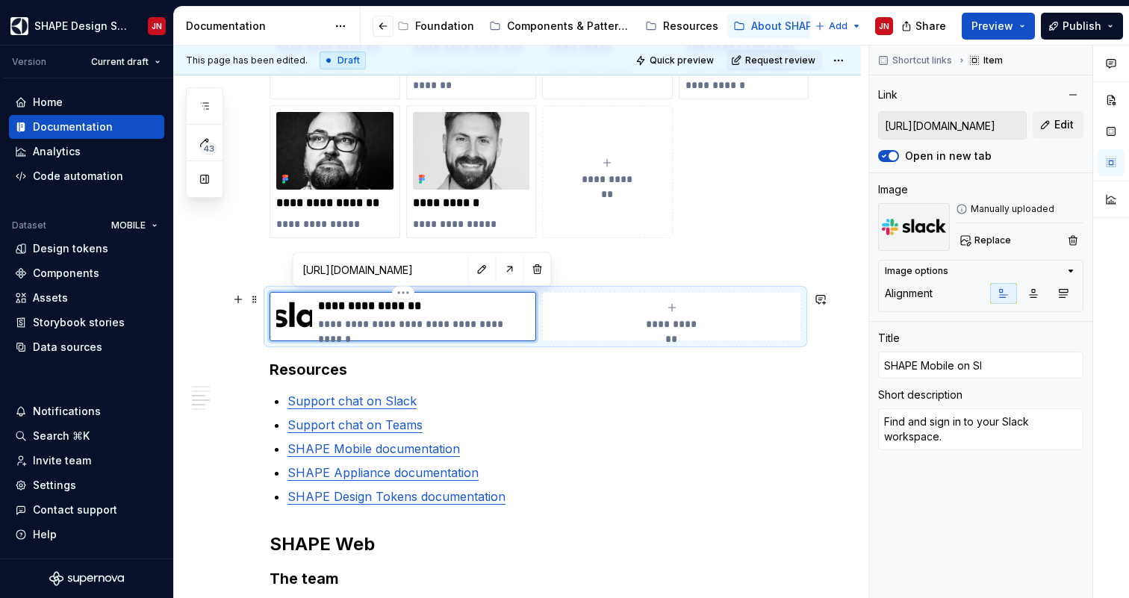
type input "SHAPE Mobile on Sla"
type textarea "*"
type input "SHAPE Mobile on Slac"
type textarea "*"
type input "SHAPE Mobile on Slack"
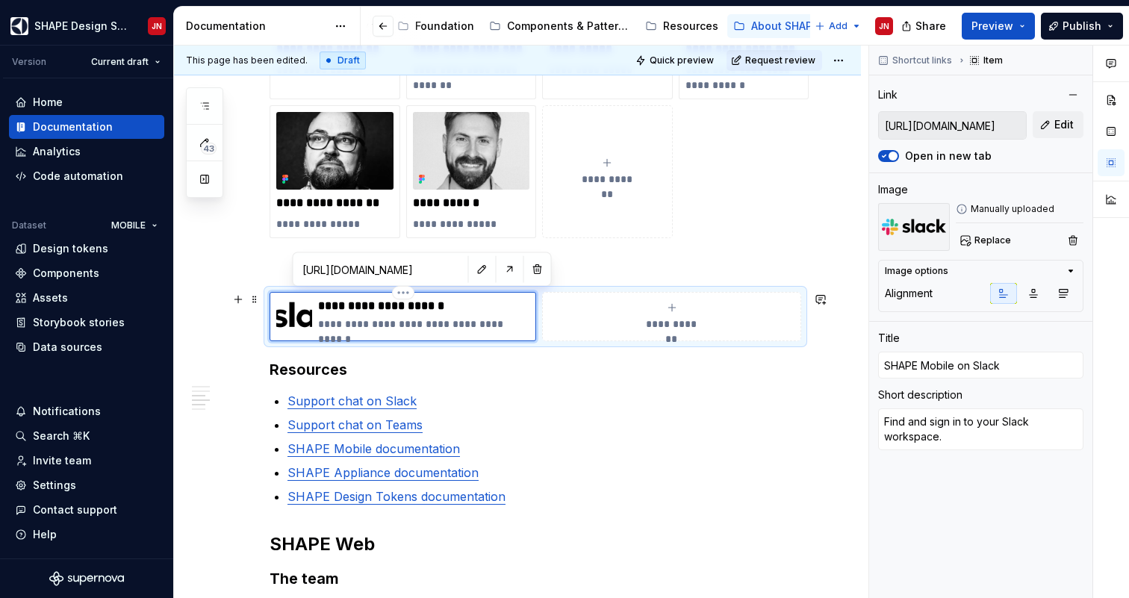
click at [425, 326] on p "**********" at bounding box center [423, 324] width 211 height 15
type textarea "*"
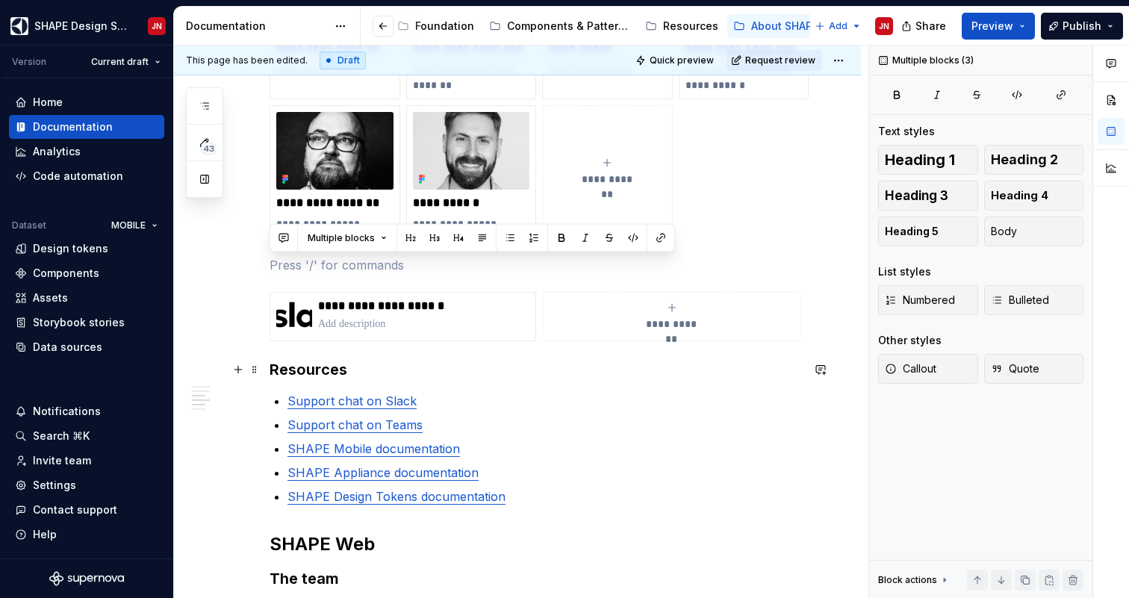
click at [468, 370] on h3 "Resources" at bounding box center [536, 369] width 532 height 21
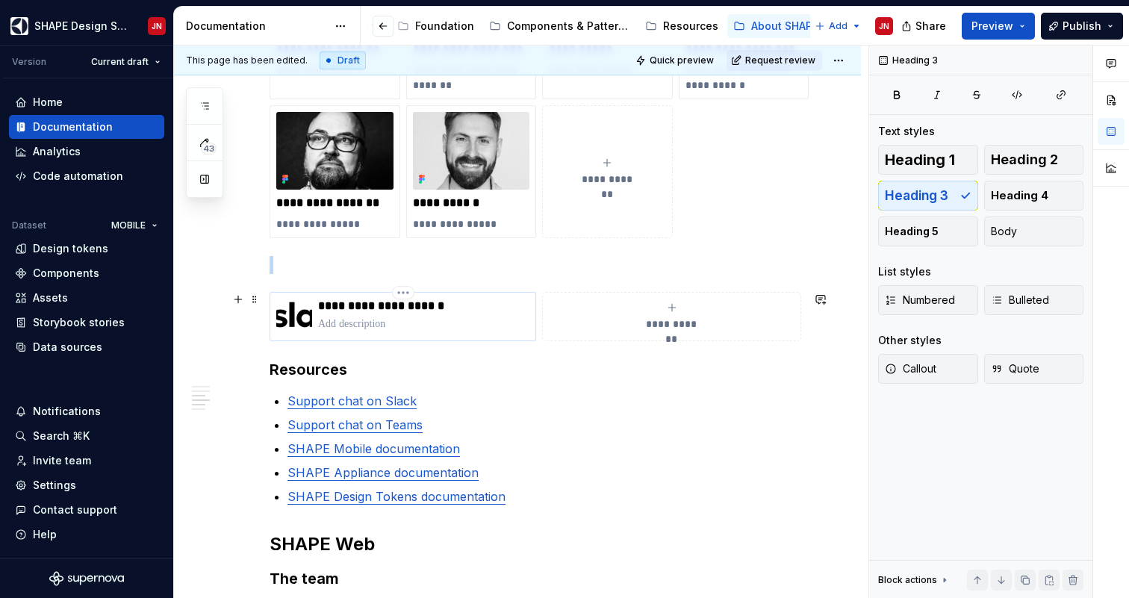
click at [291, 316] on img at bounding box center [294, 317] width 36 height 36
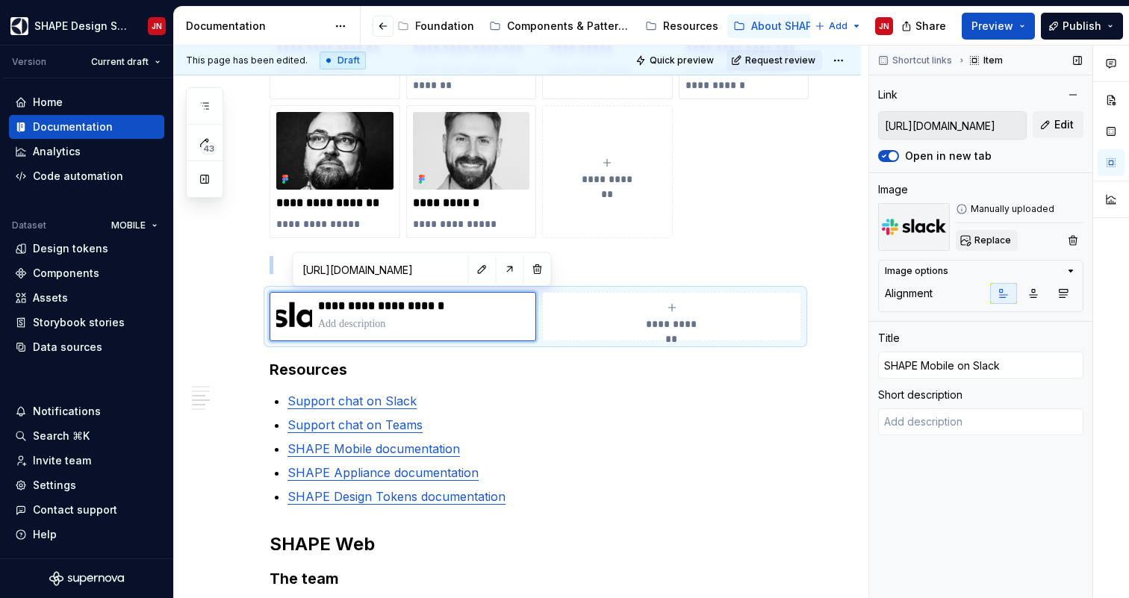
click at [993, 239] on span "Replace" at bounding box center [993, 240] width 37 height 12
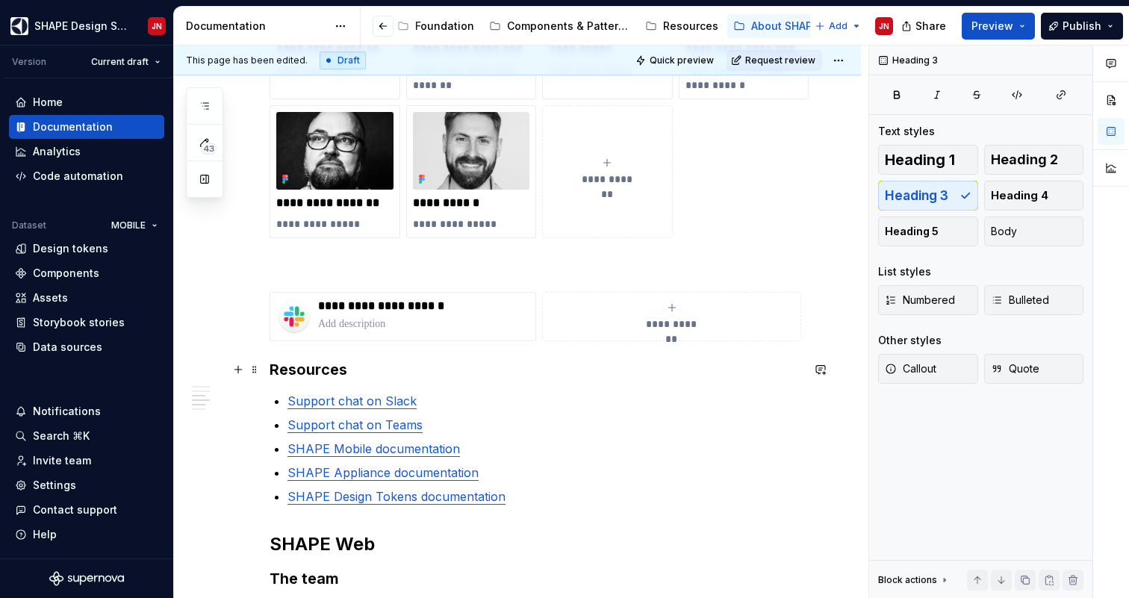
click at [574, 379] on h3 "Resources" at bounding box center [536, 369] width 532 height 21
click at [602, 309] on div "**********" at bounding box center [672, 317] width 246 height 30
type textarea "*"
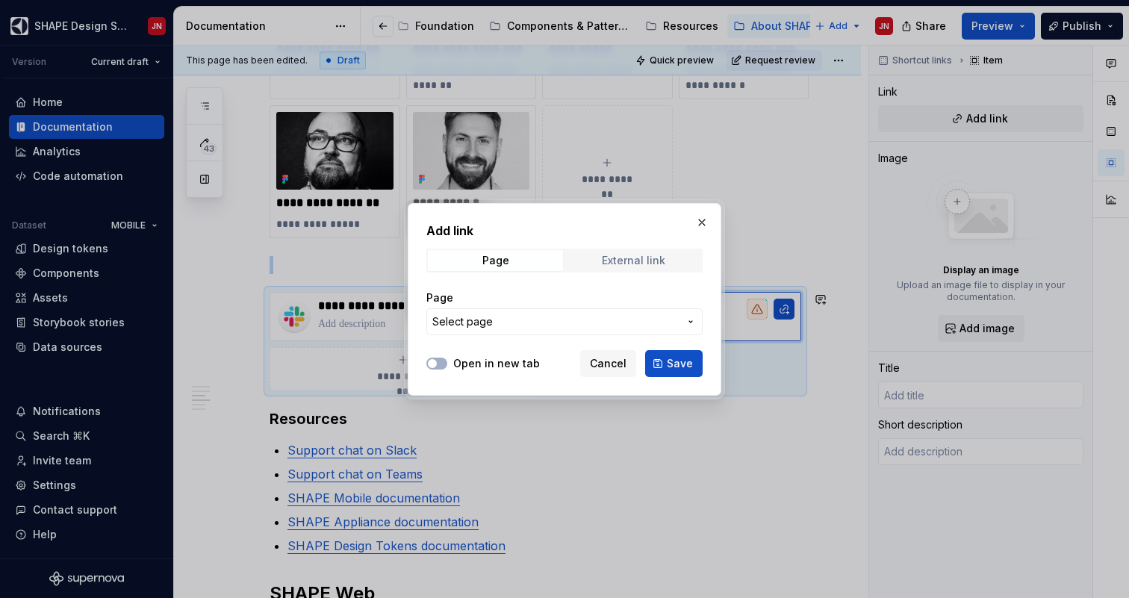
click at [606, 259] on div "External link" at bounding box center [633, 261] width 63 height 12
click at [528, 317] on input "URL" at bounding box center [564, 321] width 276 height 27
paste input "[URL][DOMAIN_NAME]"
type input "[URL][DOMAIN_NAME]"
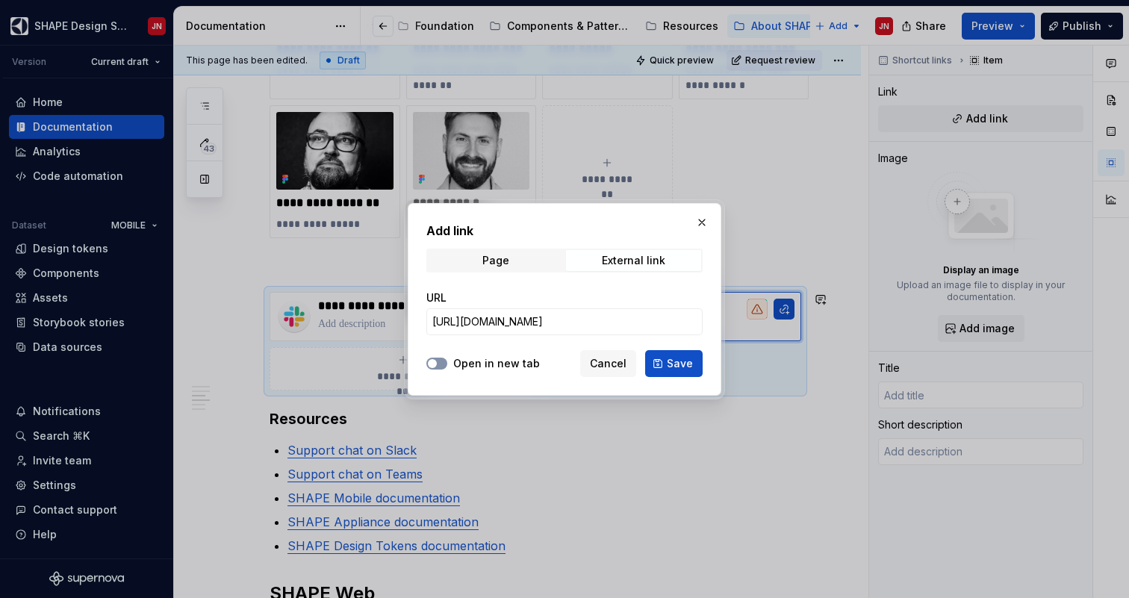
click at [442, 367] on button "Open in new tab" at bounding box center [436, 364] width 21 height 12
click at [664, 367] on button "Save" at bounding box center [674, 363] width 58 height 27
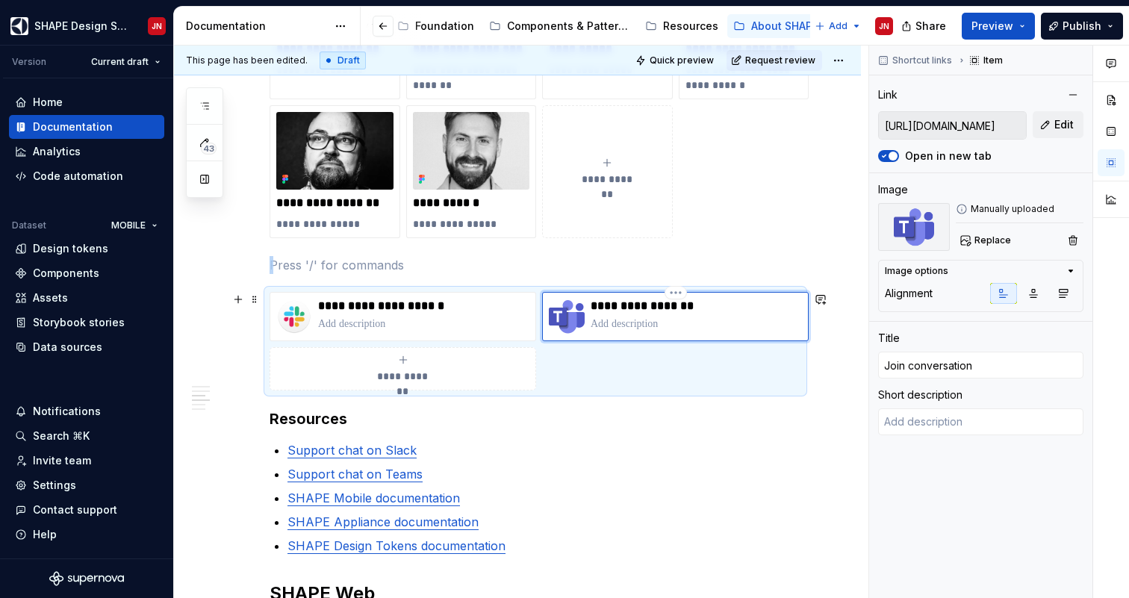
click at [619, 308] on p "**********" at bounding box center [696, 306] width 211 height 15
type textarea "*"
type input "S"
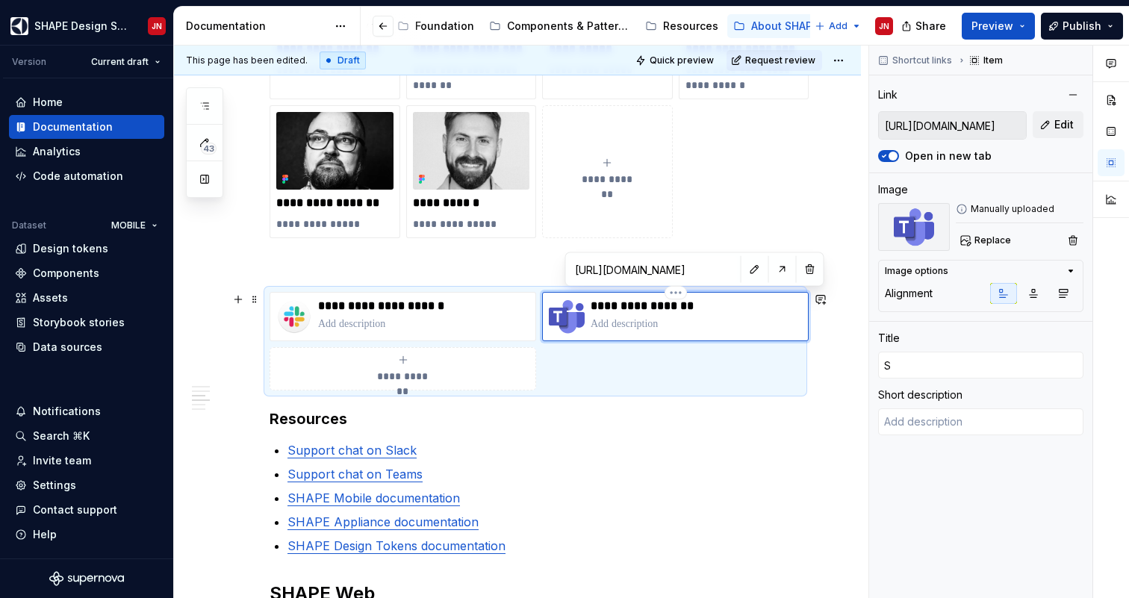
type textarea "*"
type input "SH"
type textarea "*"
type input "SHA"
type textarea "*"
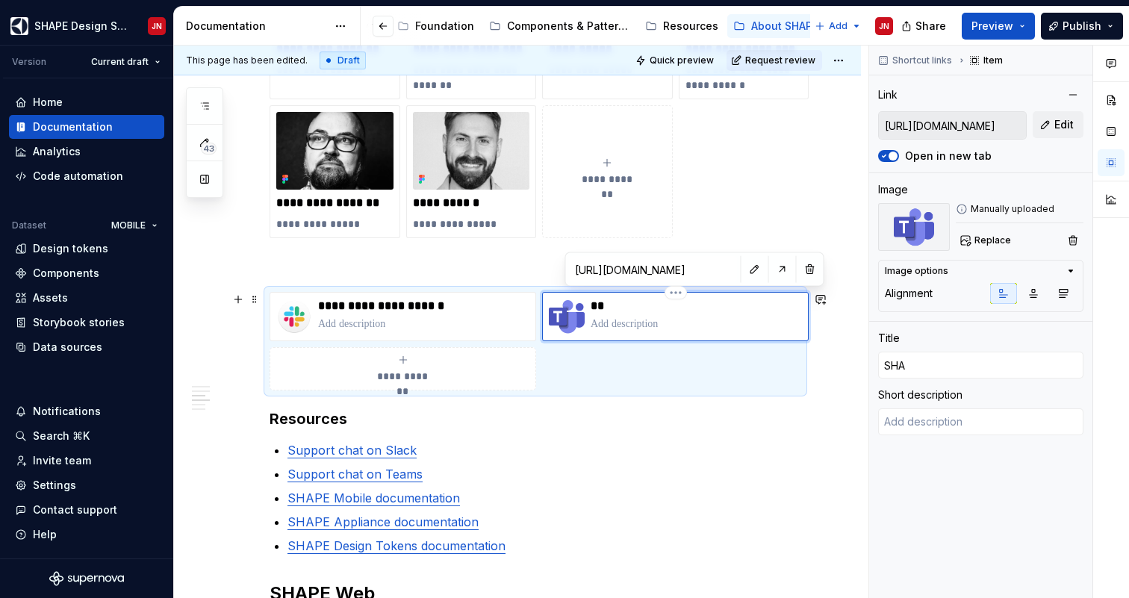
type input "SHAP"
type textarea "*"
type input "SHAPE"
type textarea "*"
type input "SHAPE"
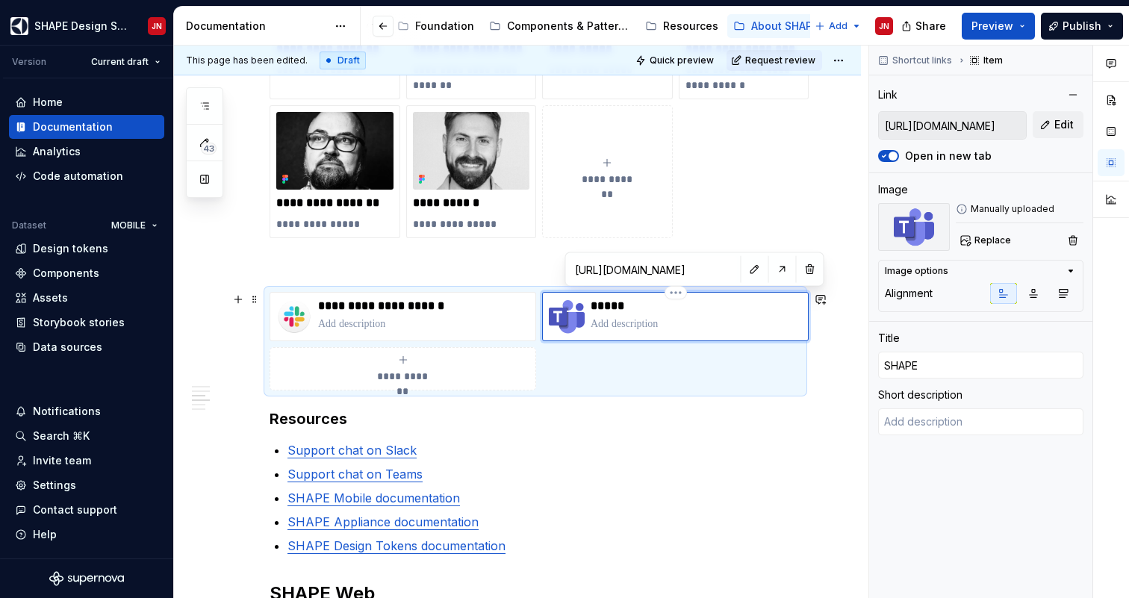
type textarea "*"
type input "SHAPE M"
type textarea "*"
type input "SHAPE Mo"
type textarea "*"
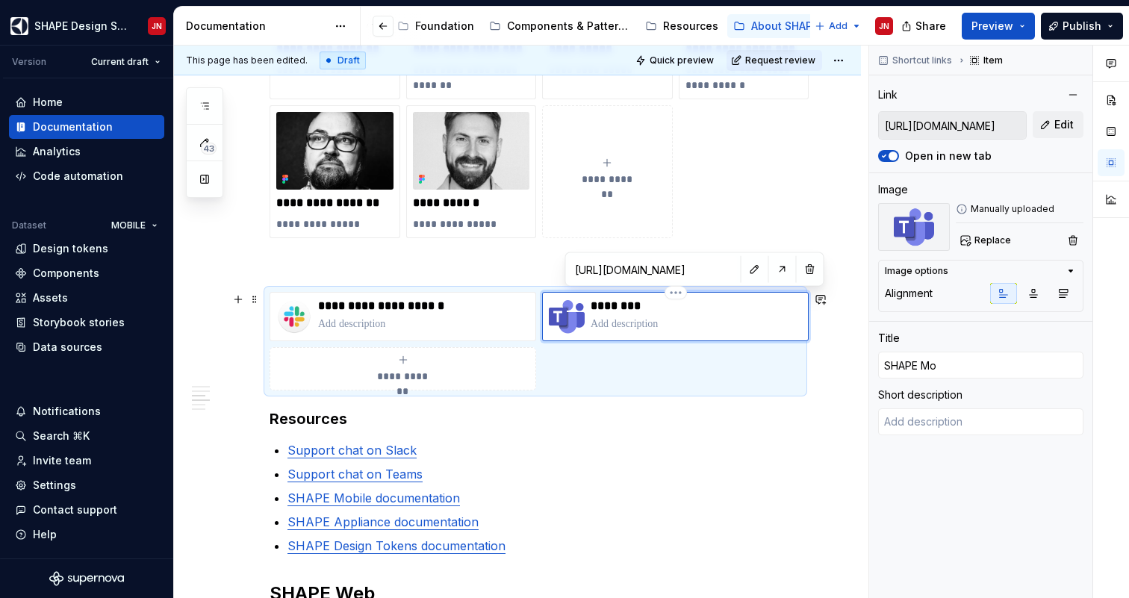
type input "SHAPE Mob"
type textarea "*"
type input "SHAPE Mobi"
type textarea "*"
type input "SHAPE Mobil"
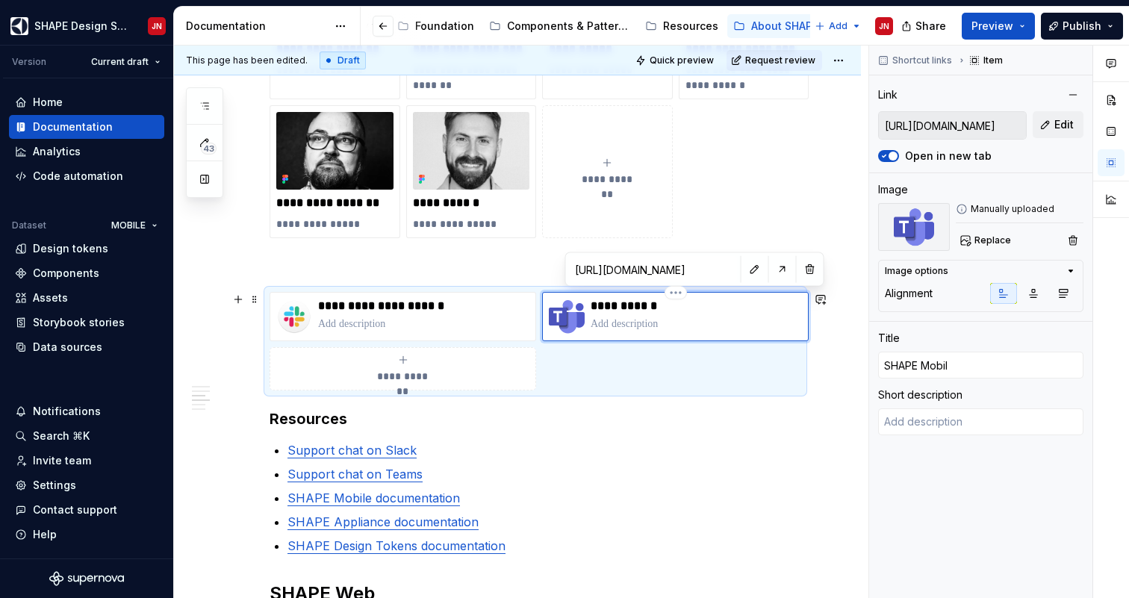
type textarea "*"
type input "SHAPE Mobile"
type textarea "*"
type input "SHAPE Mobile"
type textarea "*"
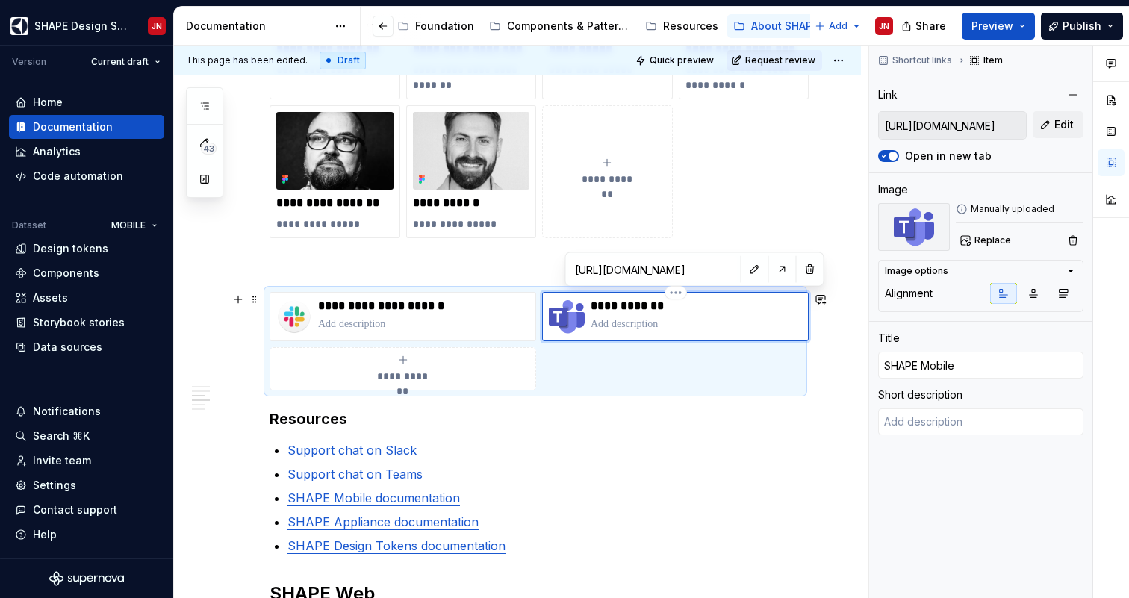
type input "SHAPE Mobile o"
type textarea "*"
type input "SHAPE Mobile on"
type textarea "*"
type input "SHAPE Mobile on"
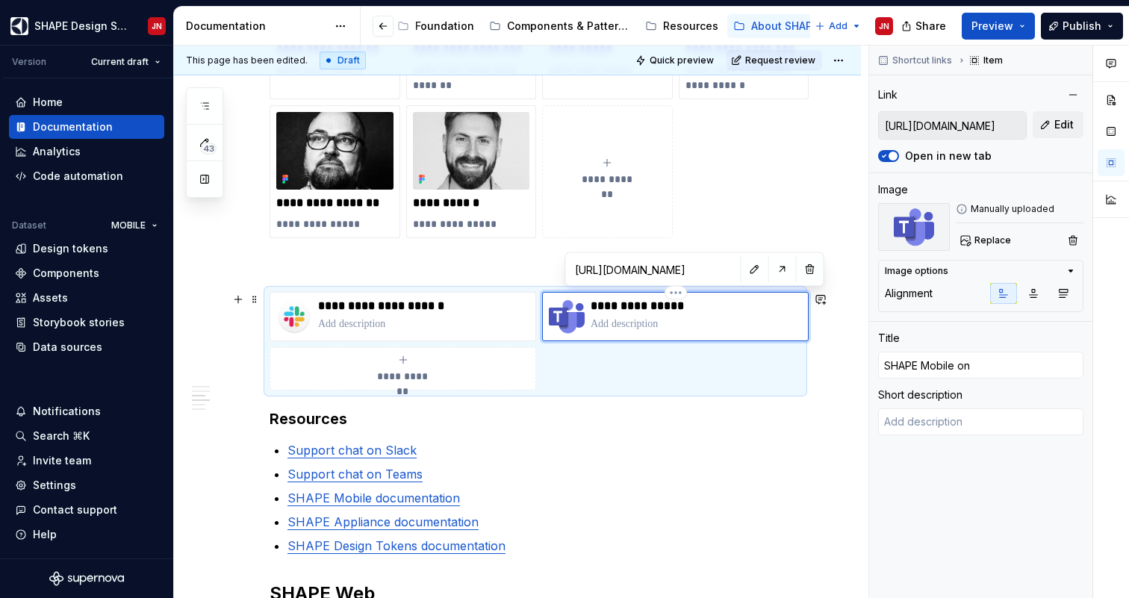
type textarea "*"
type input "SHAPE Mobile on T"
type textarea "*"
type input "SHAPE Mobile on Te"
type textarea "*"
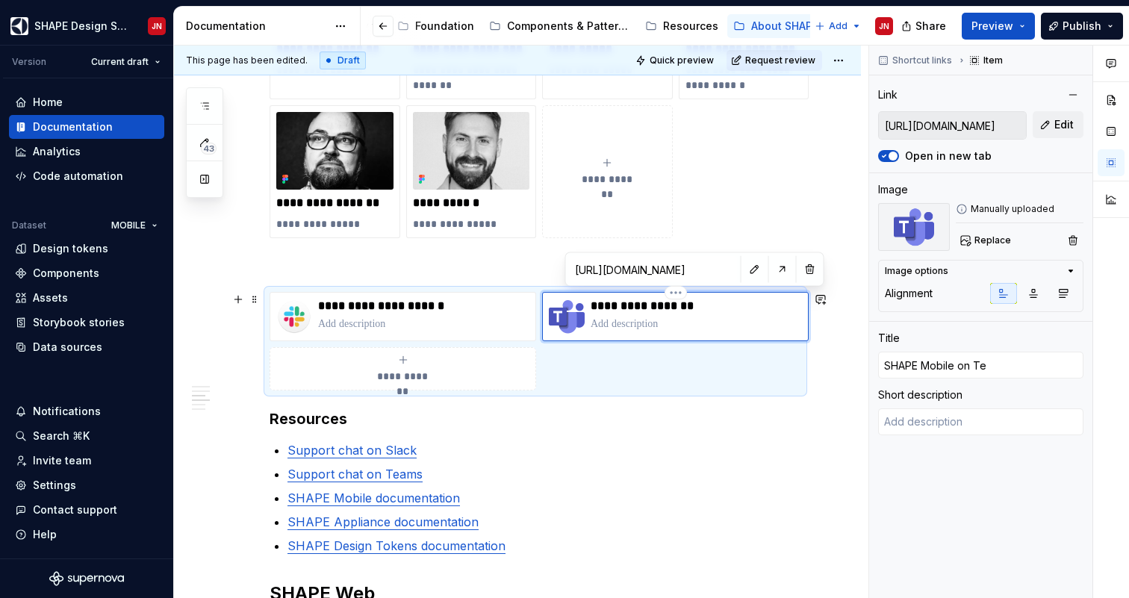
type input "SHAPE Mobile on Tea"
type textarea "*"
type input "SHAPE Mobile on Team"
type textarea "*"
type input "SHAPE Mobile on Teams"
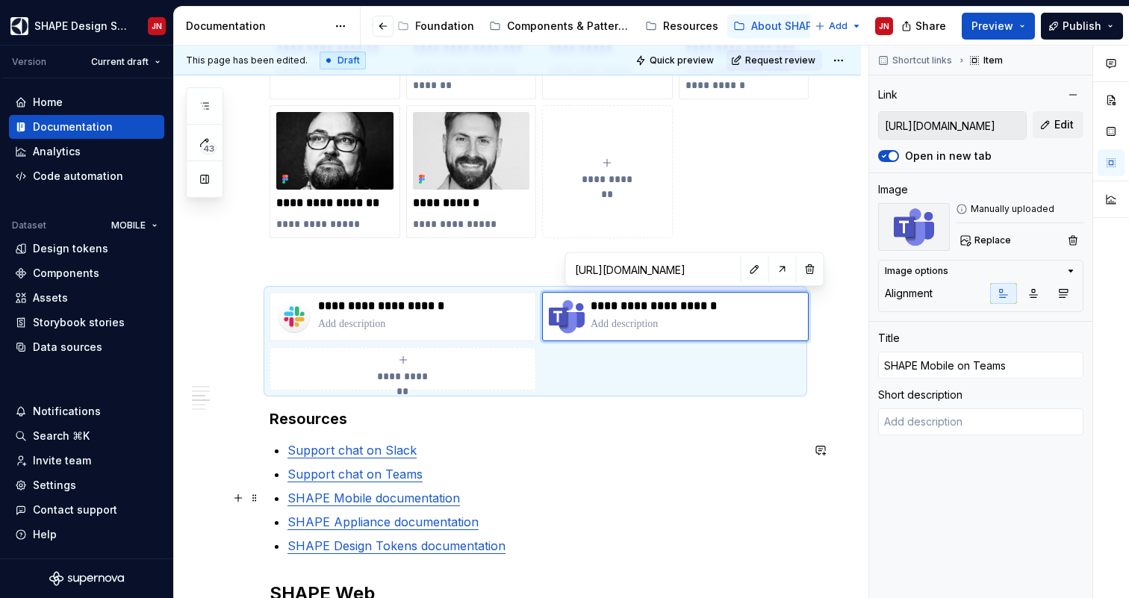
click at [439, 497] on link "SHAPE Mobile documentation" at bounding box center [374, 498] width 173 height 15
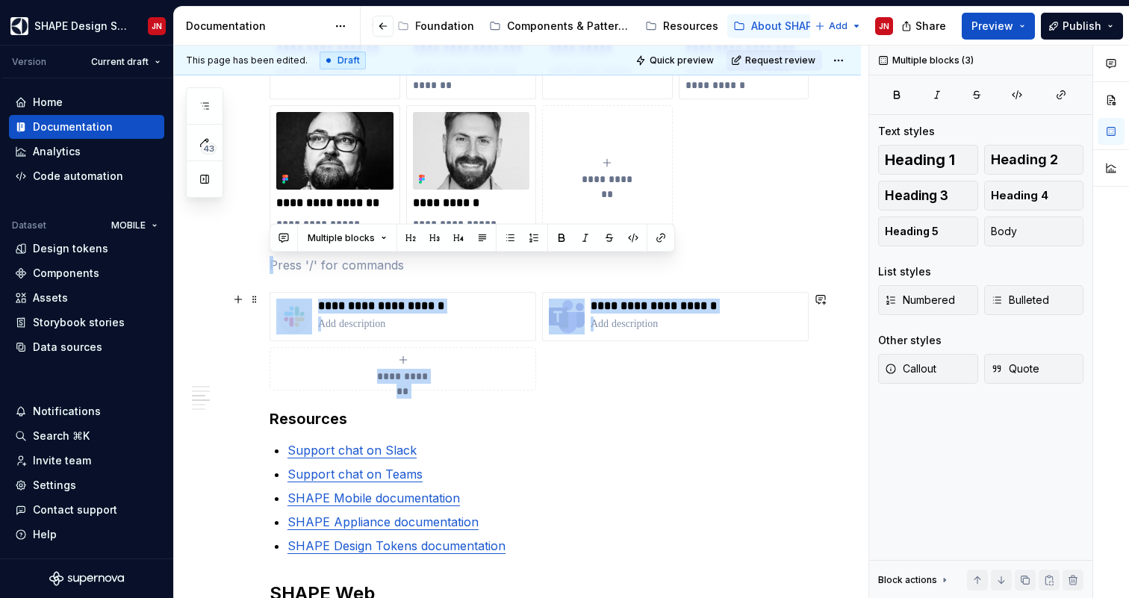
click at [410, 364] on div "**********" at bounding box center [402, 369] width 253 height 30
type textarea "*"
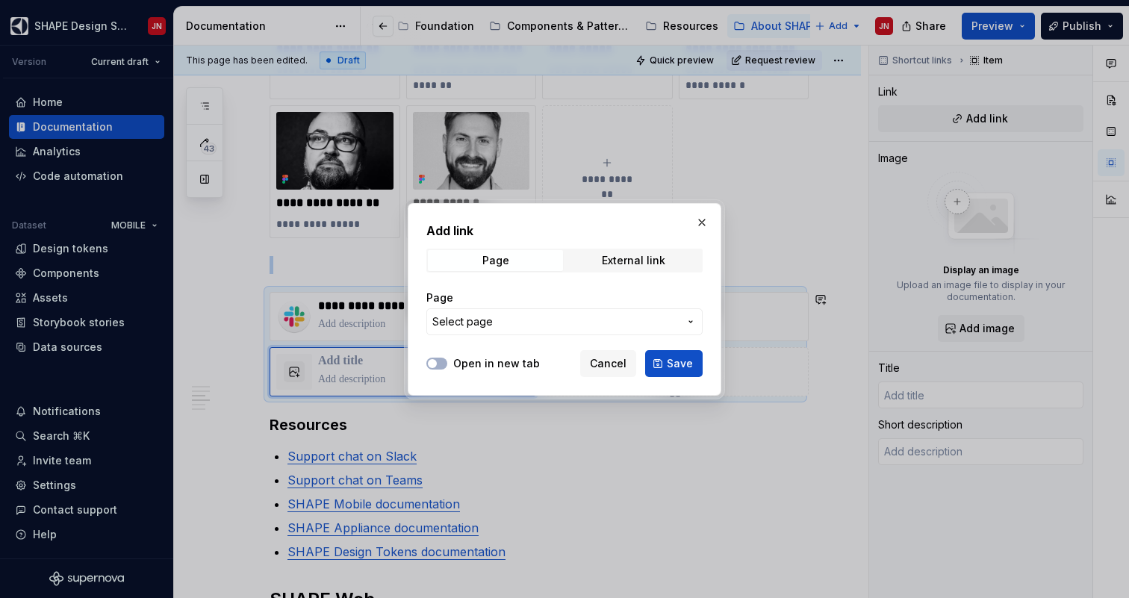
click at [488, 318] on span "Select page" at bounding box center [462, 321] width 60 height 15
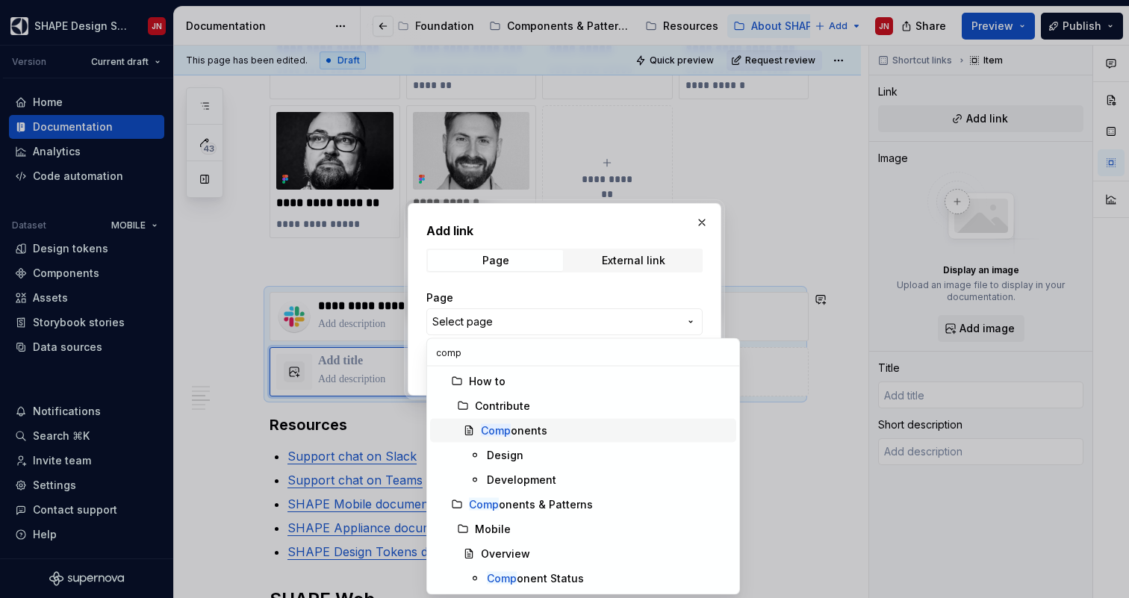
scroll to position [34, 0]
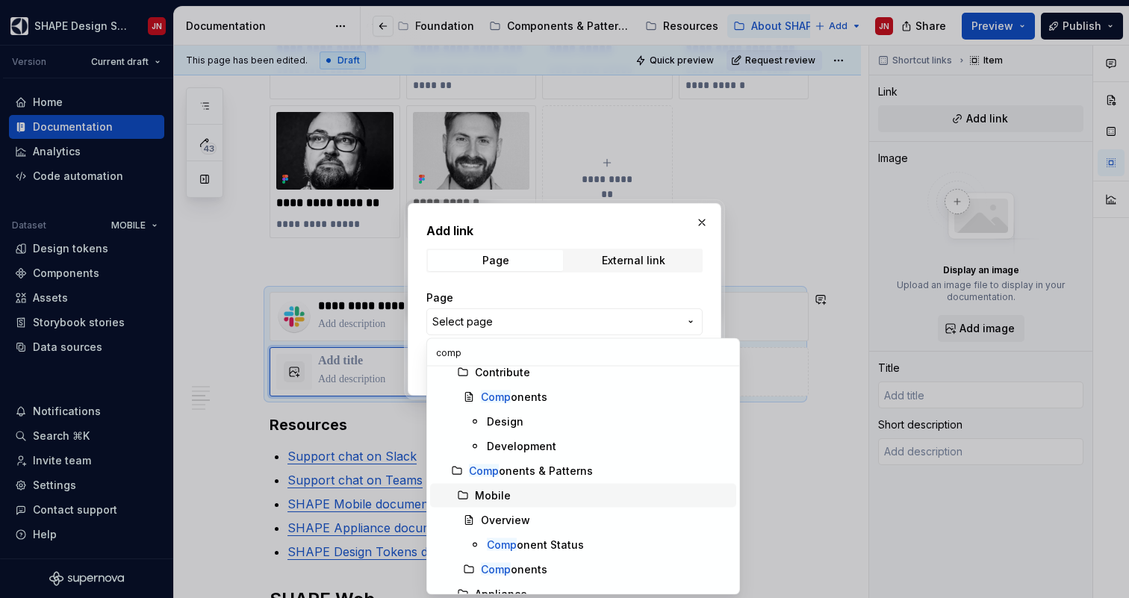
type input "comp"
click at [506, 491] on div "Mobile" at bounding box center [493, 495] width 36 height 15
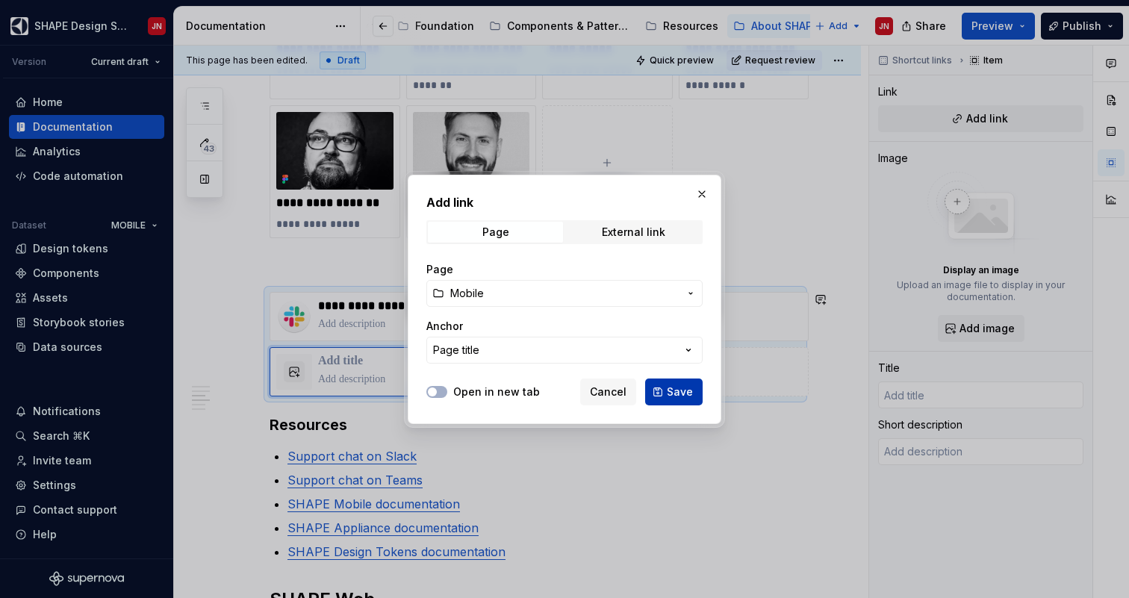
click at [663, 391] on button "Save" at bounding box center [674, 392] width 58 height 27
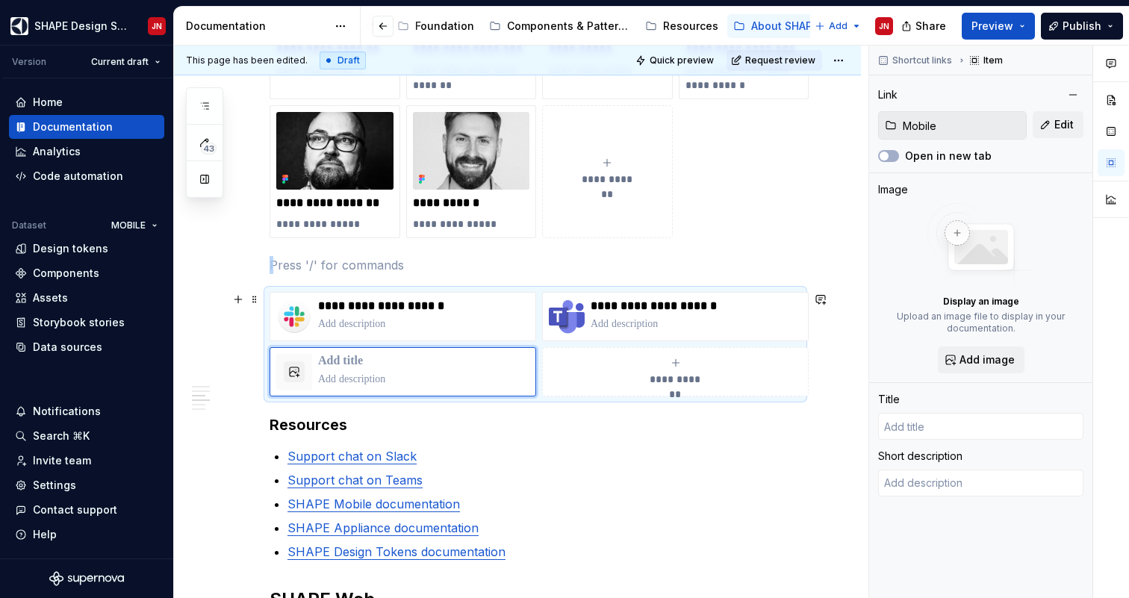
type textarea "*"
type input "Mobile"
click at [368, 364] on p "******" at bounding box center [423, 361] width 211 height 15
type textarea "*"
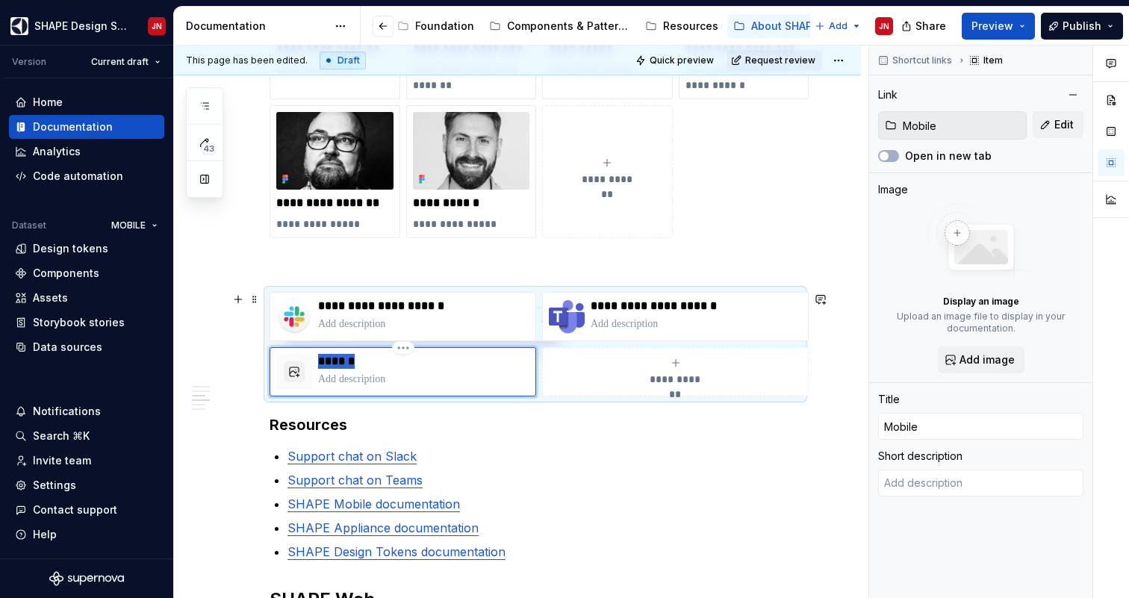
type input "S"
type textarea "*"
click at [534, 464] on p "Support chat on Slack" at bounding box center [545, 456] width 514 height 18
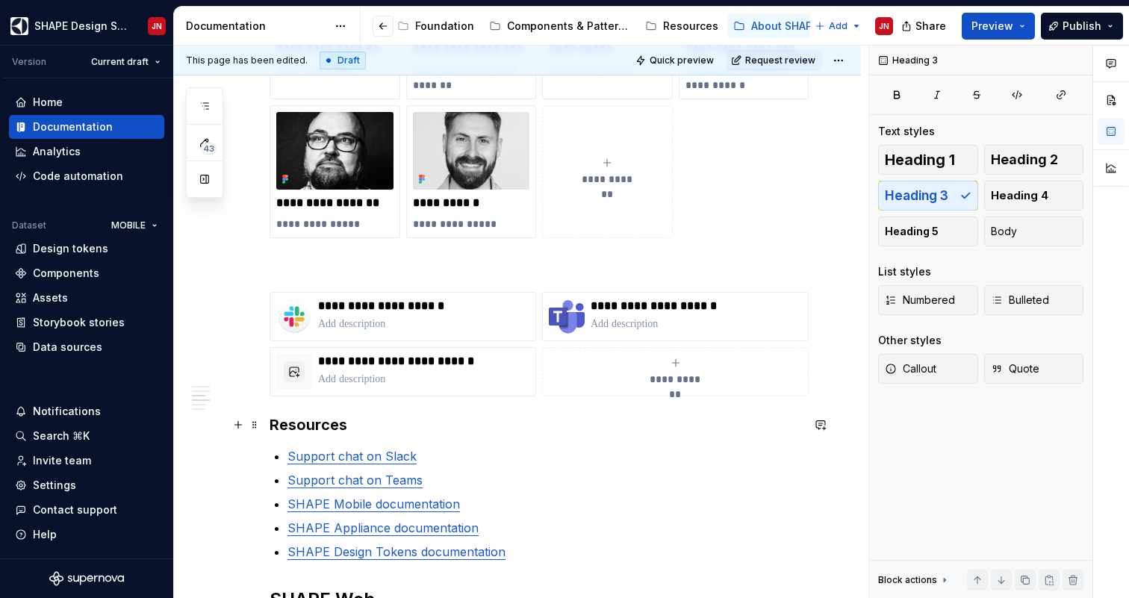
click at [460, 425] on h3 "Resources" at bounding box center [536, 424] width 532 height 21
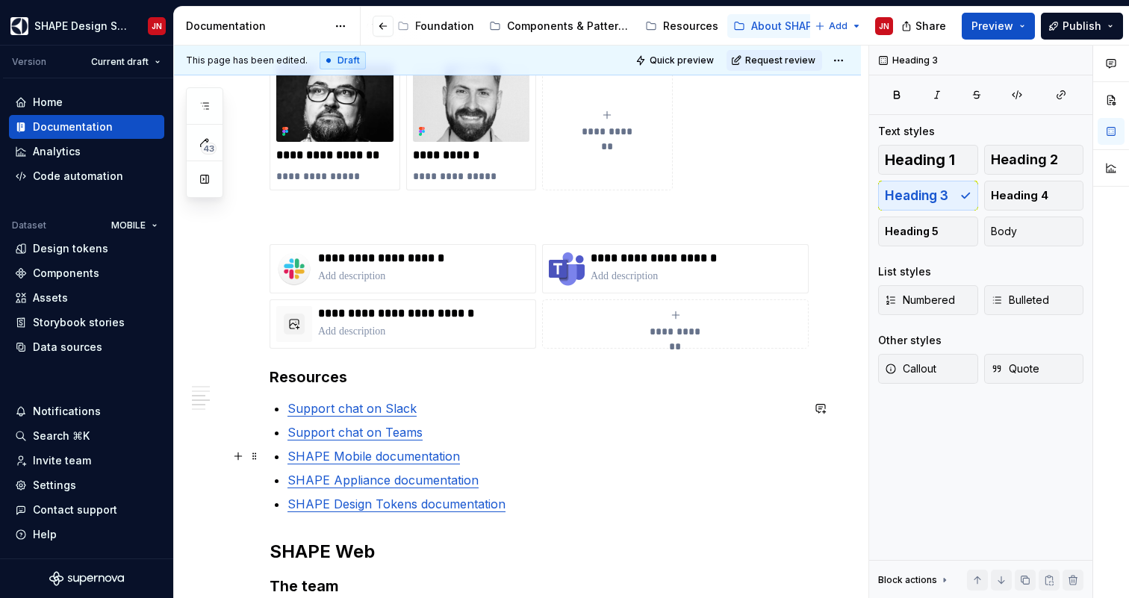
scroll to position [1204, 0]
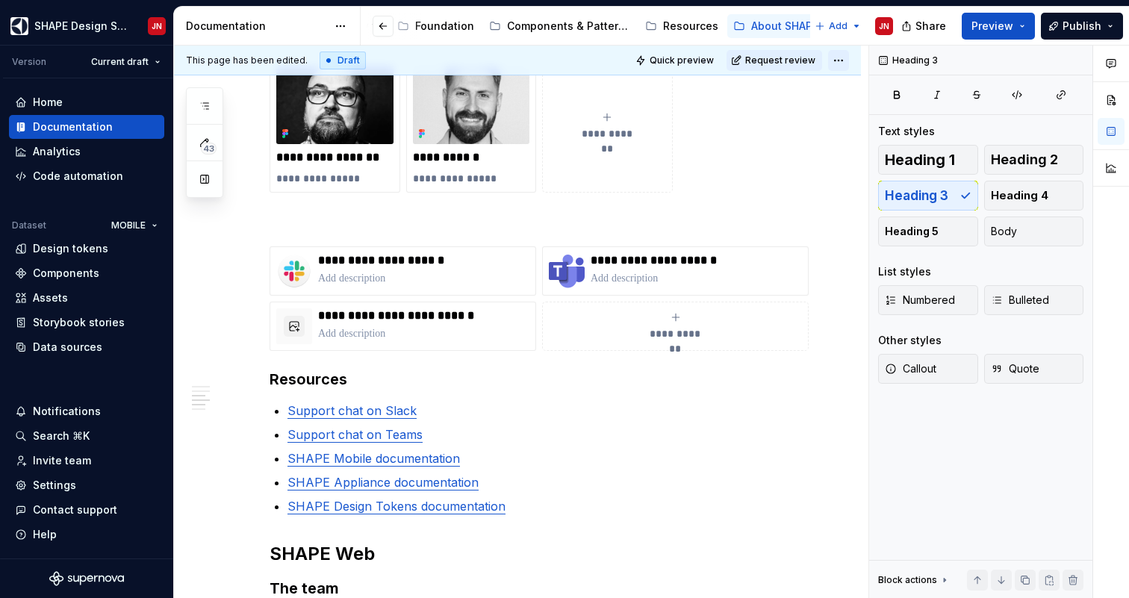
click at [842, 54] on html "SHAPE Design System JN Version Current draft Home Documentation Analytics Code …" at bounding box center [564, 299] width 1129 height 598
click at [688, 60] on html "SHAPE Design System JN Version Current draft Home Documentation Analytics Code …" at bounding box center [564, 299] width 1129 height 598
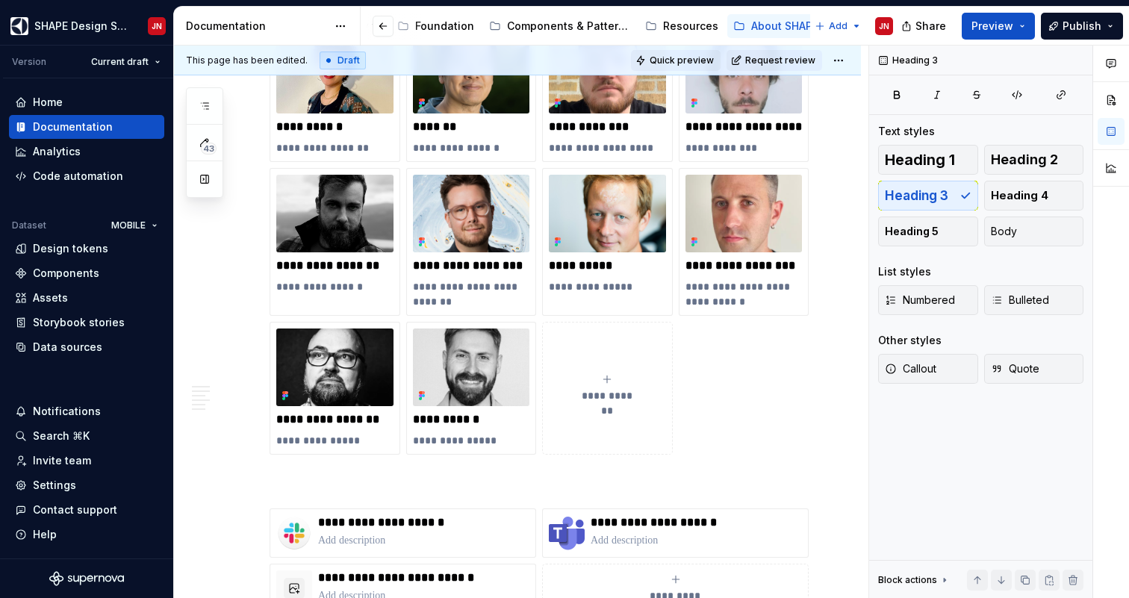
click at [681, 58] on span "Quick preview" at bounding box center [682, 61] width 64 height 12
